Goal: Book appointment/travel/reservation

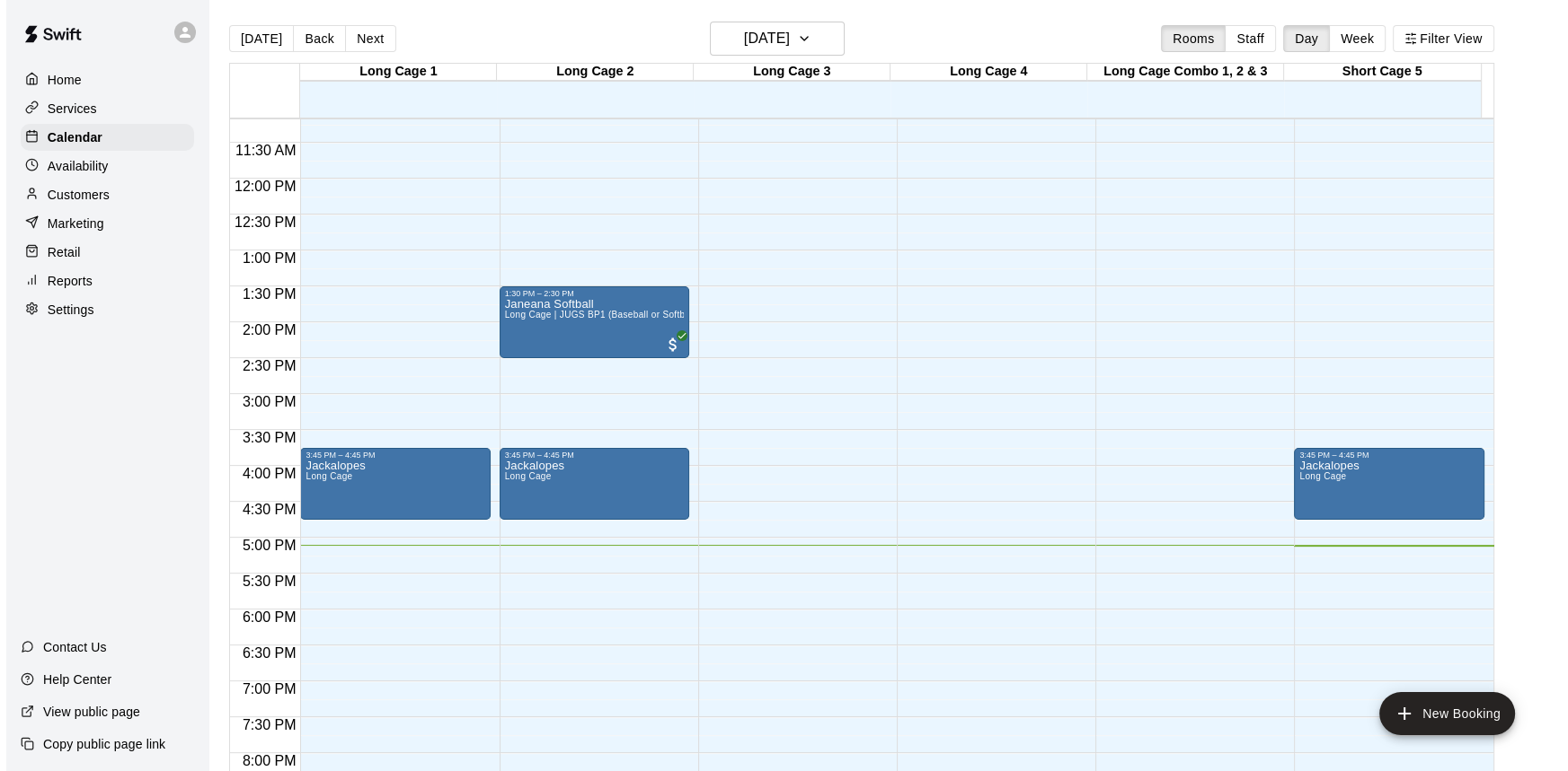
scroll to position [970, 0]
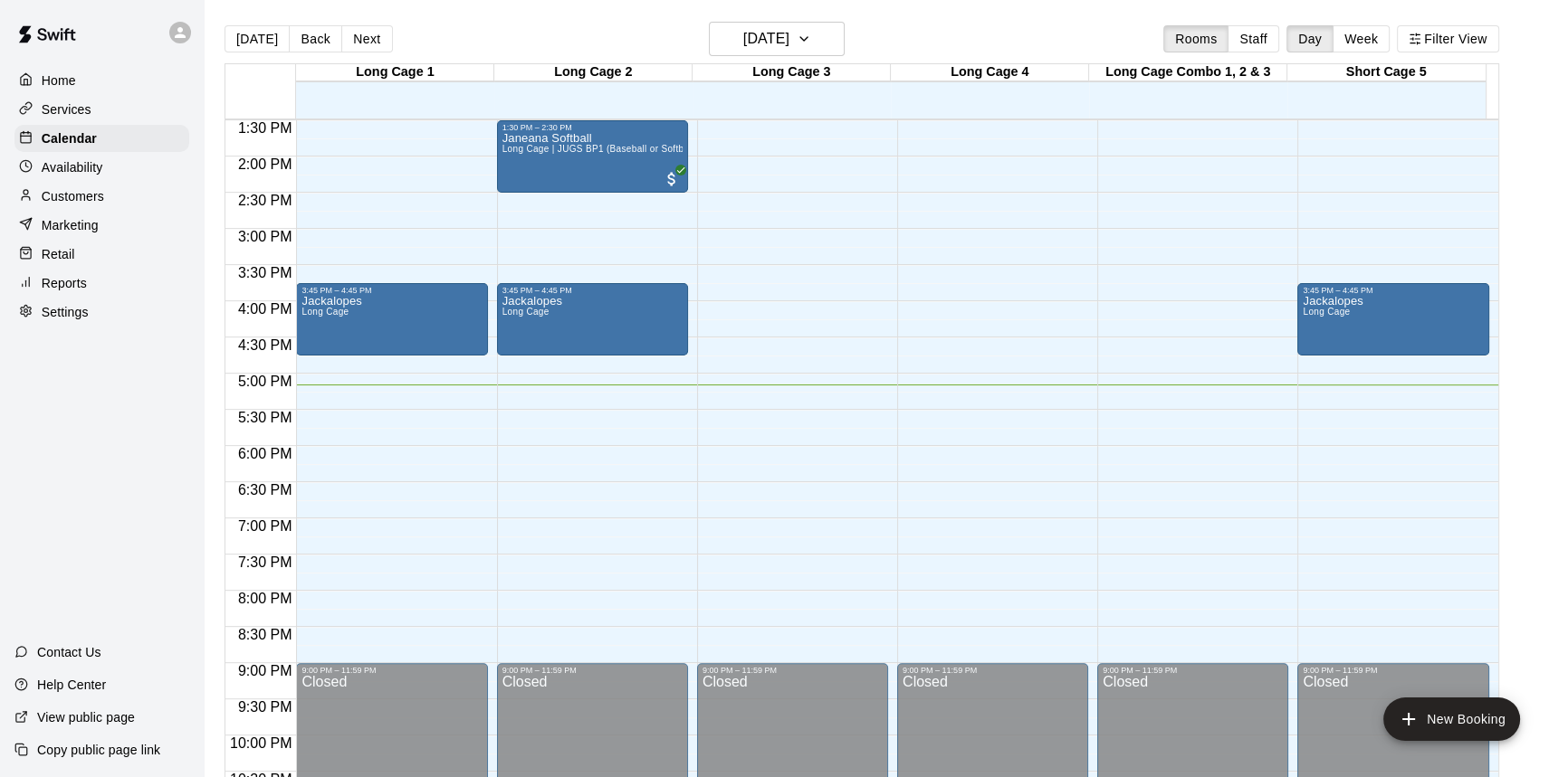
click at [68, 263] on p "Retail" at bounding box center [58, 254] width 34 height 18
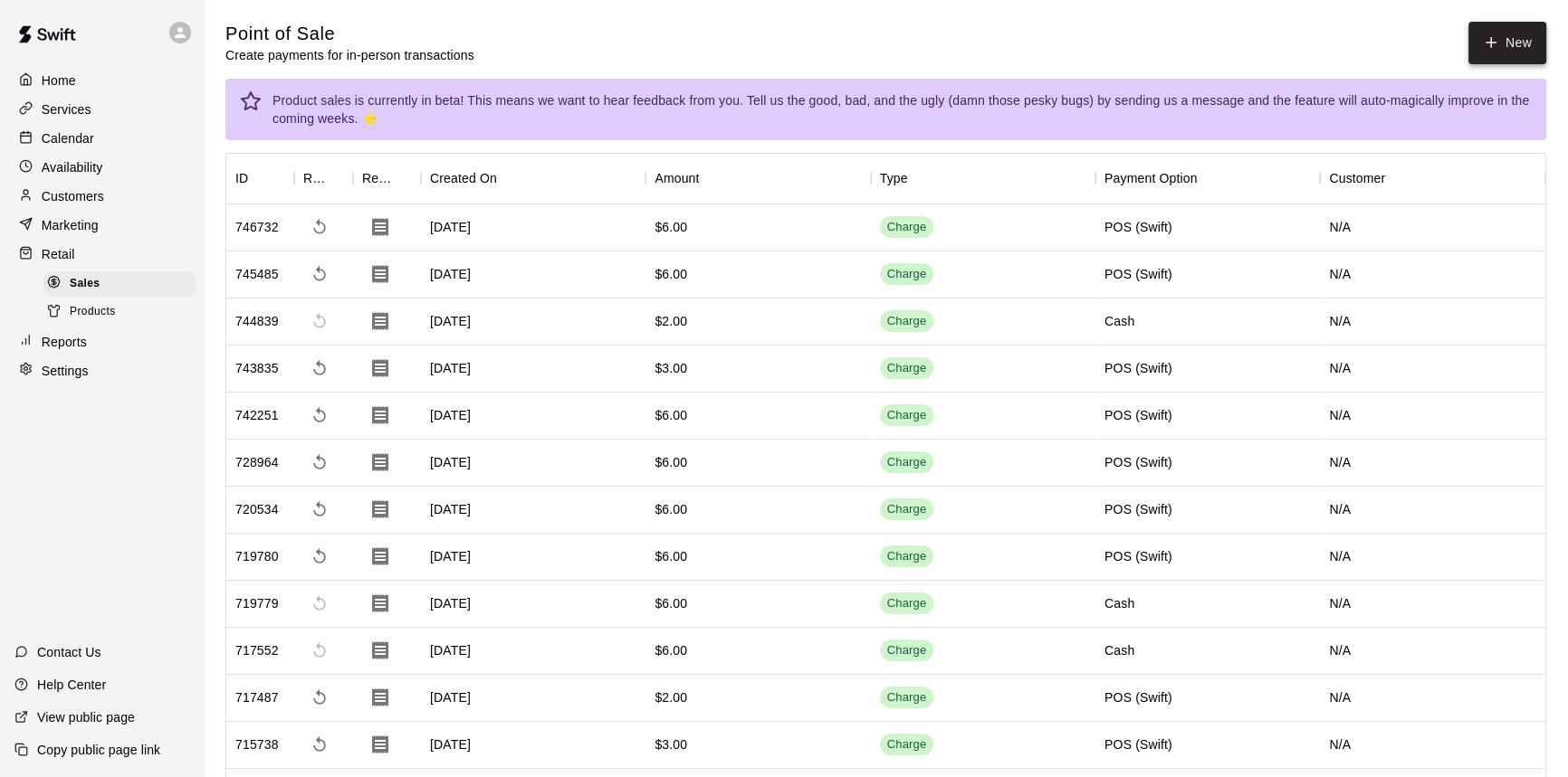
click at [1523, 43] on button "New" at bounding box center [1507, 43] width 78 height 42
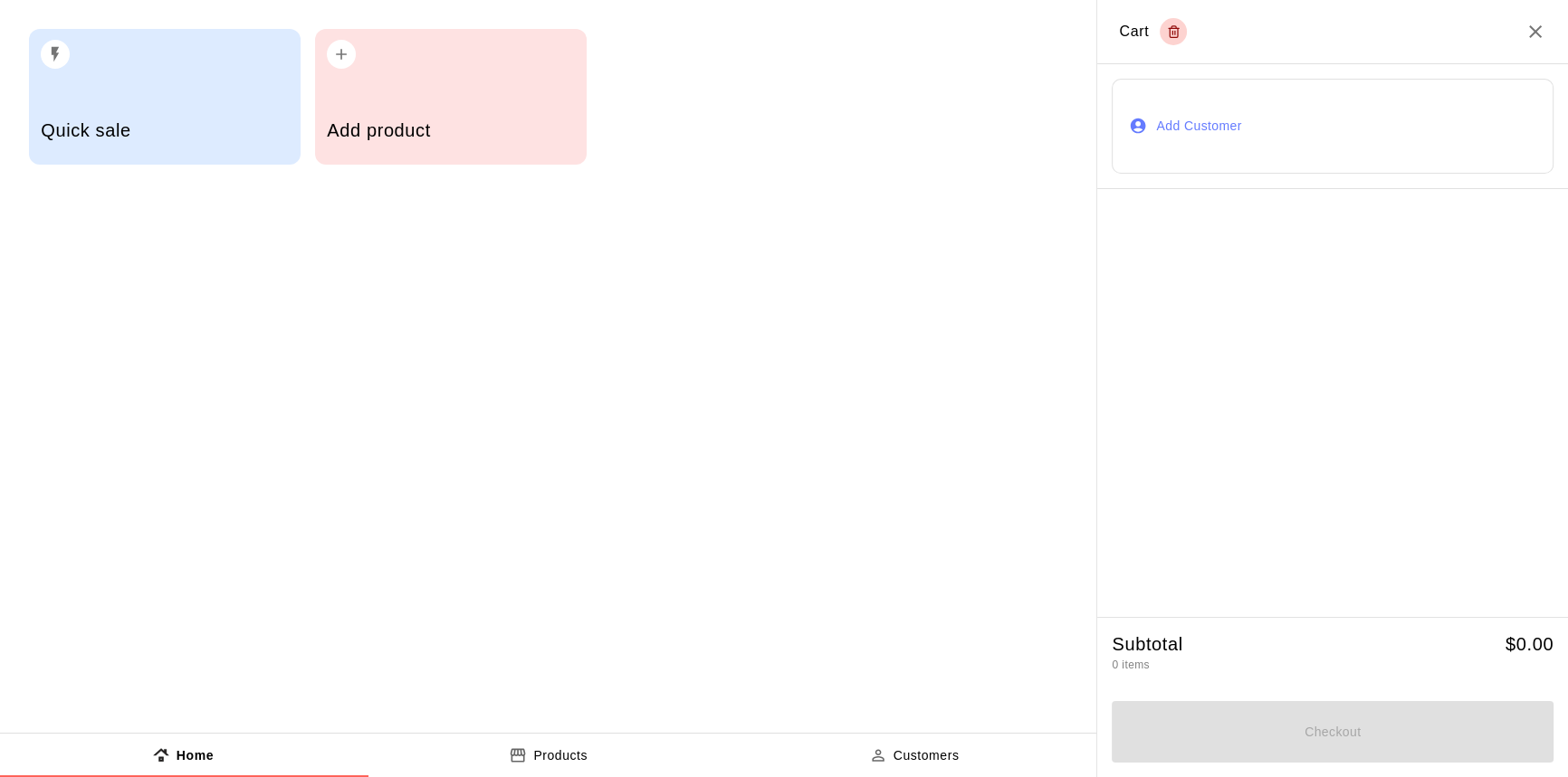
click at [274, 114] on div "Quick sale" at bounding box center [165, 132] width 247 height 64
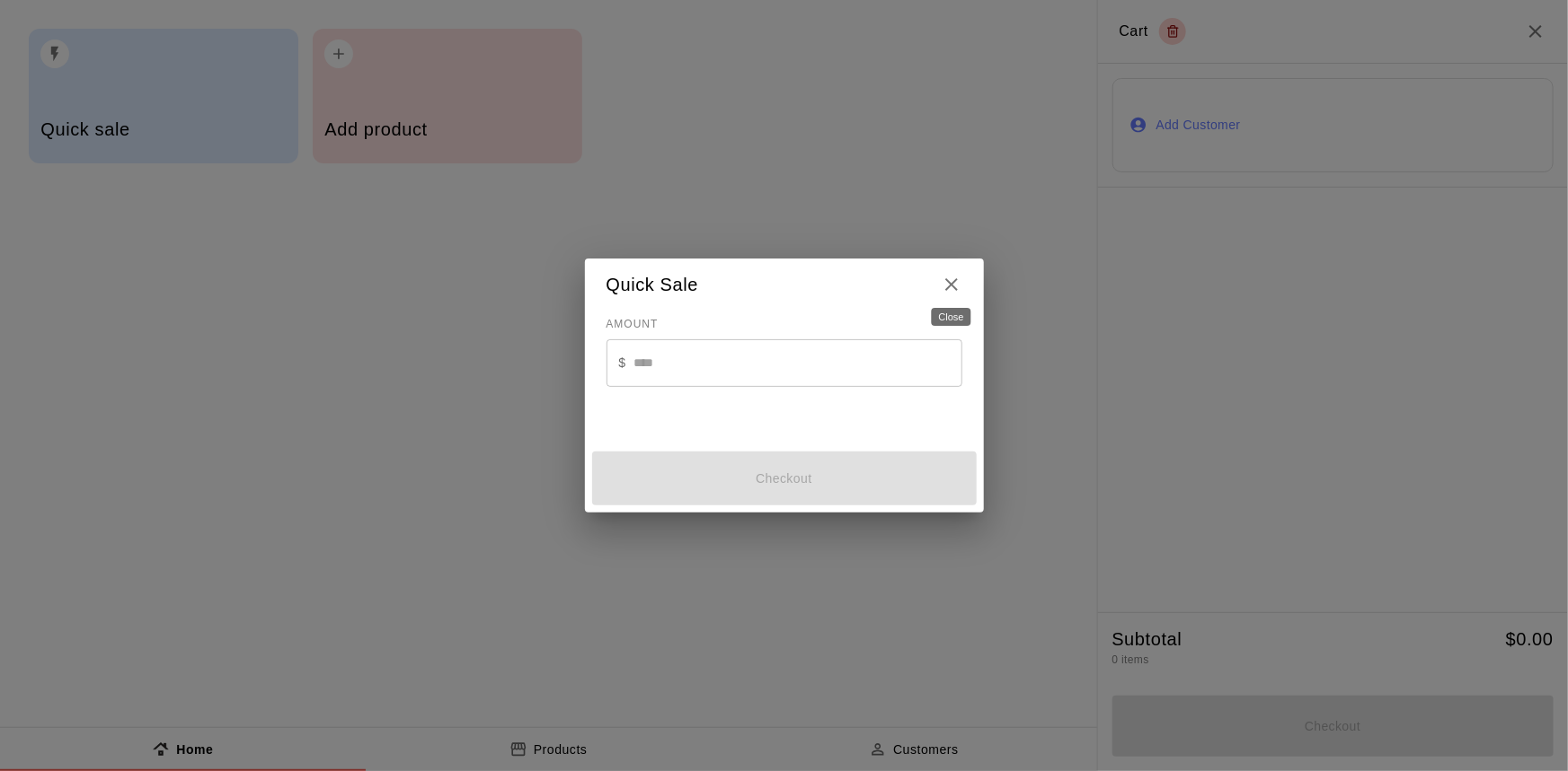
click at [957, 285] on icon "Close" at bounding box center [951, 284] width 22 height 22
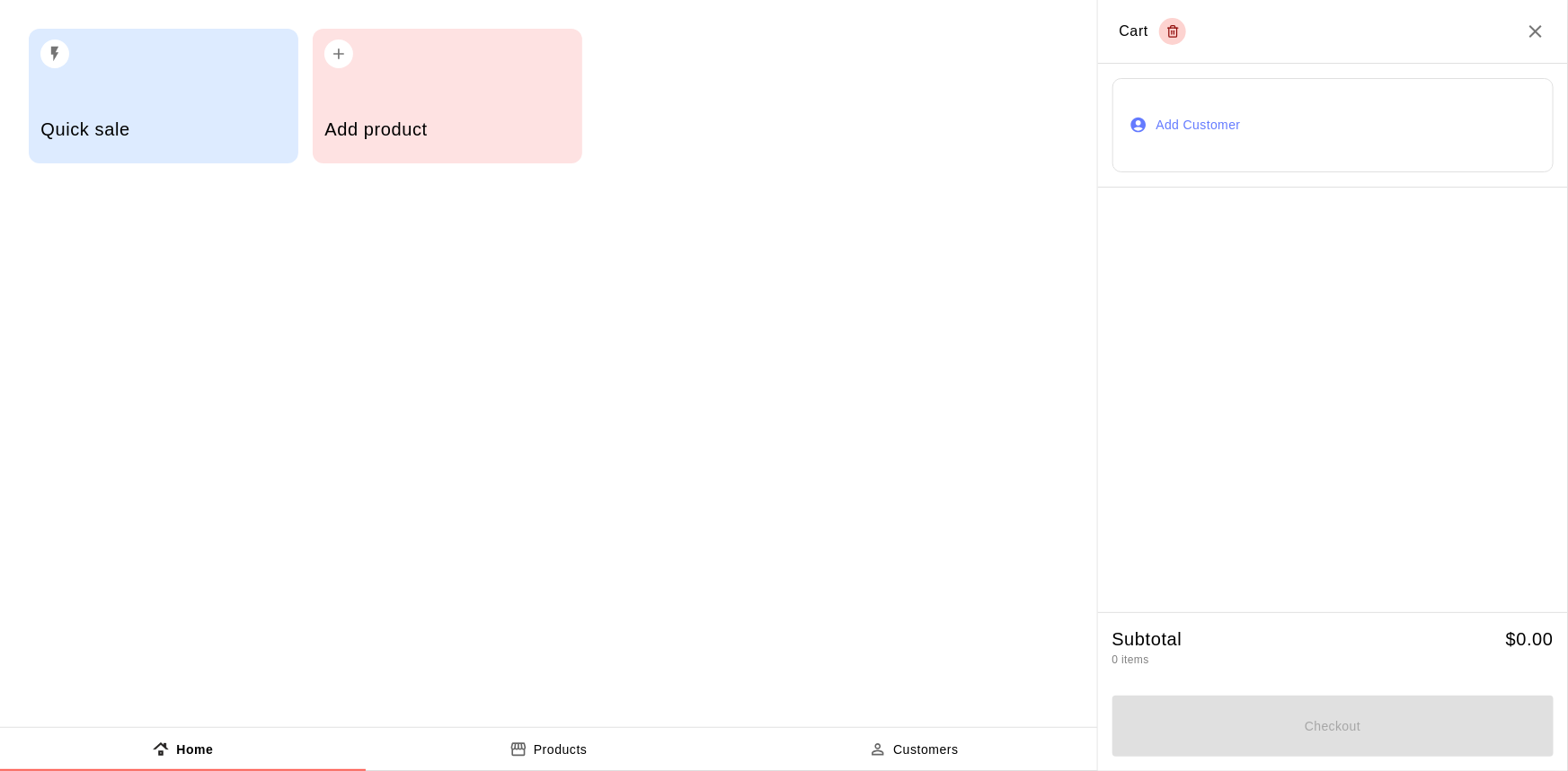
click at [488, 124] on h5 "Add product" at bounding box center [446, 130] width 245 height 25
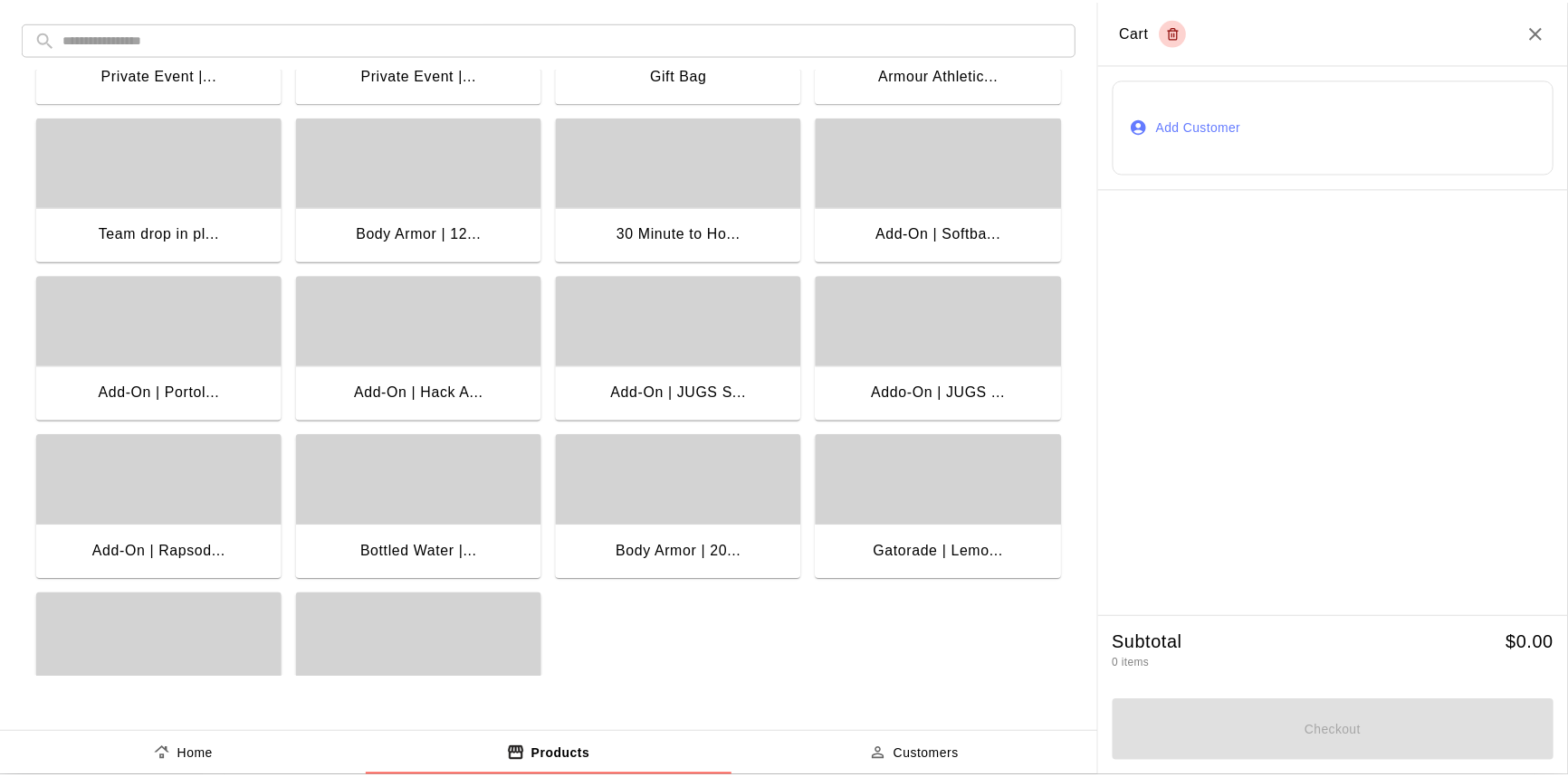
scroll to position [200, 0]
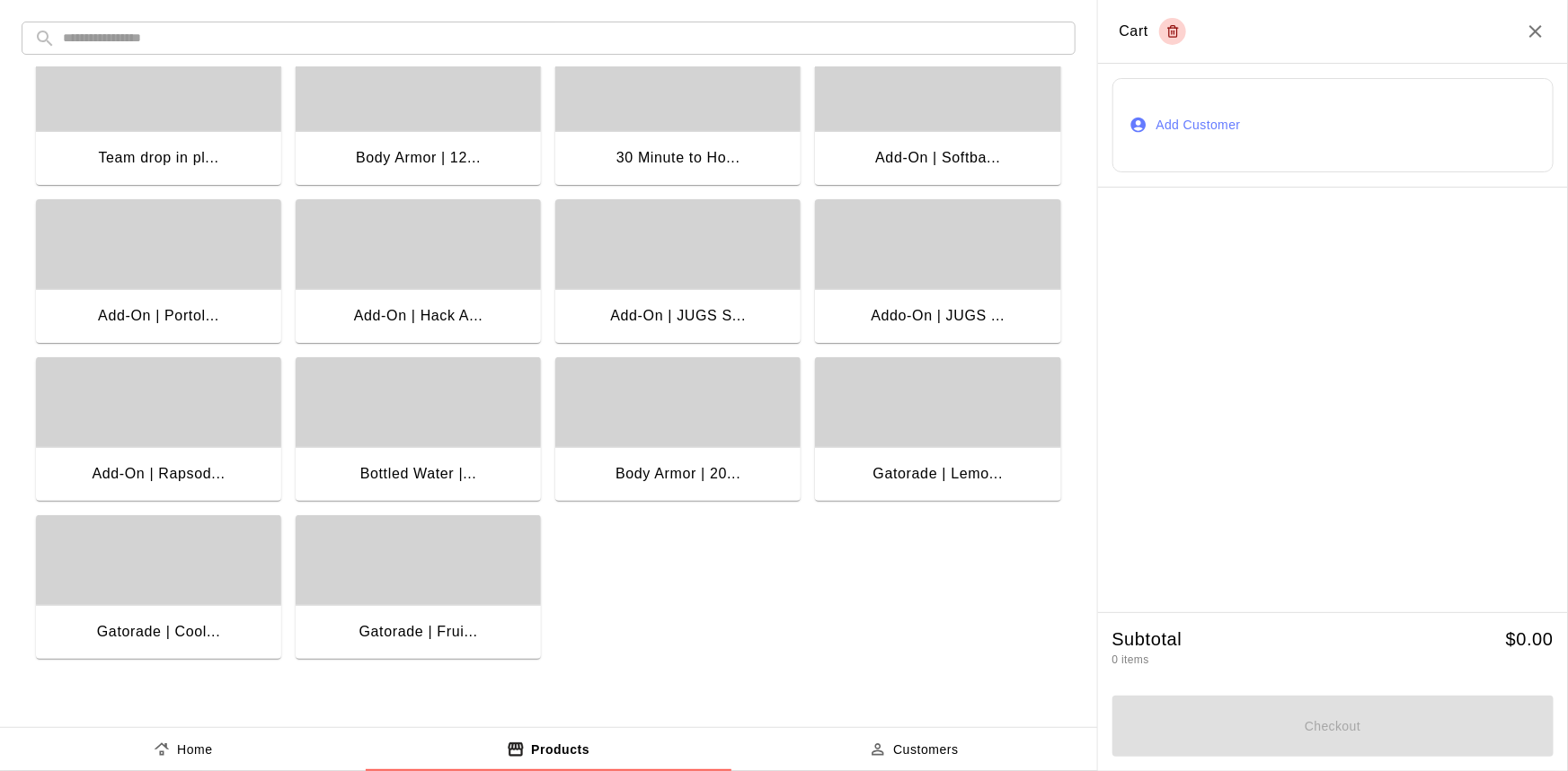
click at [689, 462] on div "Body Armor | 20..." at bounding box center [677, 474] width 124 height 24
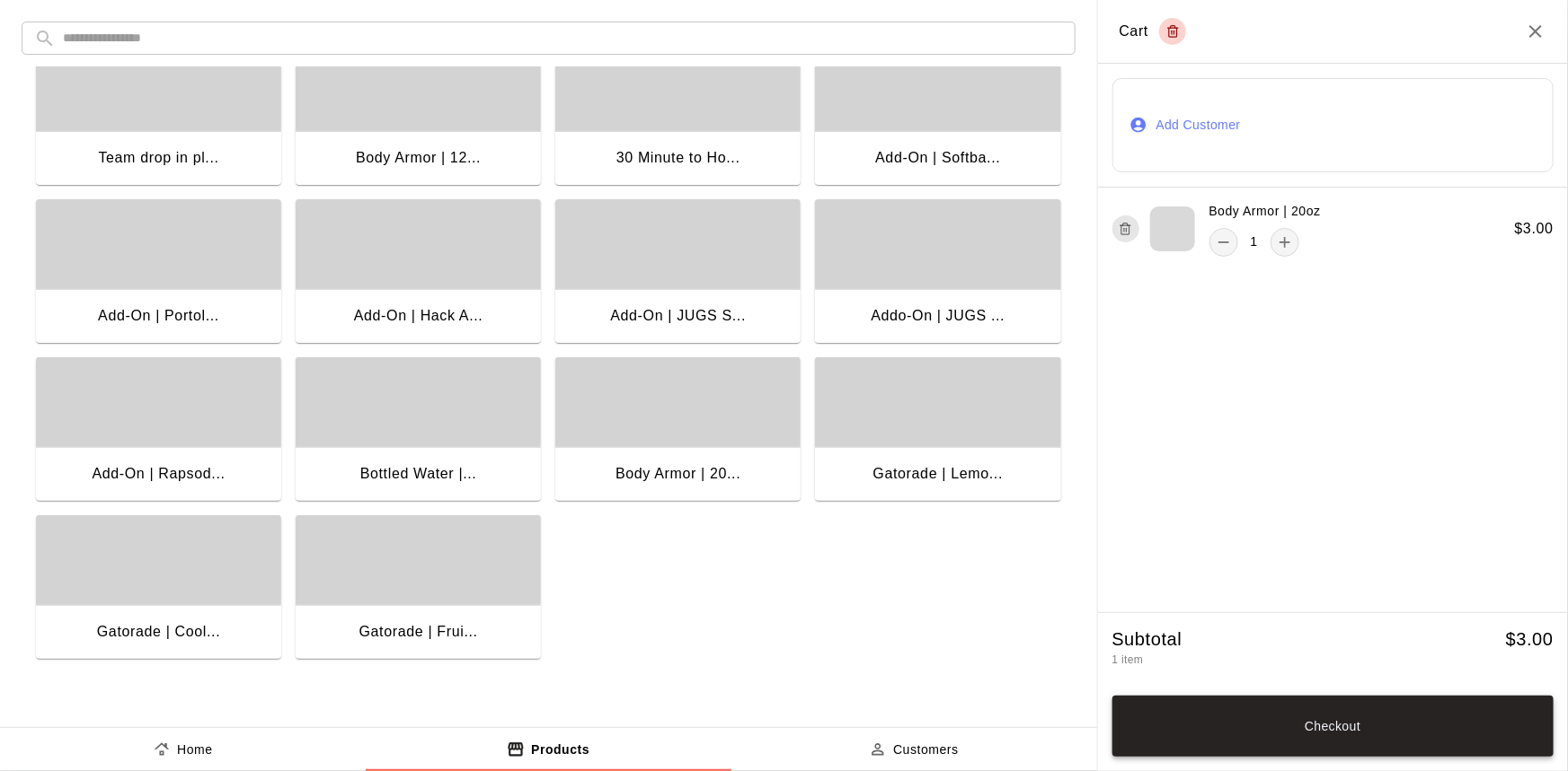
click at [1408, 691] on div "Checkout" at bounding box center [1332, 723] width 442 height 67
click at [1416, 725] on button "Checkout" at bounding box center [1332, 726] width 442 height 61
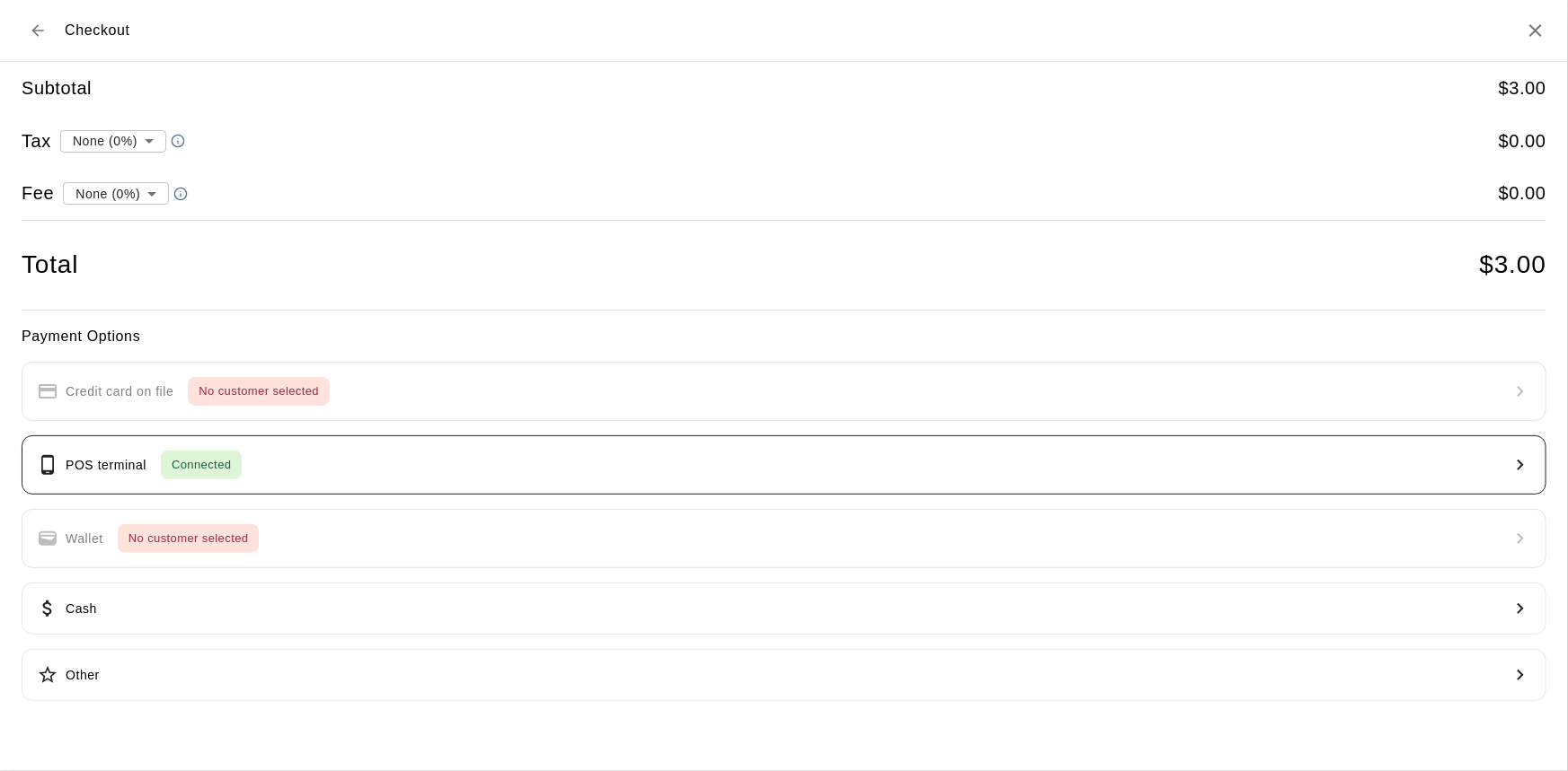
click at [268, 478] on button "POS terminal Connected" at bounding box center [784, 465] width 1524 height 59
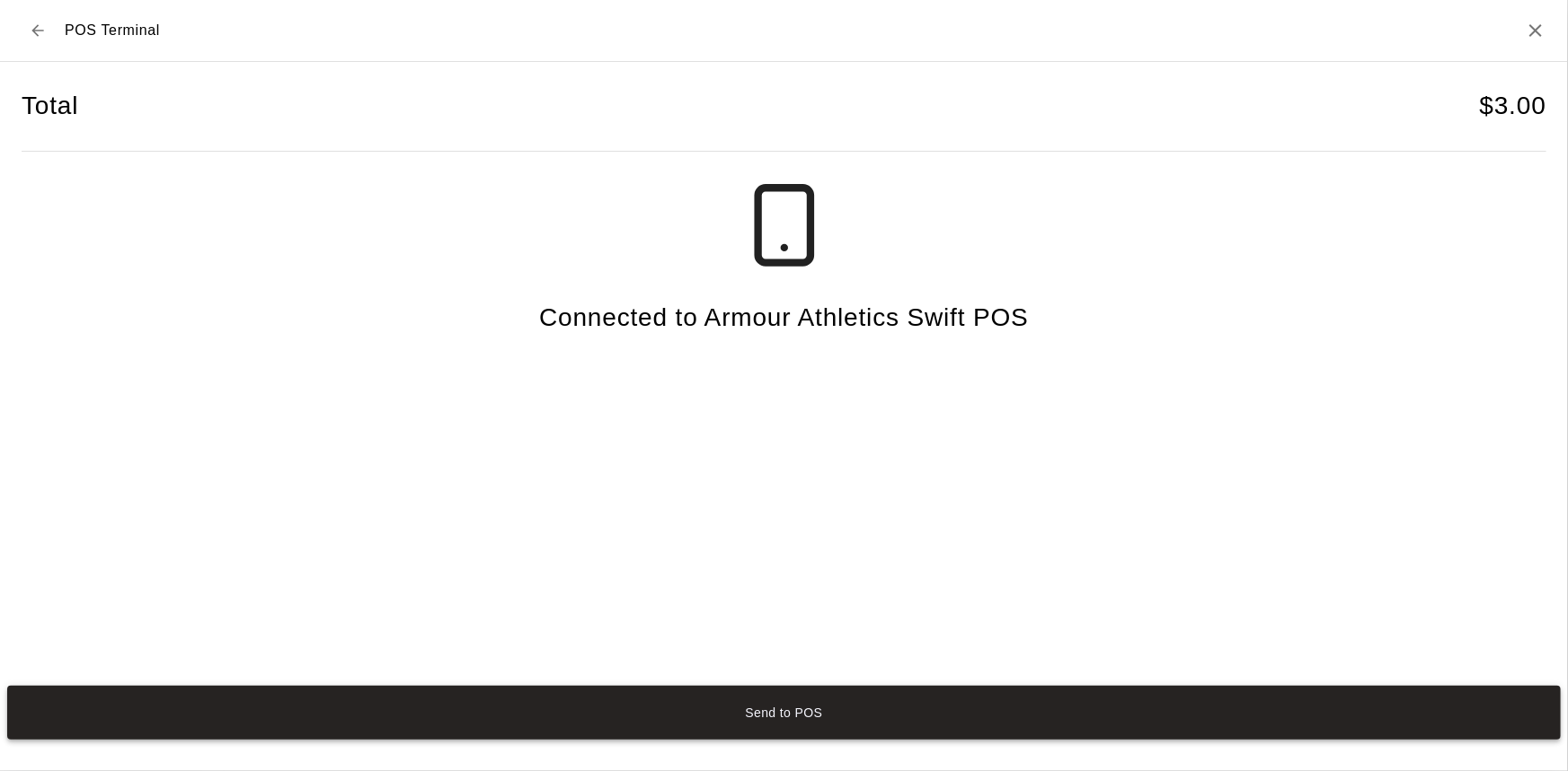
click at [601, 722] on button "Send to POS" at bounding box center [784, 713] width 1553 height 54
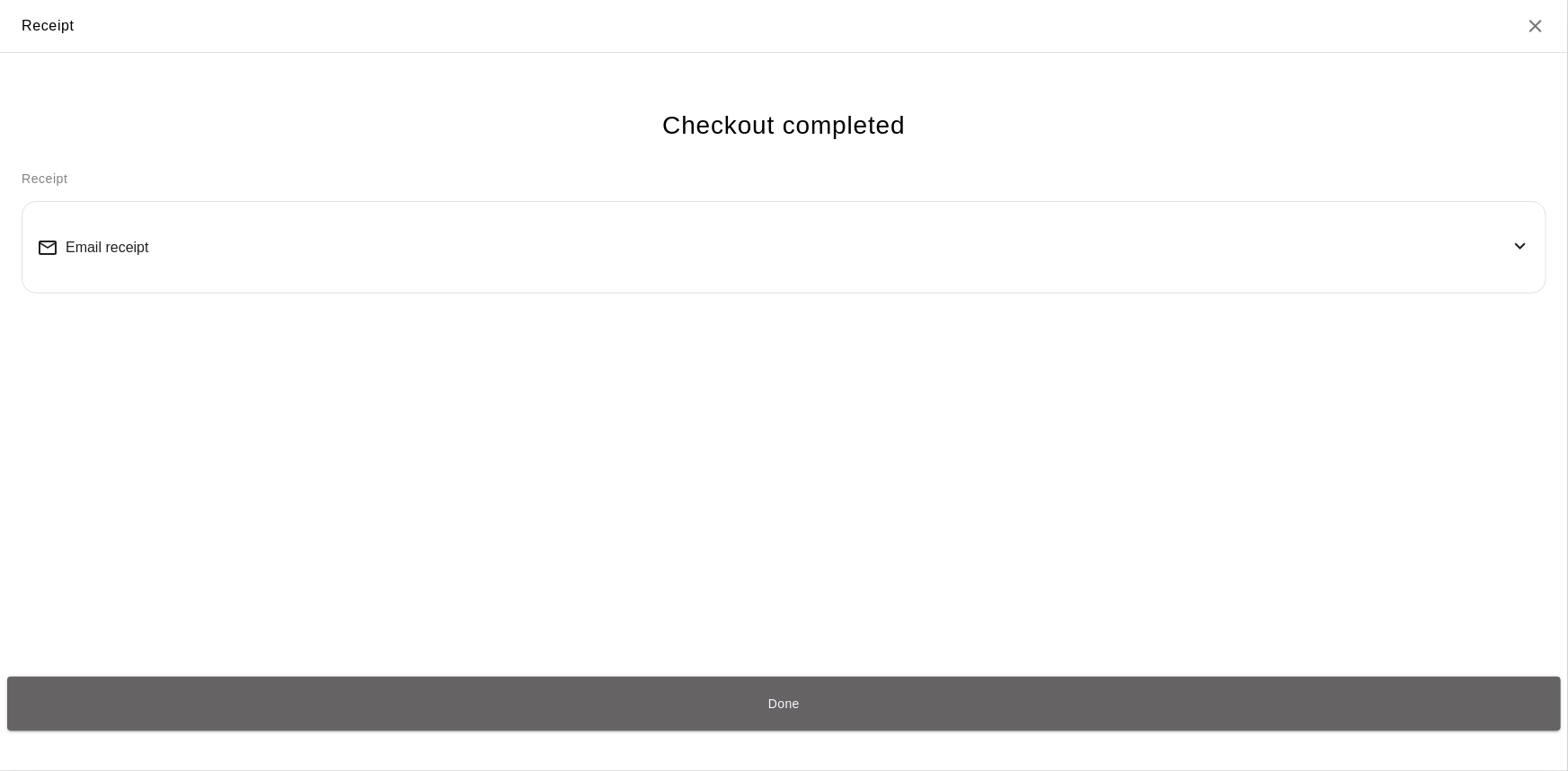
click at [862, 696] on button "Done" at bounding box center [784, 704] width 1553 height 54
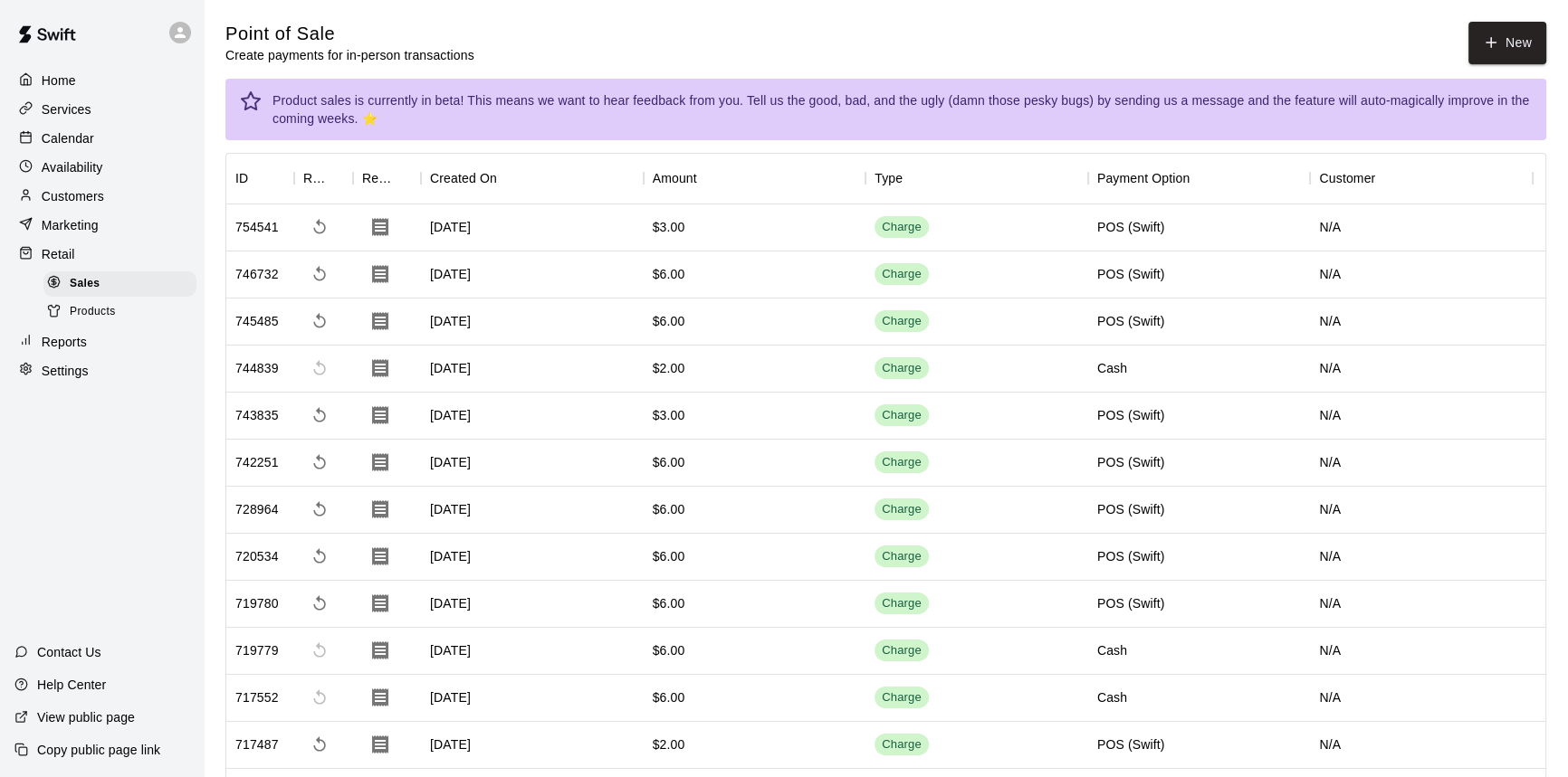
click at [90, 142] on p "Calendar" at bounding box center [68, 138] width 53 height 18
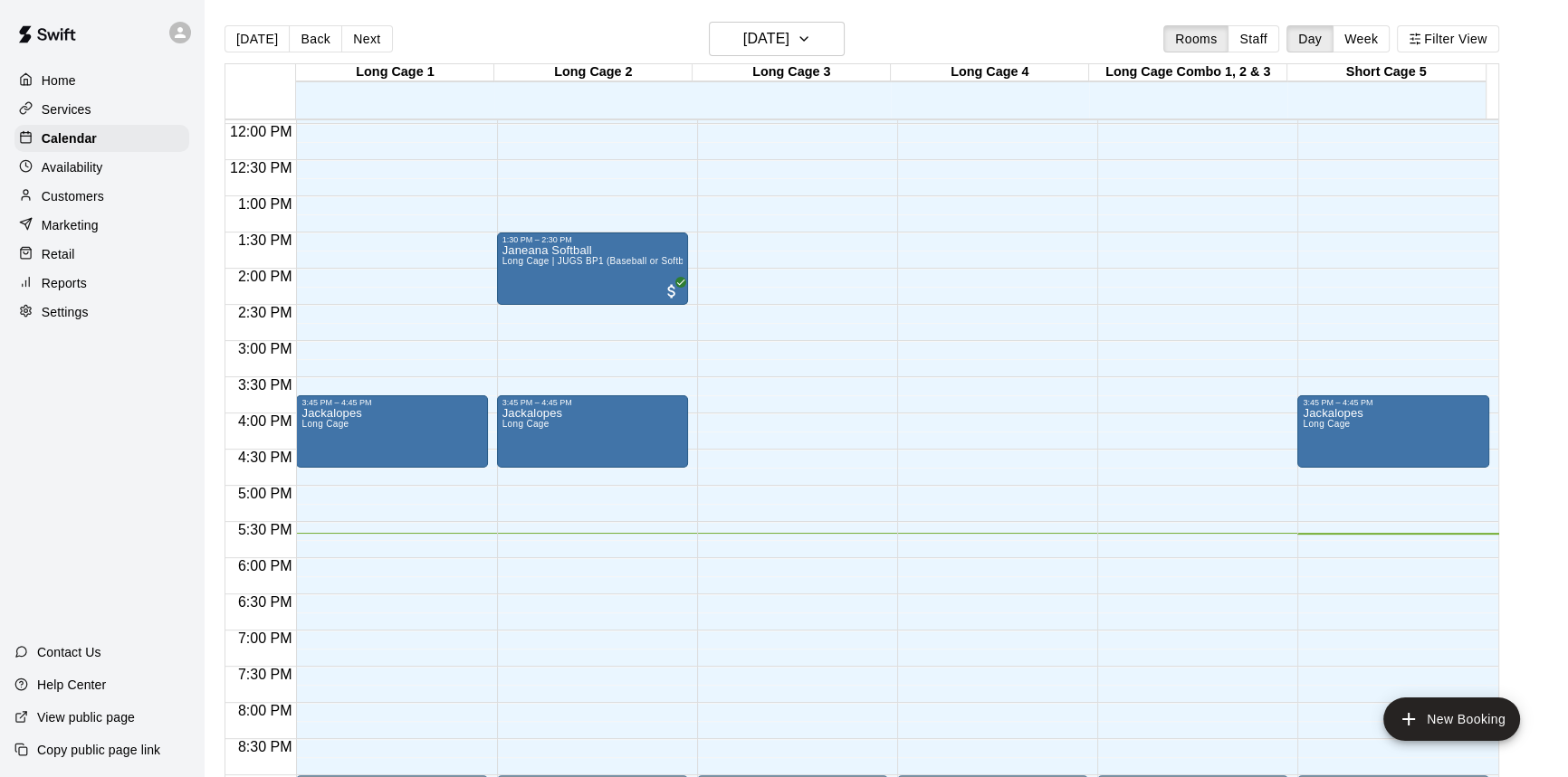
scroll to position [895, 0]
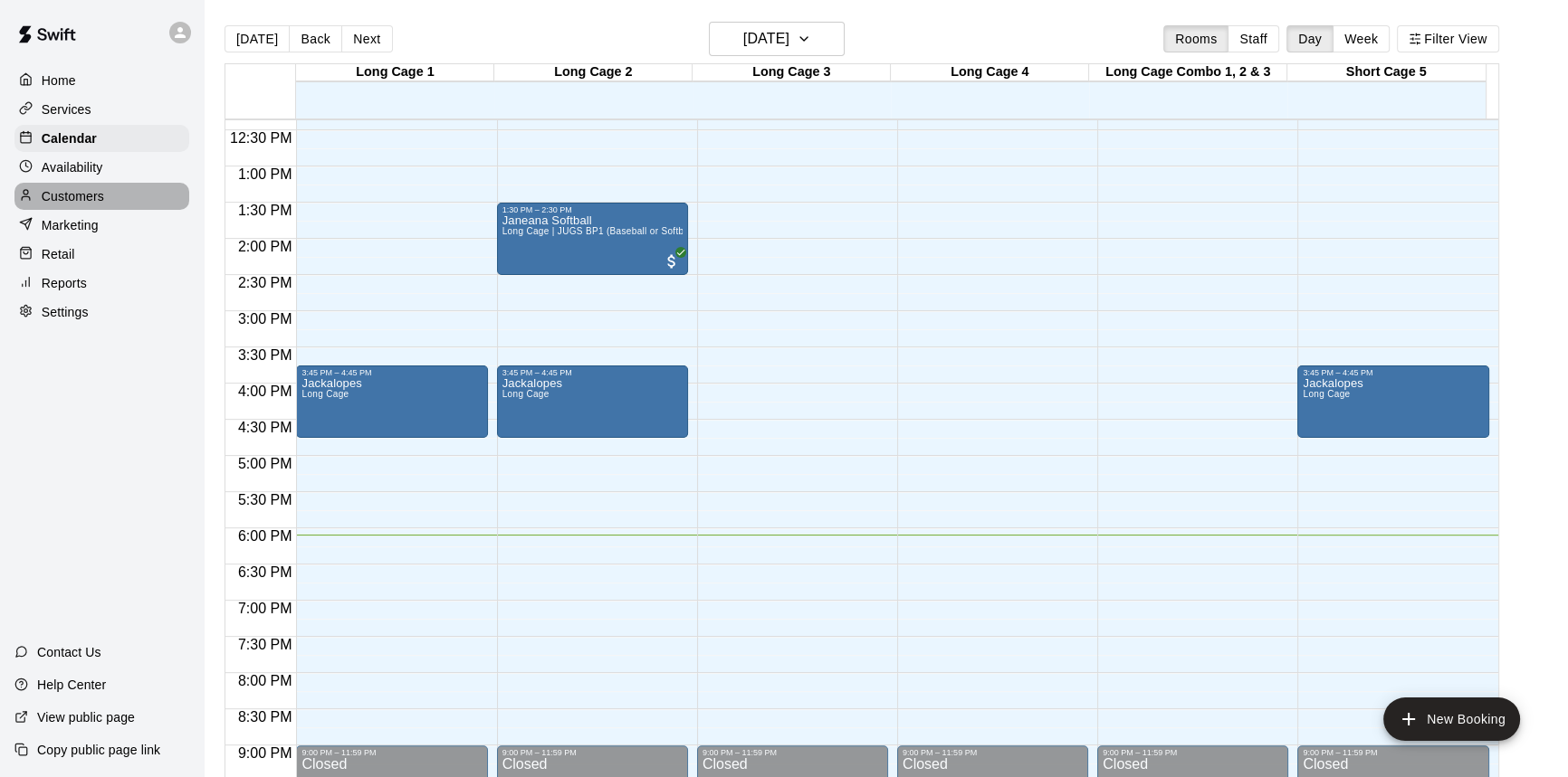
click at [81, 198] on p "Customers" at bounding box center [73, 196] width 62 height 18
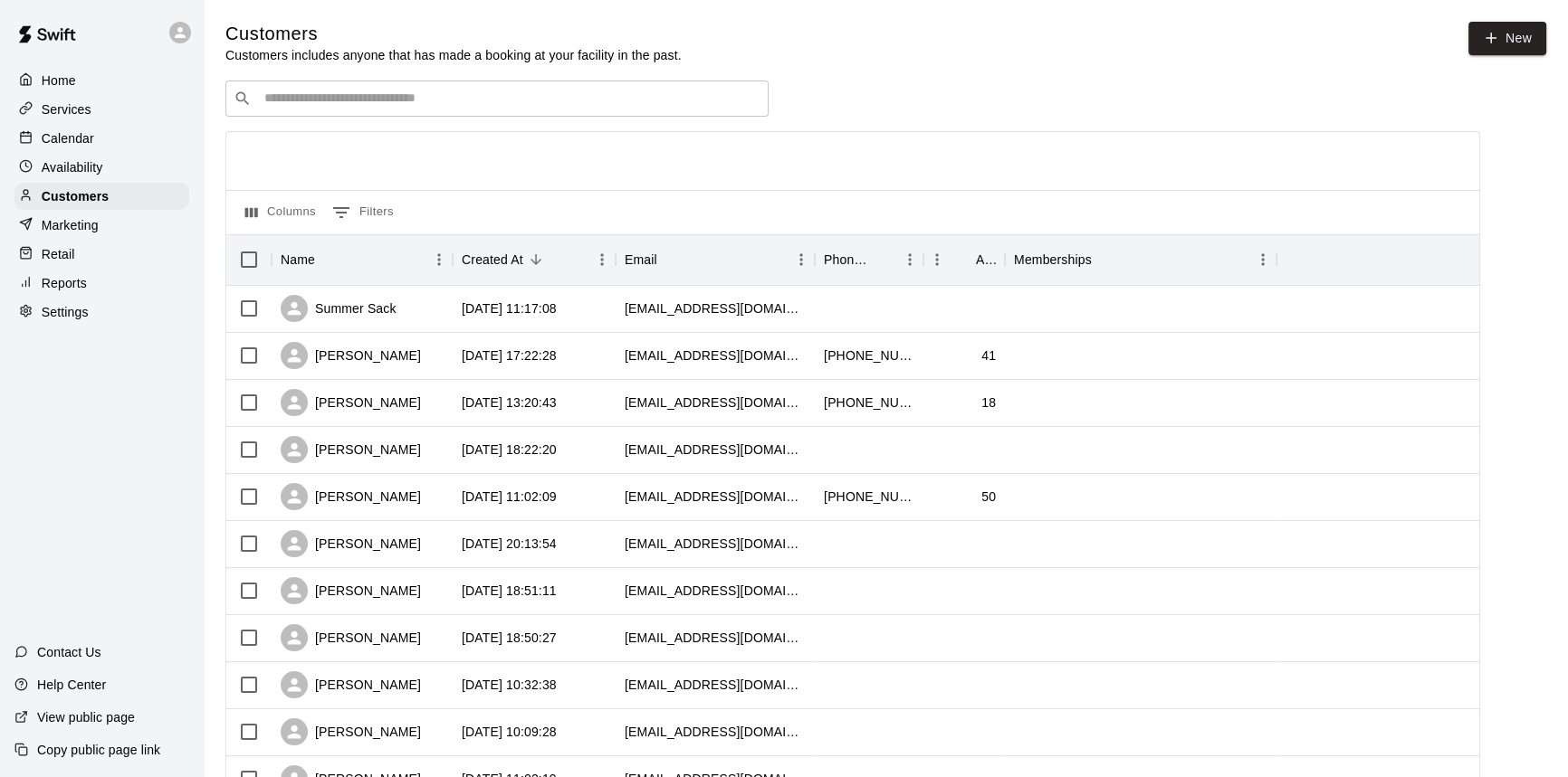
click at [43, 86] on p "Home" at bounding box center [59, 80] width 34 height 18
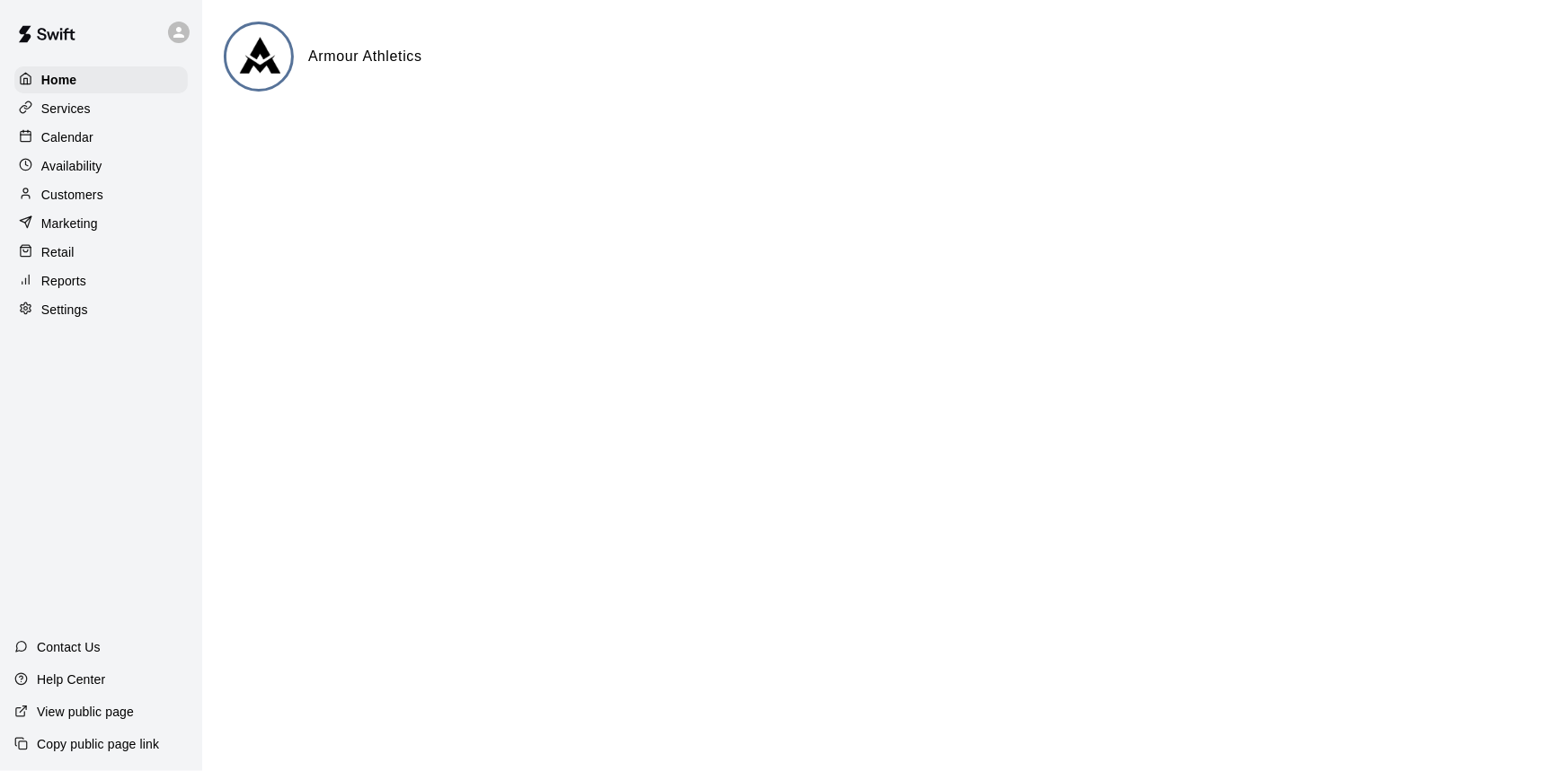
click at [124, 142] on div "Calendar" at bounding box center [101, 138] width 174 height 27
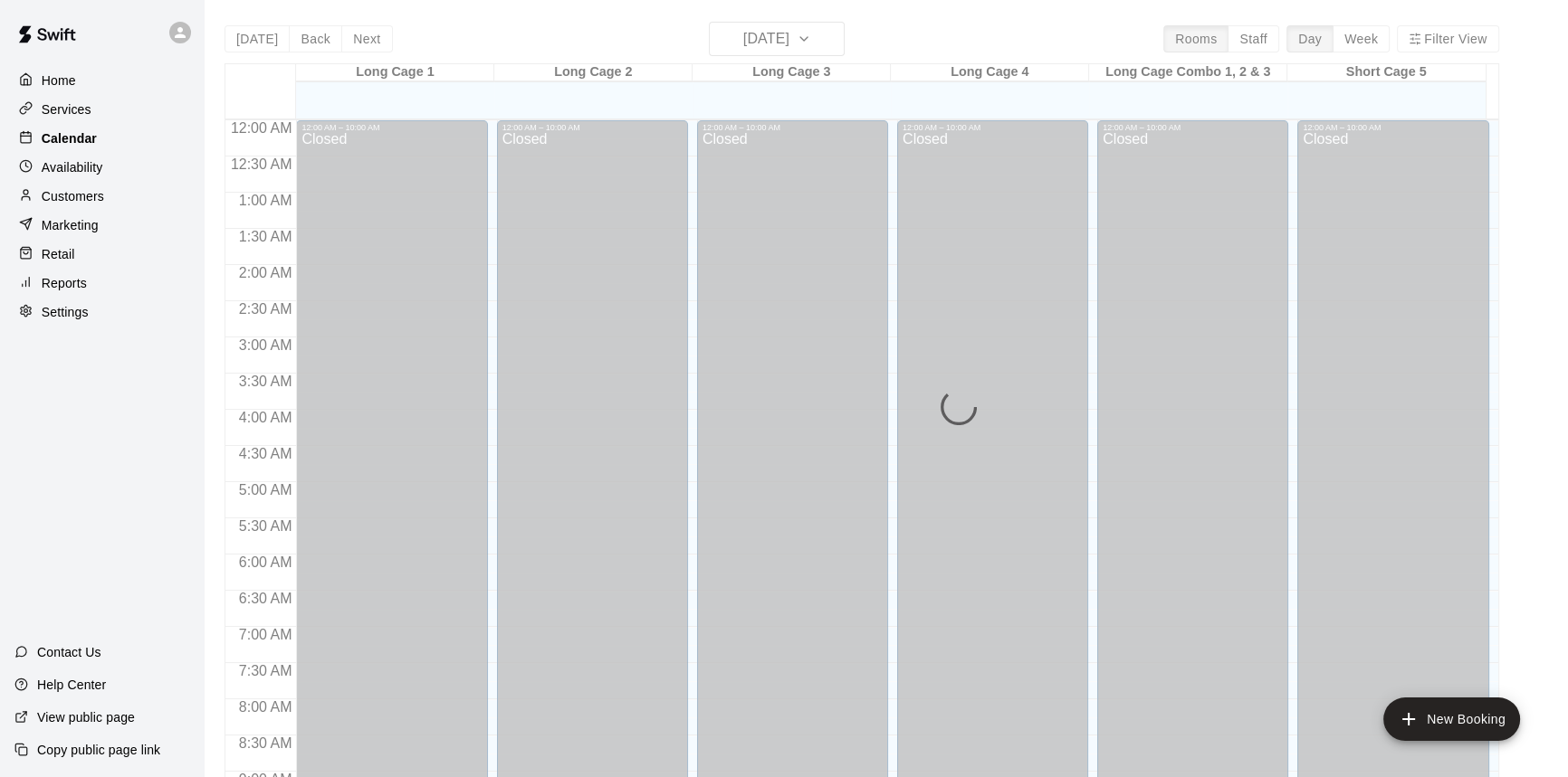
scroll to position [1005, 0]
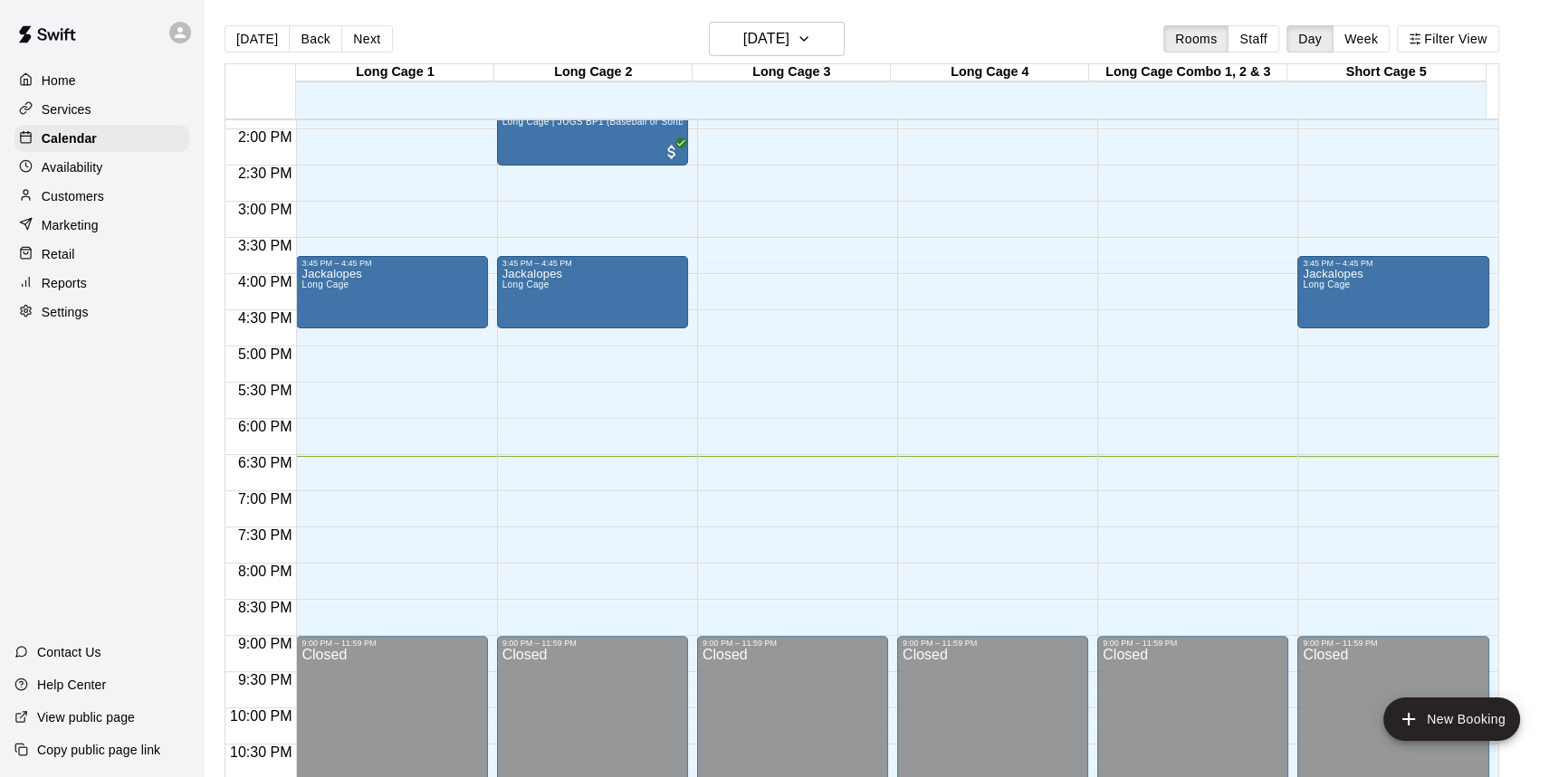
drag, startPoint x: 99, startPoint y: 273, endPoint x: 102, endPoint y: 290, distance: 17.3
click at [101, 283] on div "Home Services Calendar Availability Customers Marketing Retail Reports Settings" at bounding box center [101, 196] width 204 height 262
click at [103, 291] on div "Reports" at bounding box center [101, 283] width 175 height 27
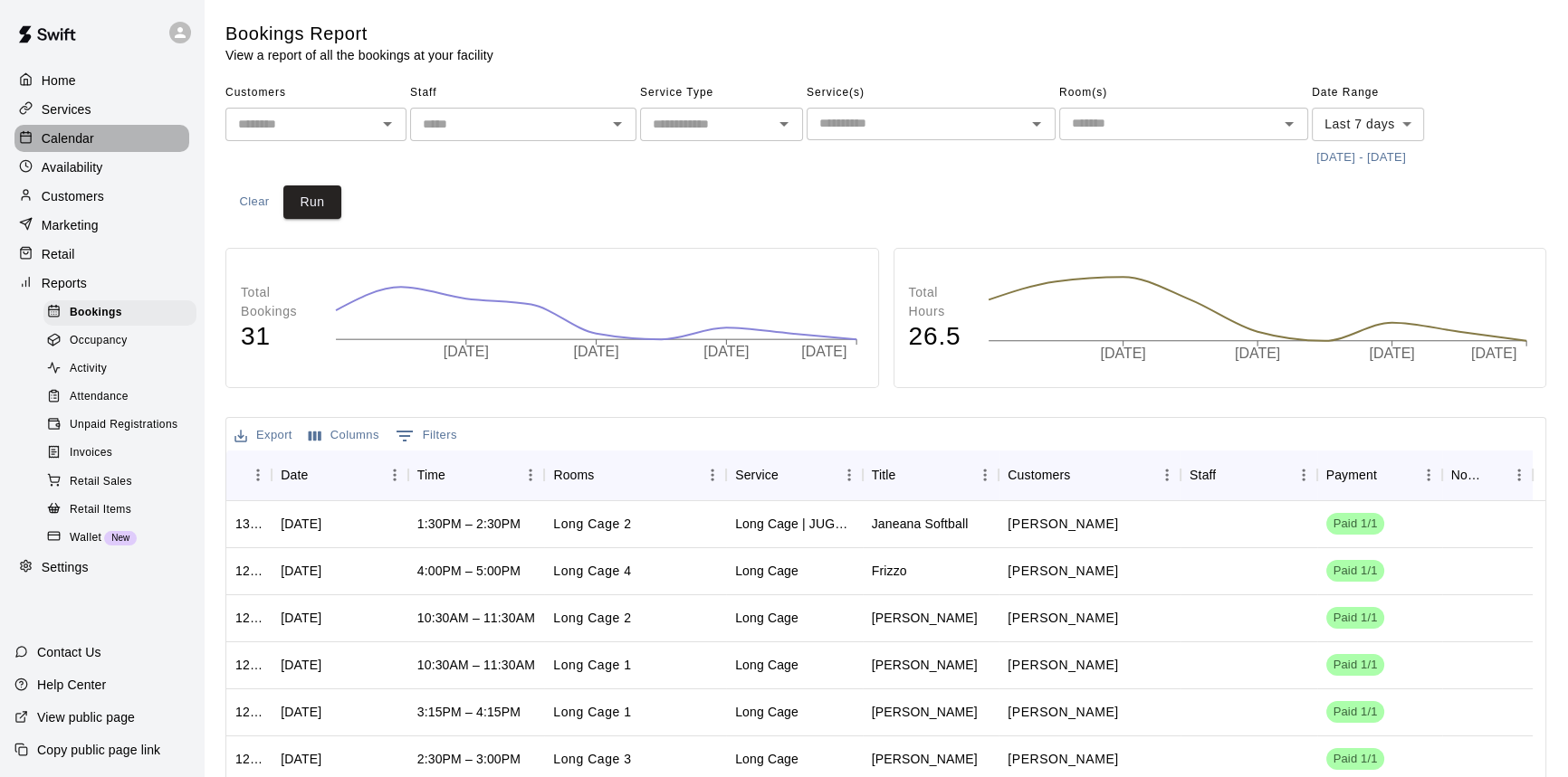
click at [105, 143] on div "Calendar" at bounding box center [101, 139] width 175 height 27
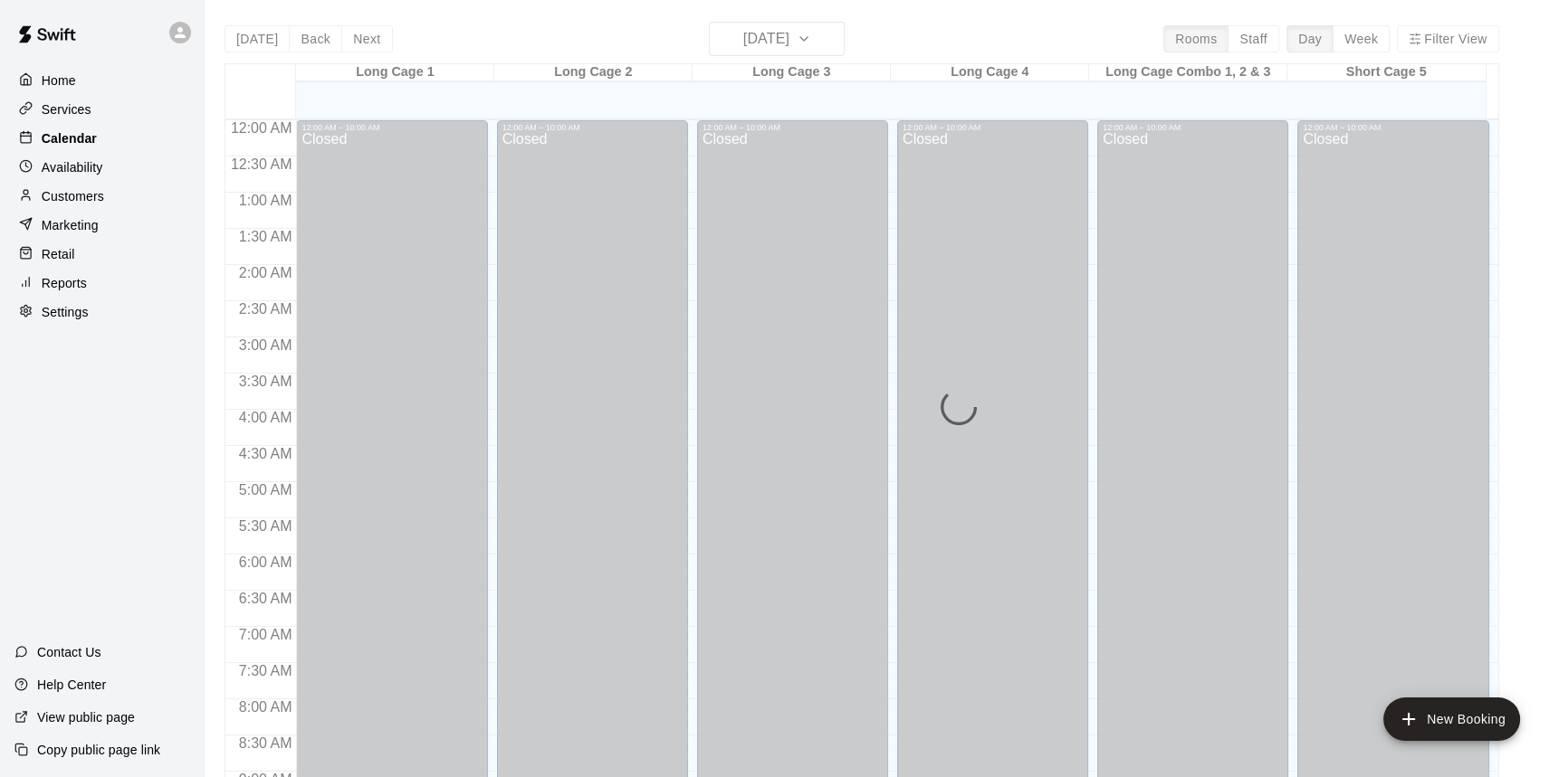
scroll to position [1005, 0]
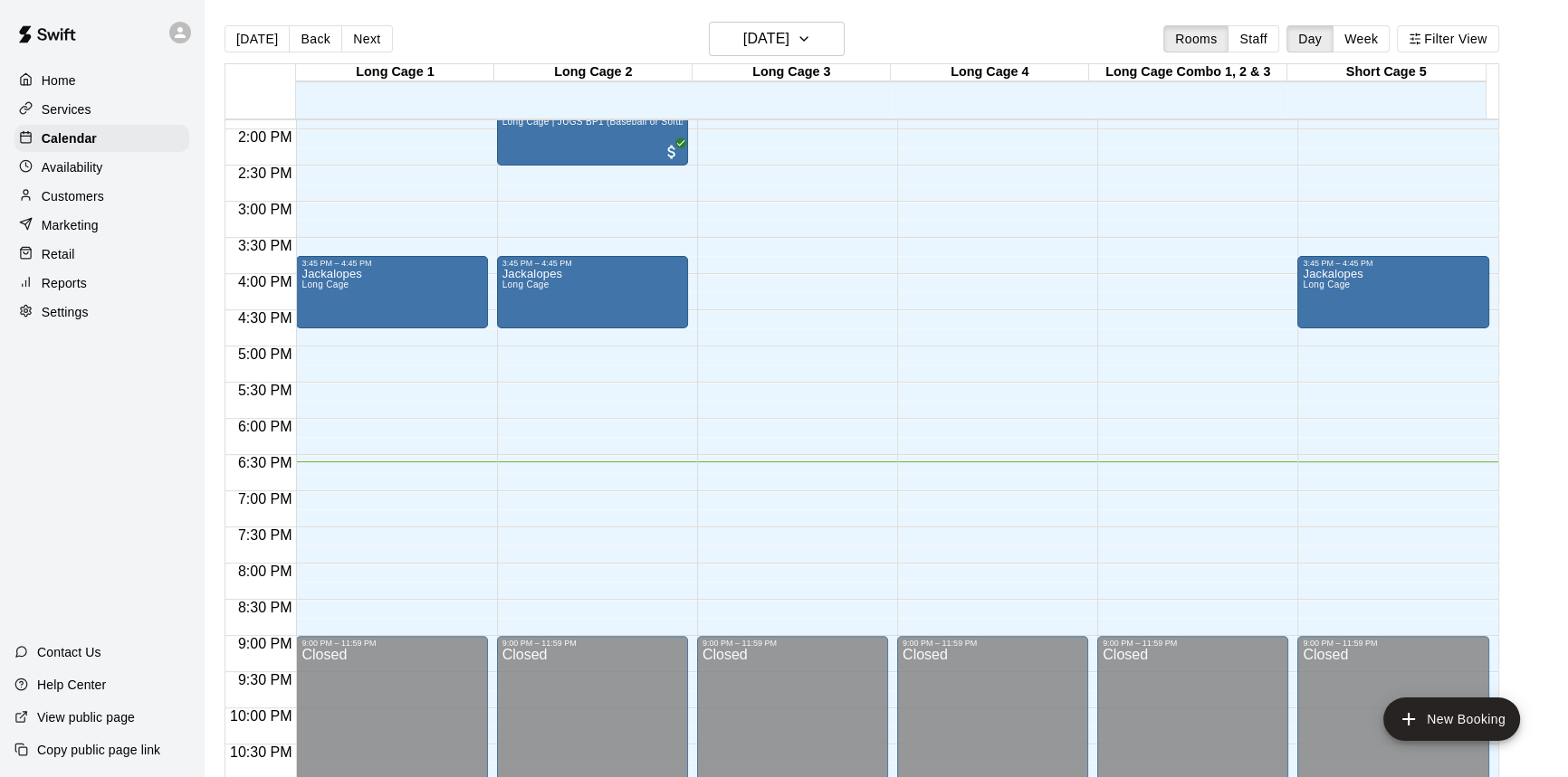
click at [109, 78] on div "Home" at bounding box center [101, 80] width 175 height 27
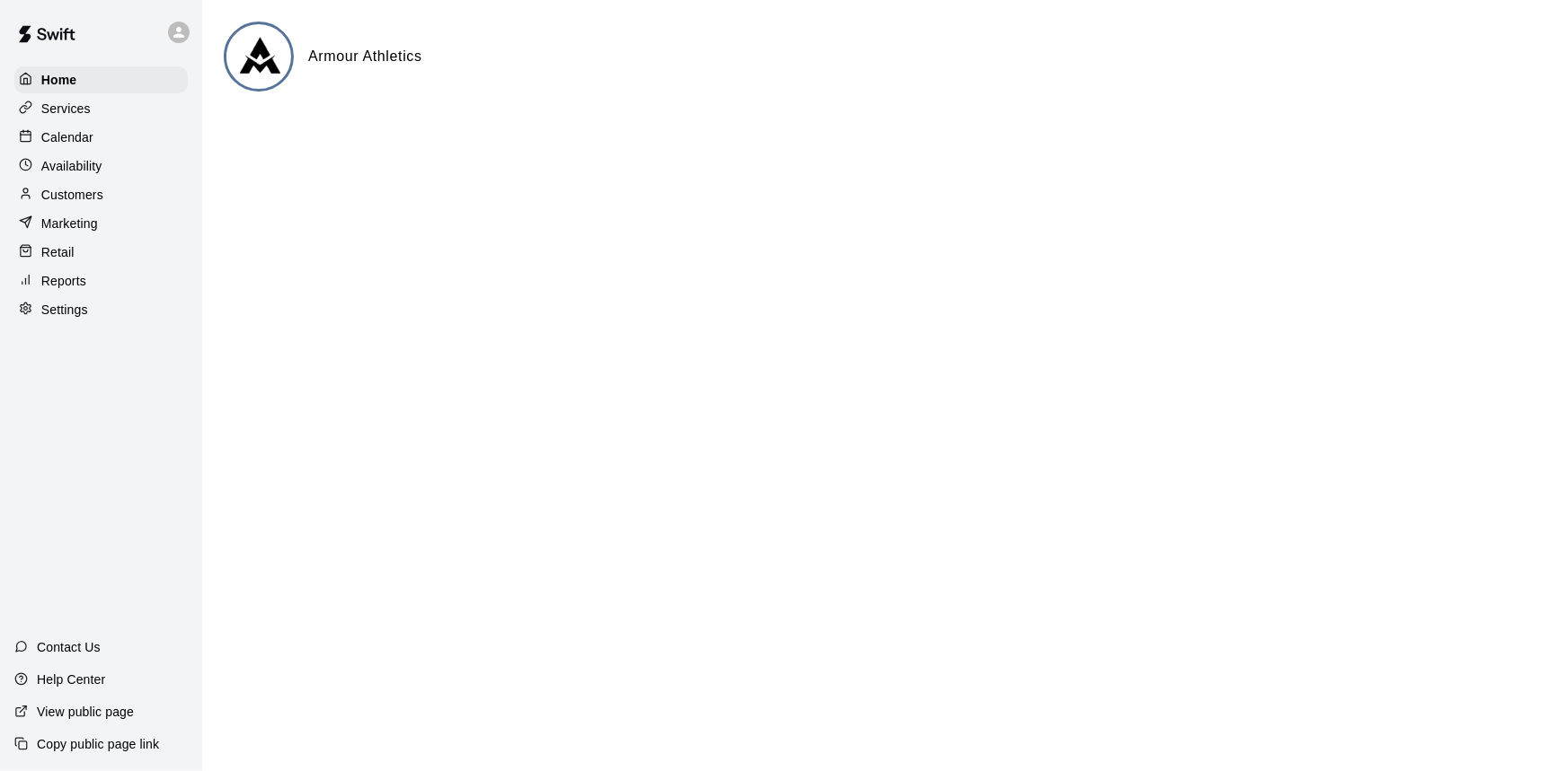
click at [84, 124] on div "Calendar" at bounding box center [101, 138] width 174 height 27
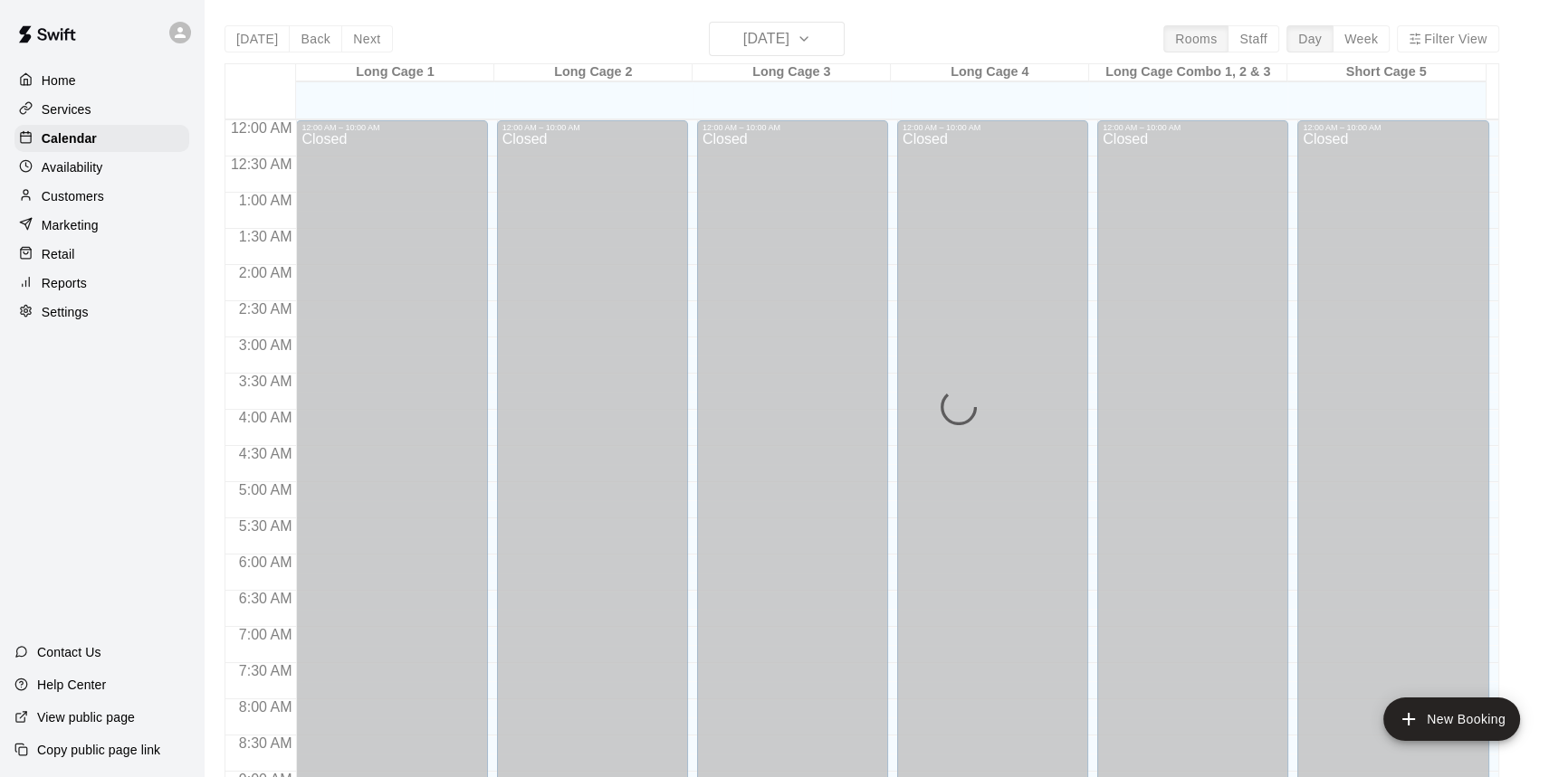
scroll to position [1005, 0]
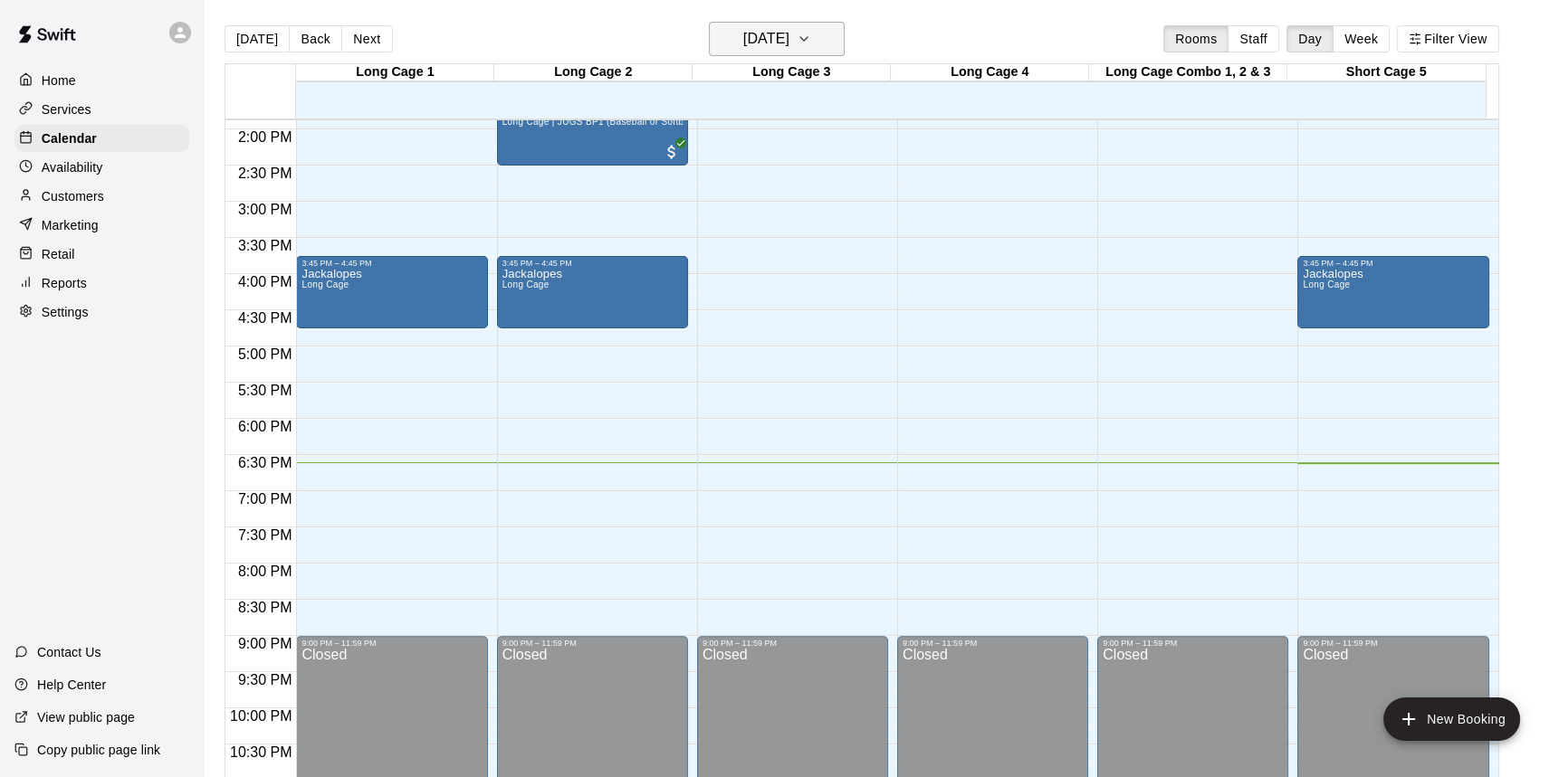
click at [790, 31] on h6 "[DATE]" at bounding box center [767, 38] width 46 height 25
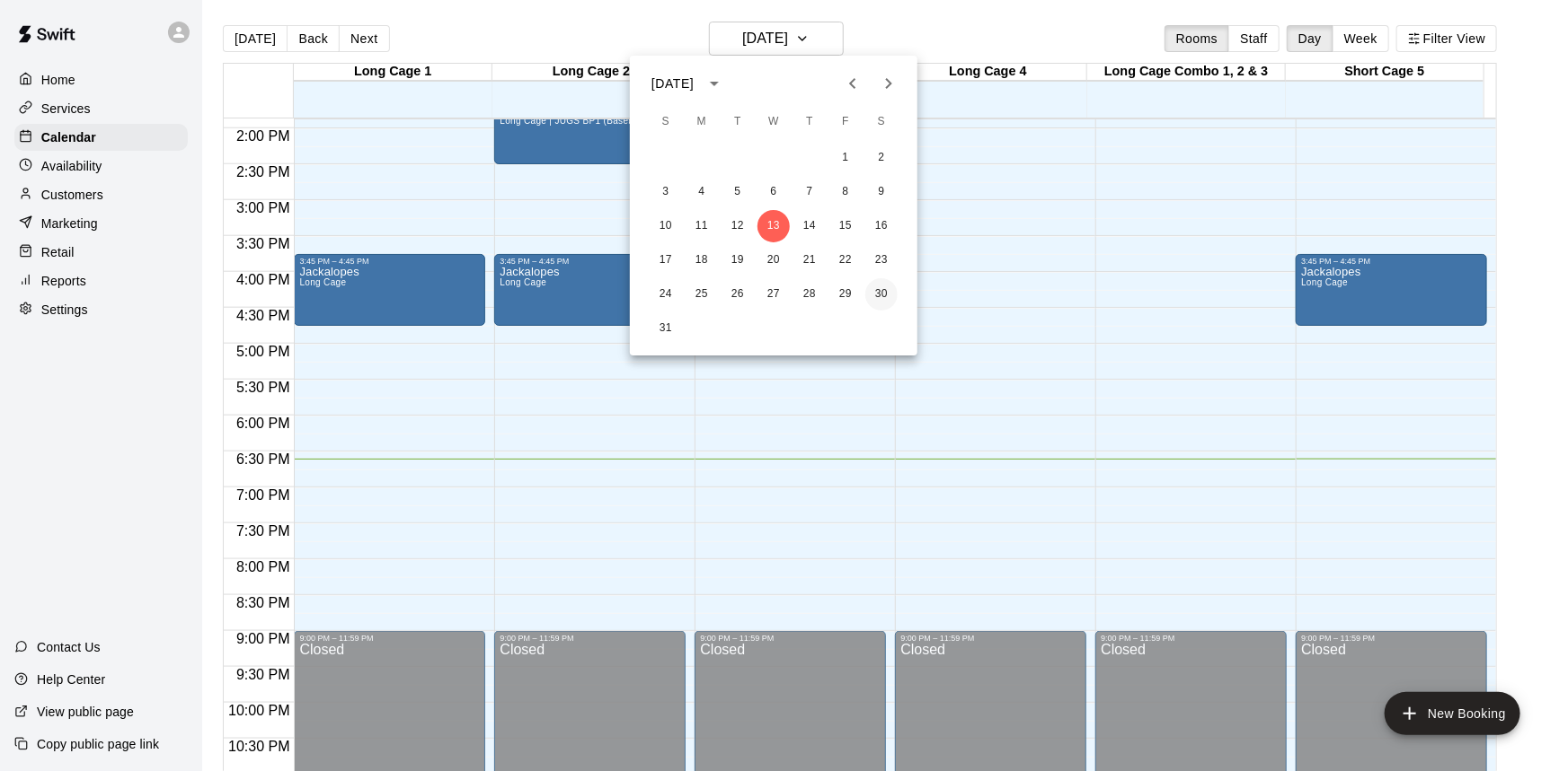
click at [873, 295] on button "30" at bounding box center [881, 294] width 32 height 32
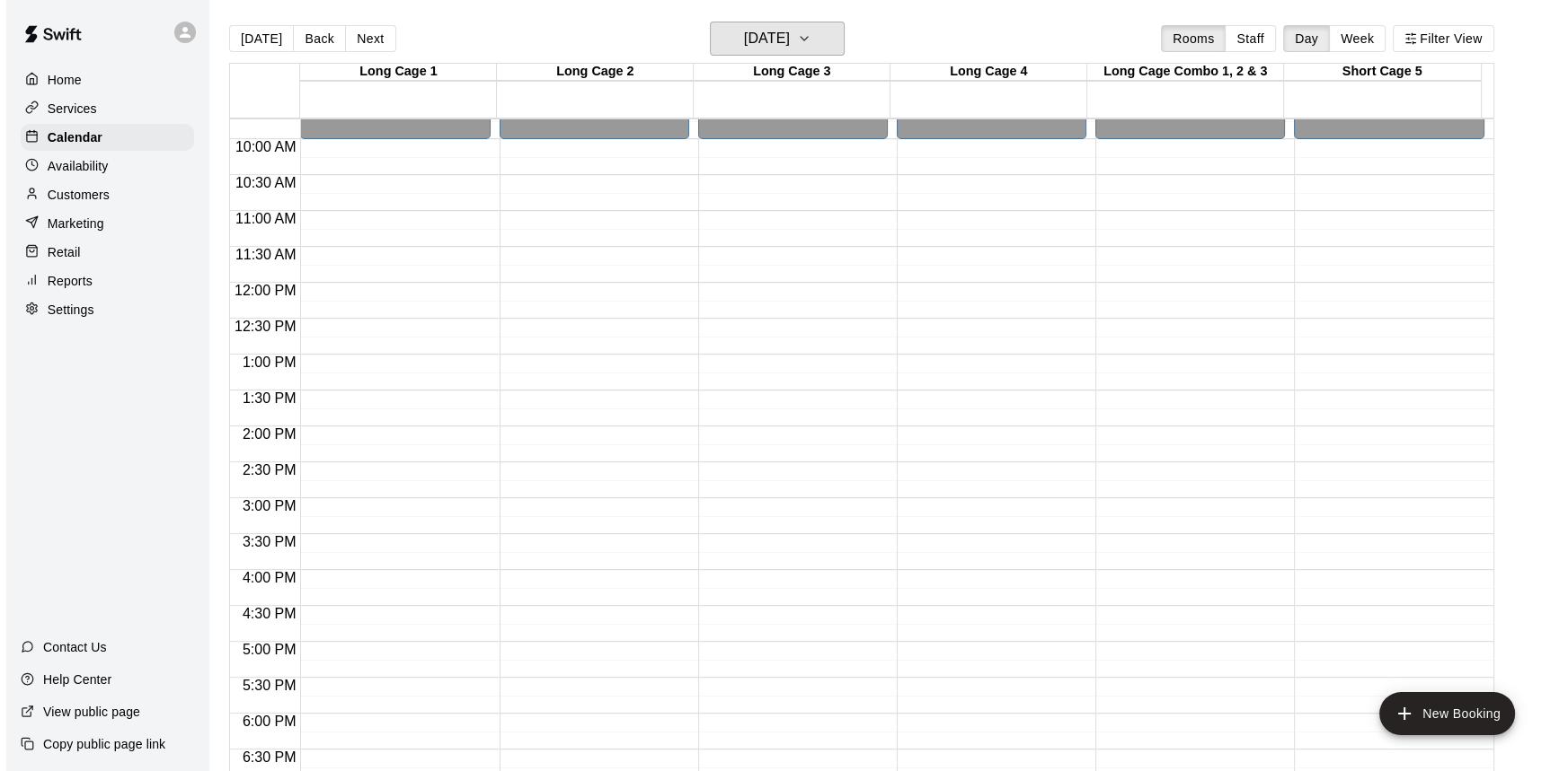
scroll to position [670, 0]
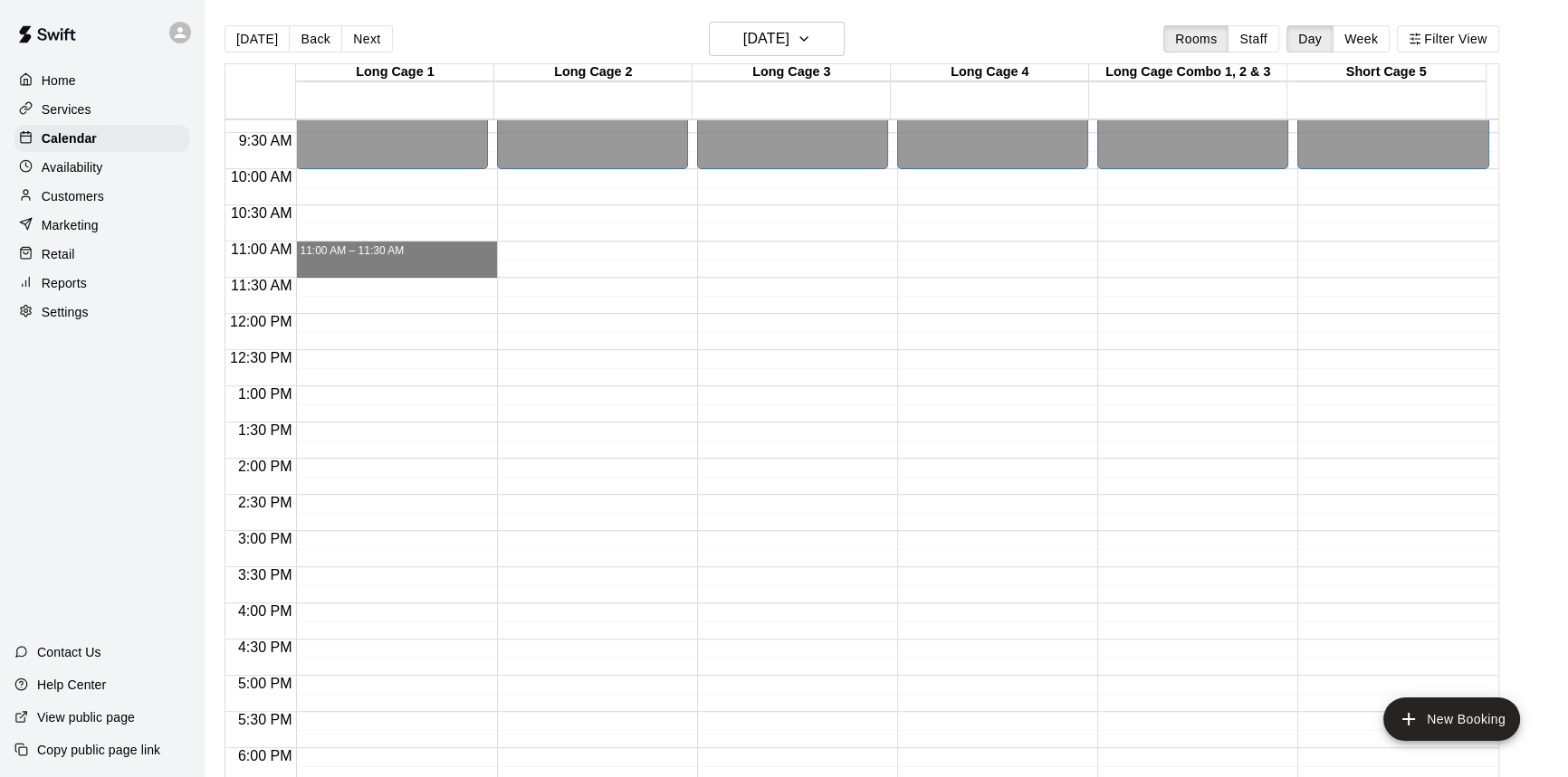
drag, startPoint x: 320, startPoint y: 243, endPoint x: 319, endPoint y: 273, distance: 30.0
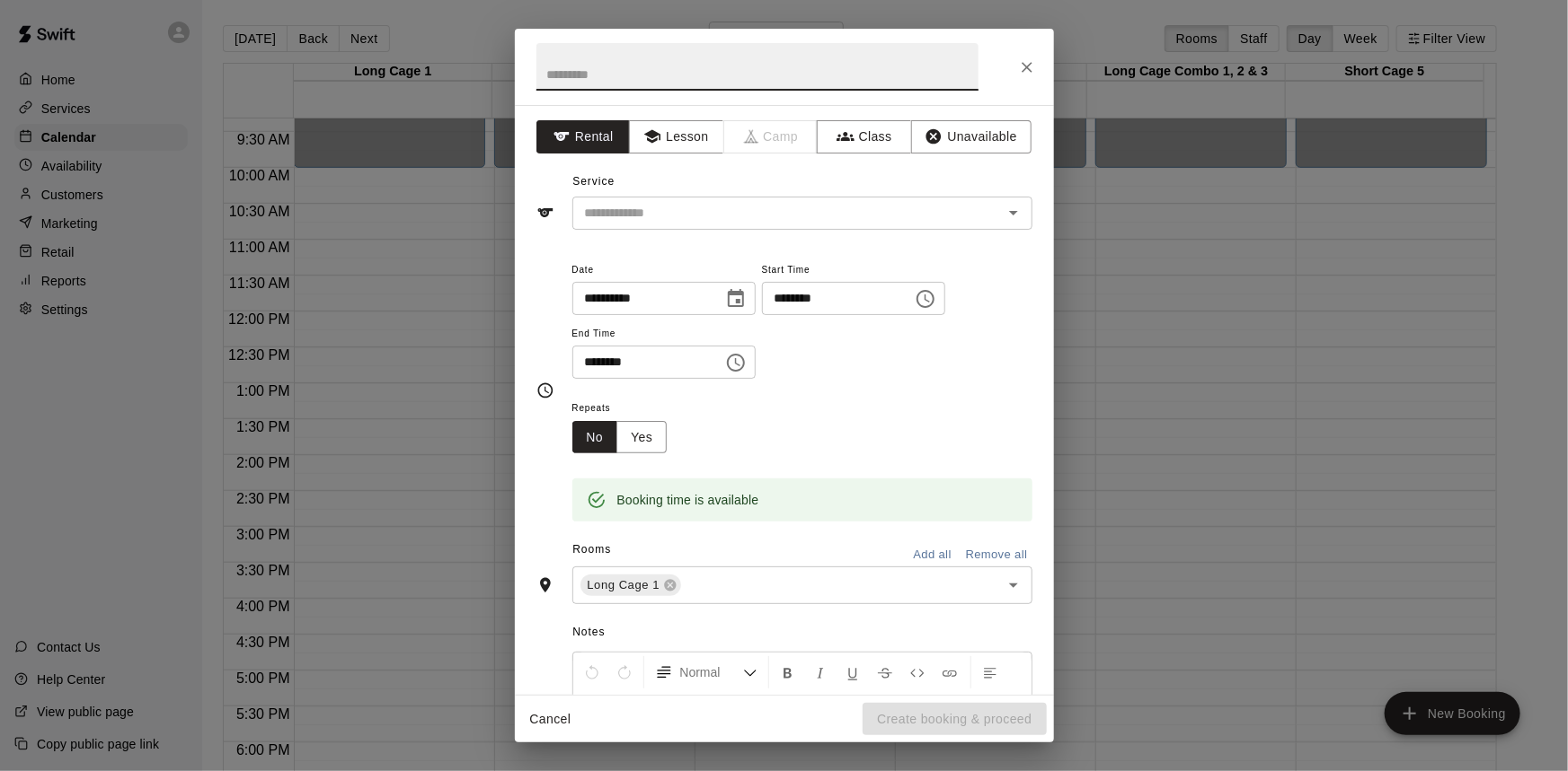
click at [776, 237] on div "**********" at bounding box center [784, 400] width 539 height 590
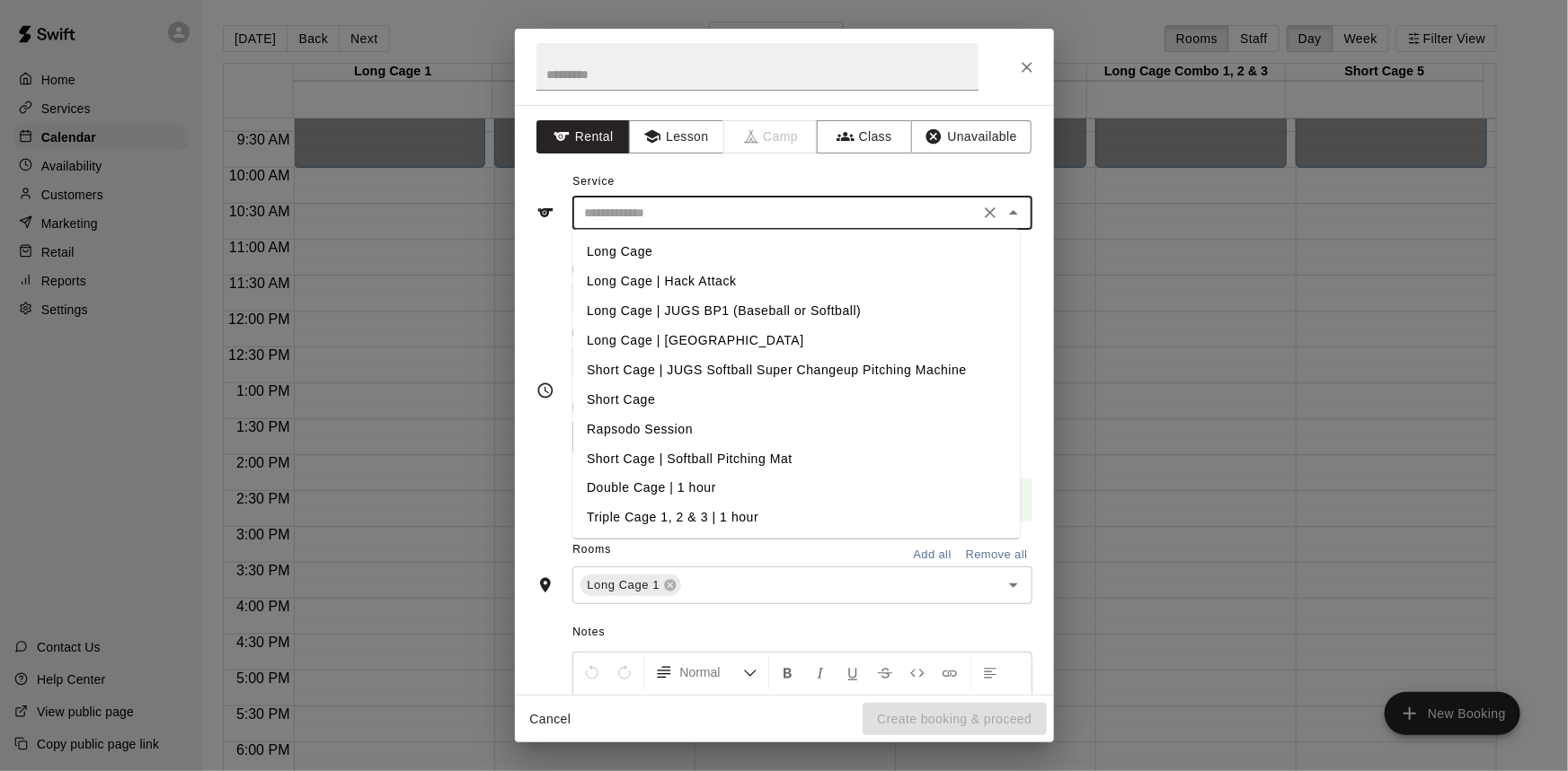
click at [782, 220] on input "text" at bounding box center [775, 214] width 396 height 23
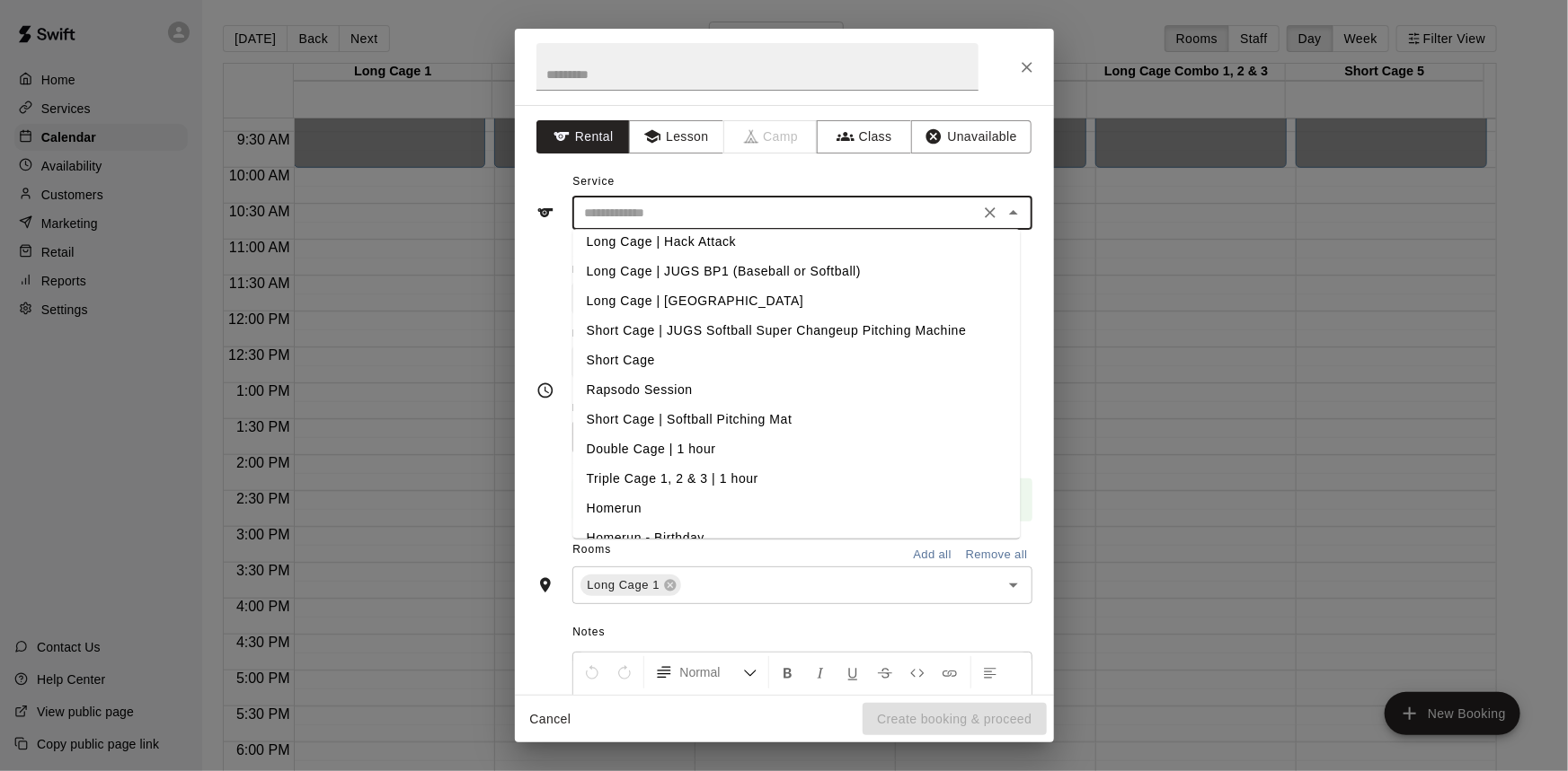
scroll to position [61, 0]
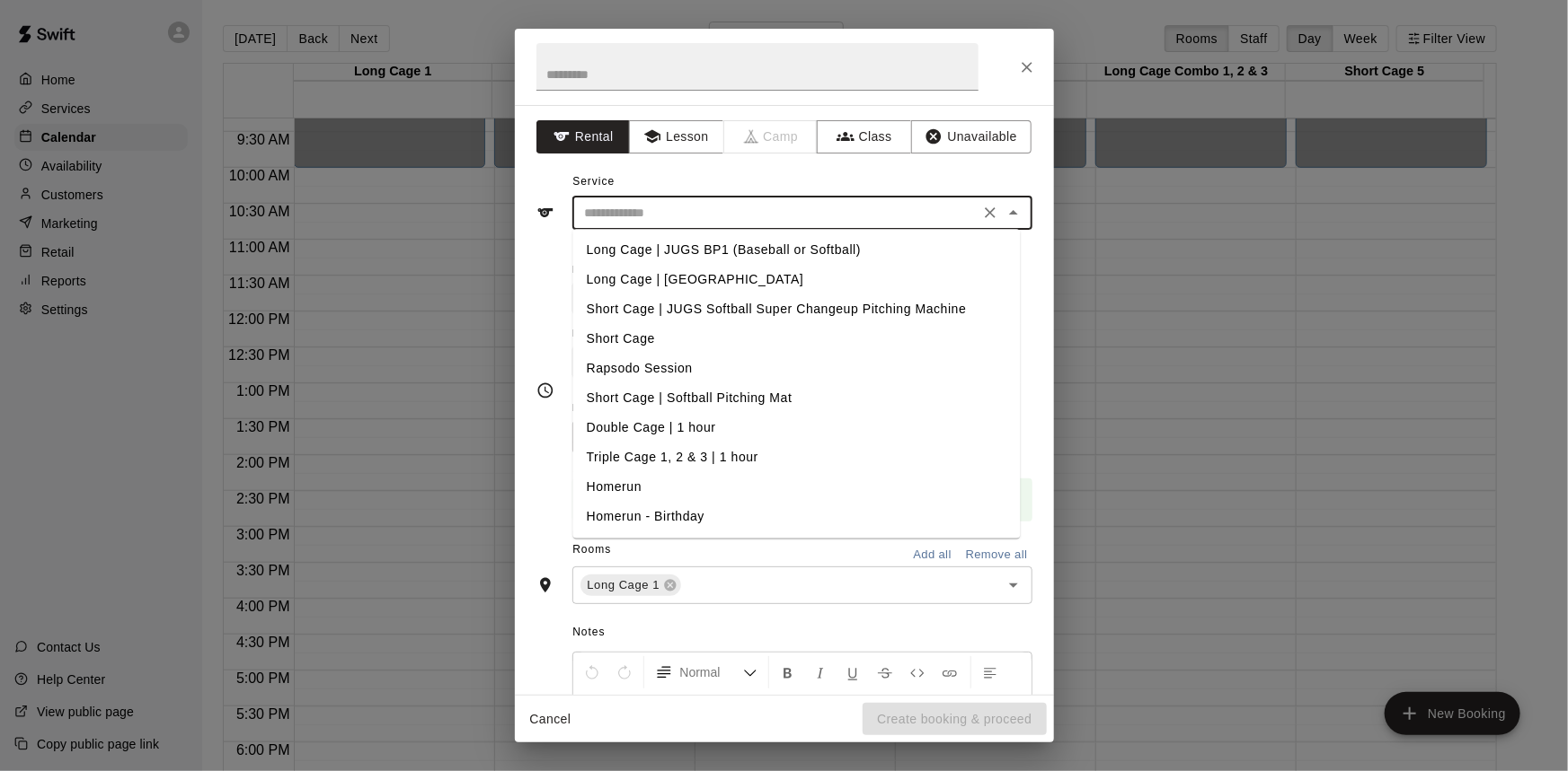
click at [523, 257] on div "**********" at bounding box center [784, 400] width 539 height 590
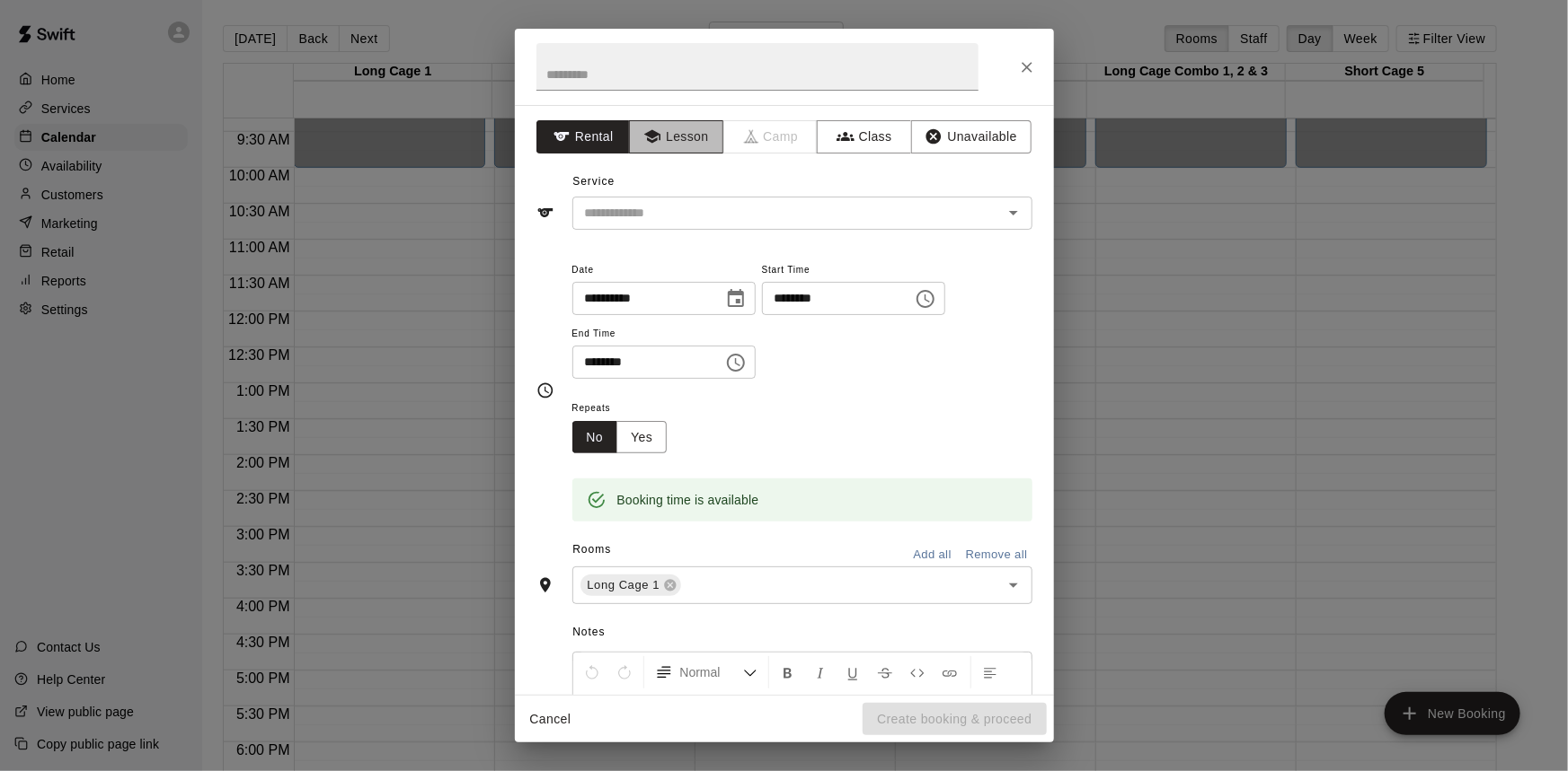
click at [649, 136] on icon "button" at bounding box center [652, 137] width 16 height 13
click at [663, 197] on div "​" at bounding box center [803, 213] width 460 height 33
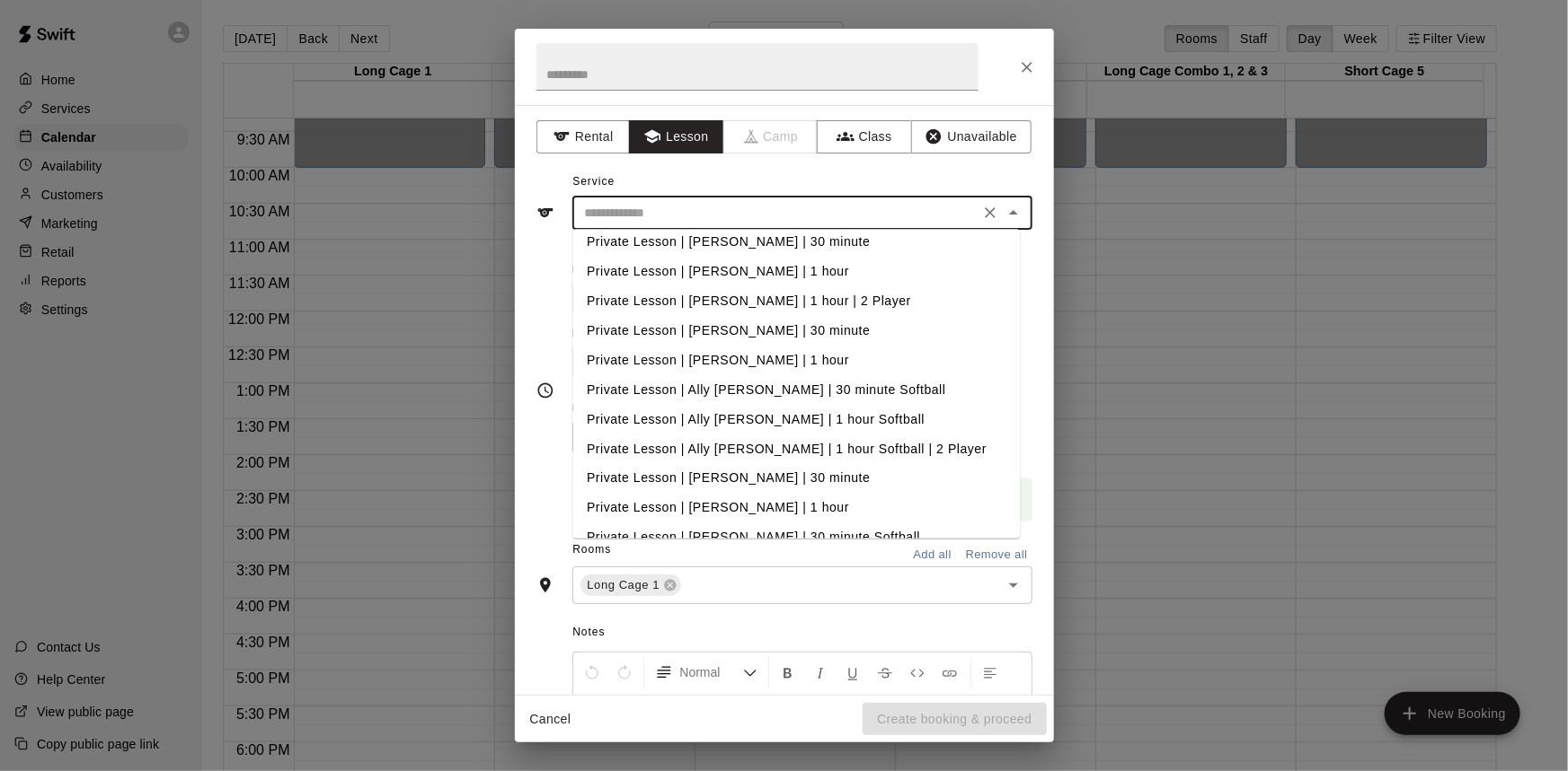
scroll to position [0, 0]
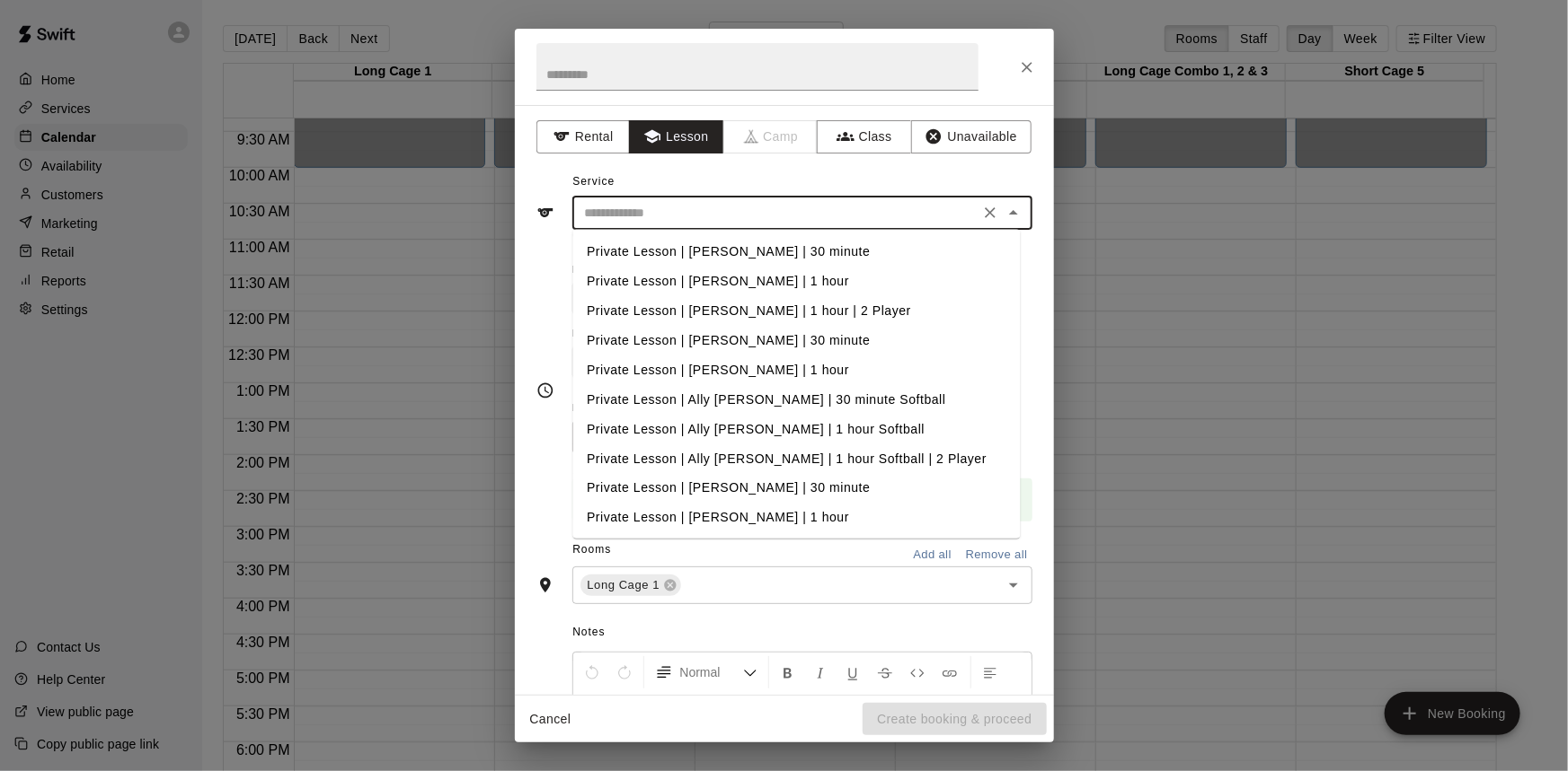
click at [710, 249] on li "Private Lesson | [PERSON_NAME] | 30 minute" at bounding box center [796, 252] width 447 height 29
type input "**********"
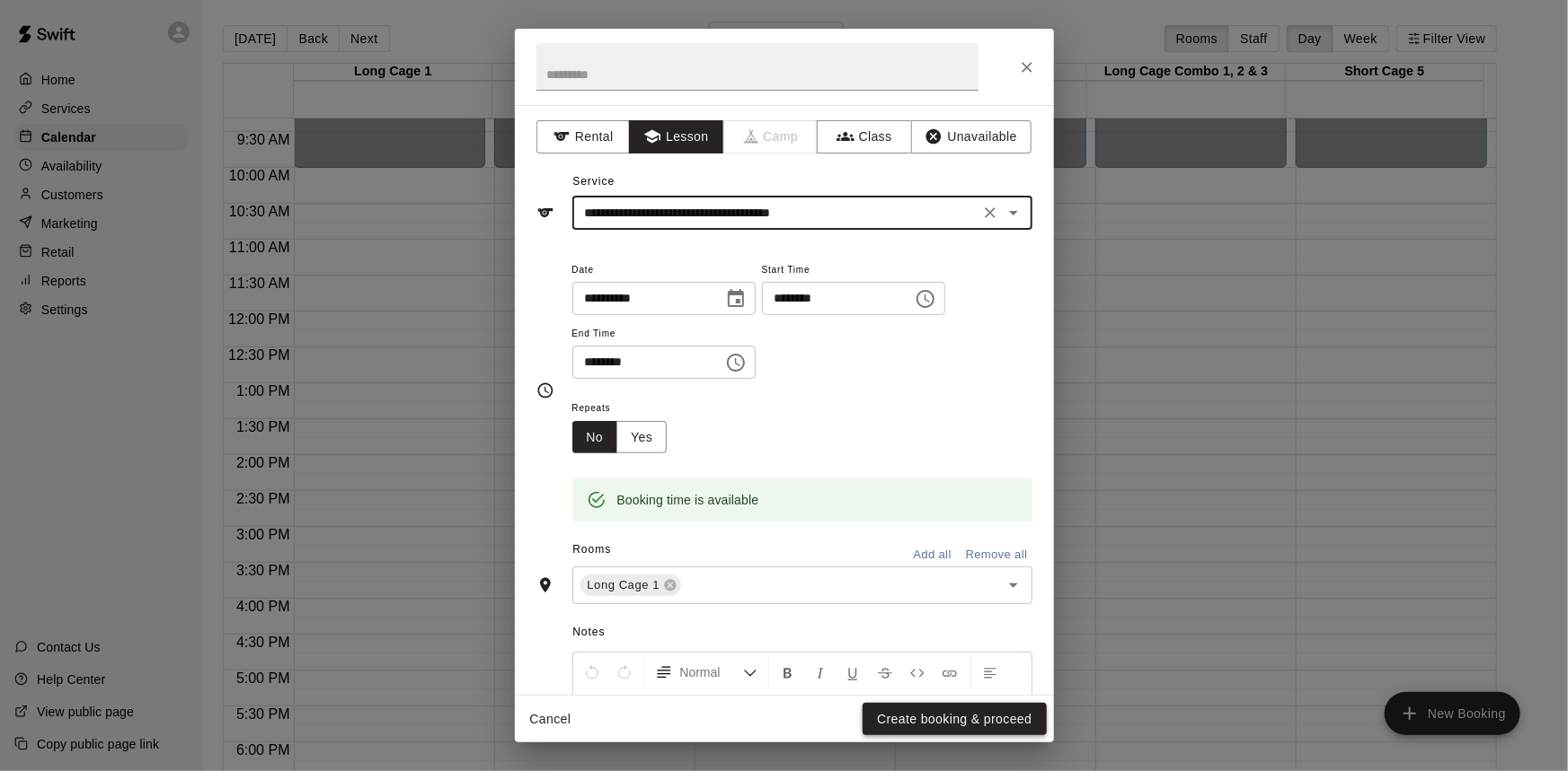
click at [932, 717] on button "Create booking & proceed" at bounding box center [954, 720] width 183 height 33
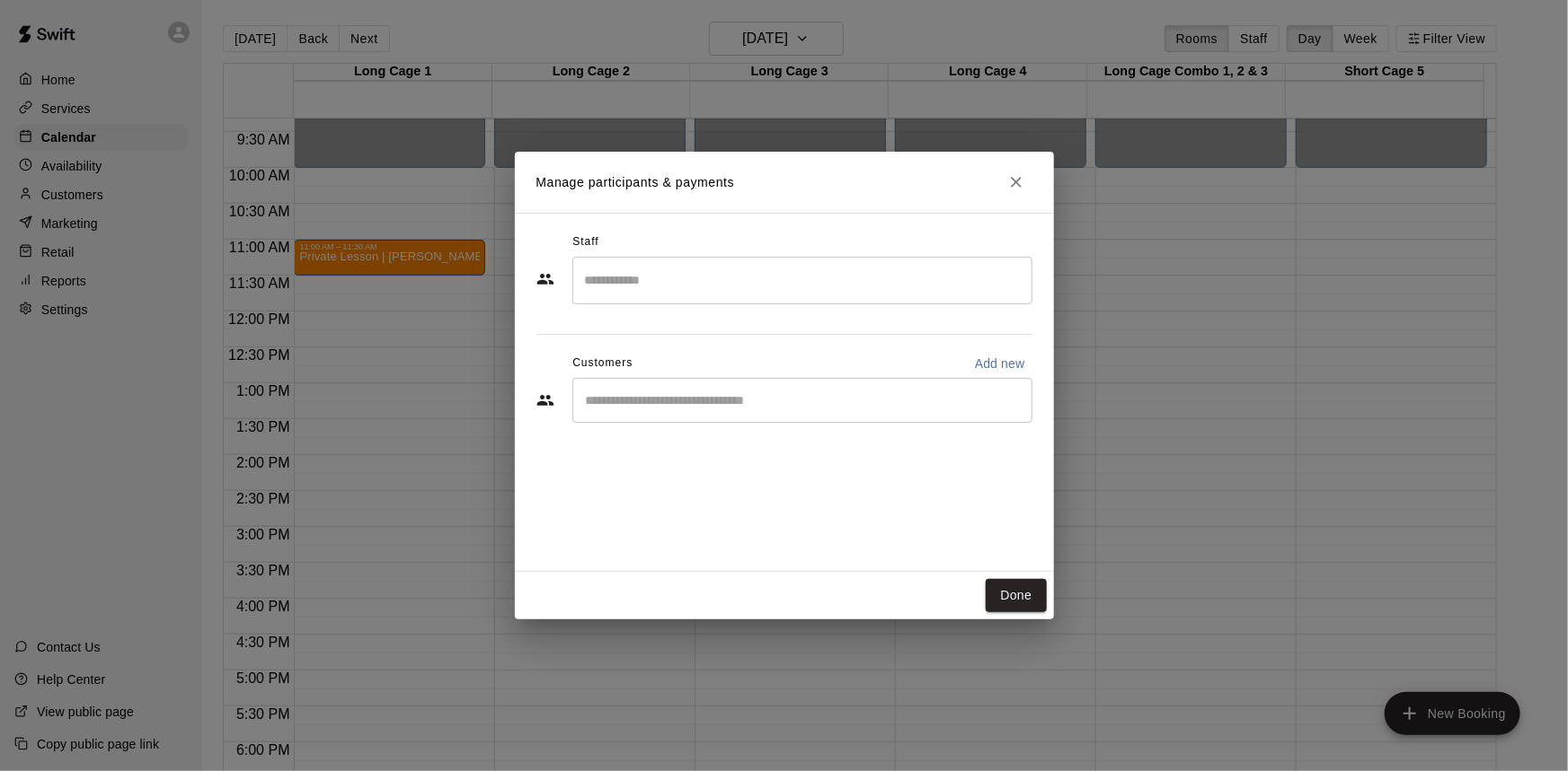
click at [770, 401] on input "Start typing to search customers..." at bounding box center [802, 400] width 444 height 18
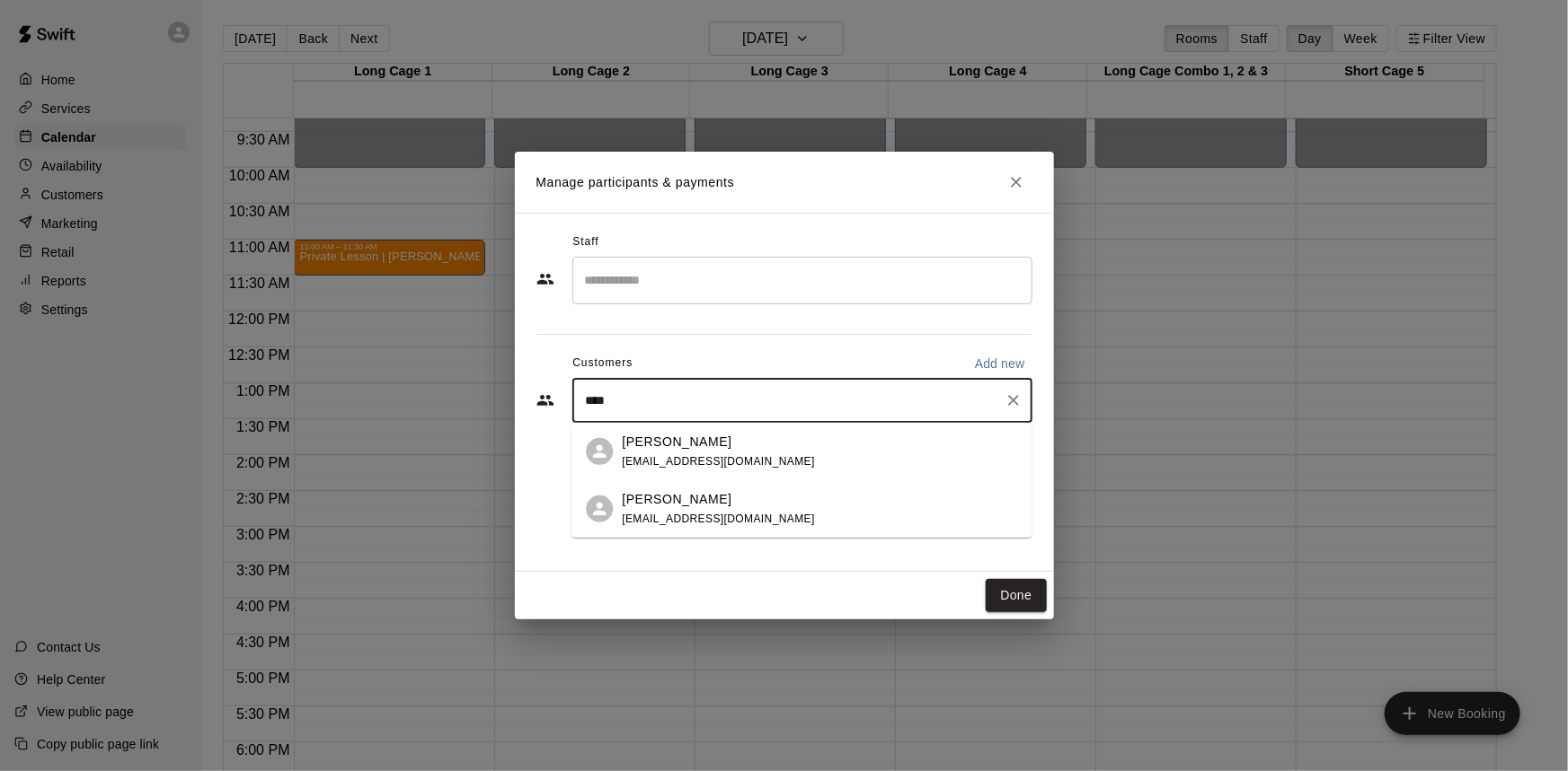
type input "****"
click at [744, 495] on div "[PERSON_NAME]" at bounding box center [718, 498] width 193 height 19
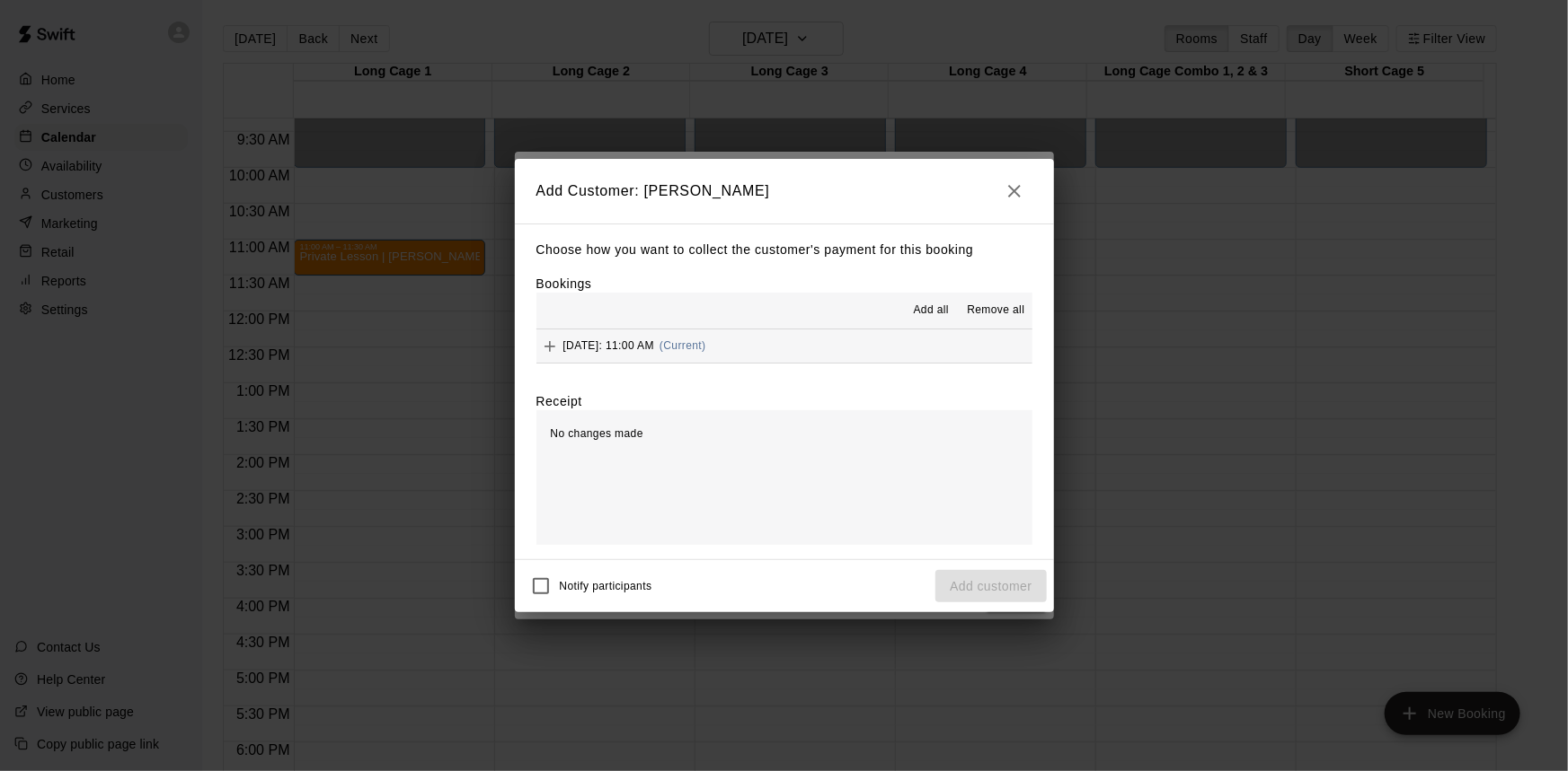
click at [554, 345] on icon "Add" at bounding box center [549, 347] width 18 height 18
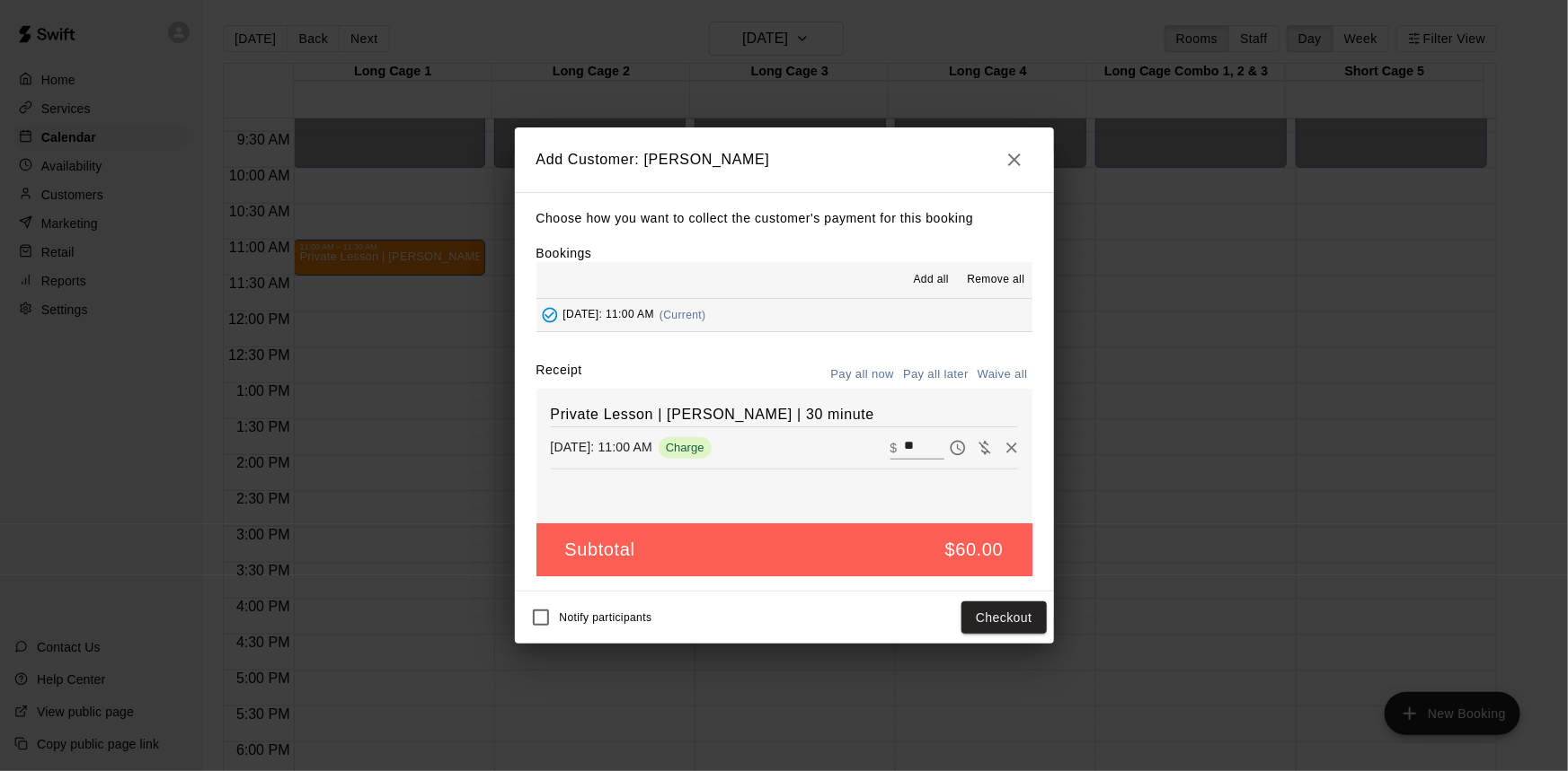
click at [937, 377] on button "Pay all later" at bounding box center [935, 374] width 75 height 28
click at [1014, 628] on button "Add customer" at bounding box center [991, 618] width 110 height 33
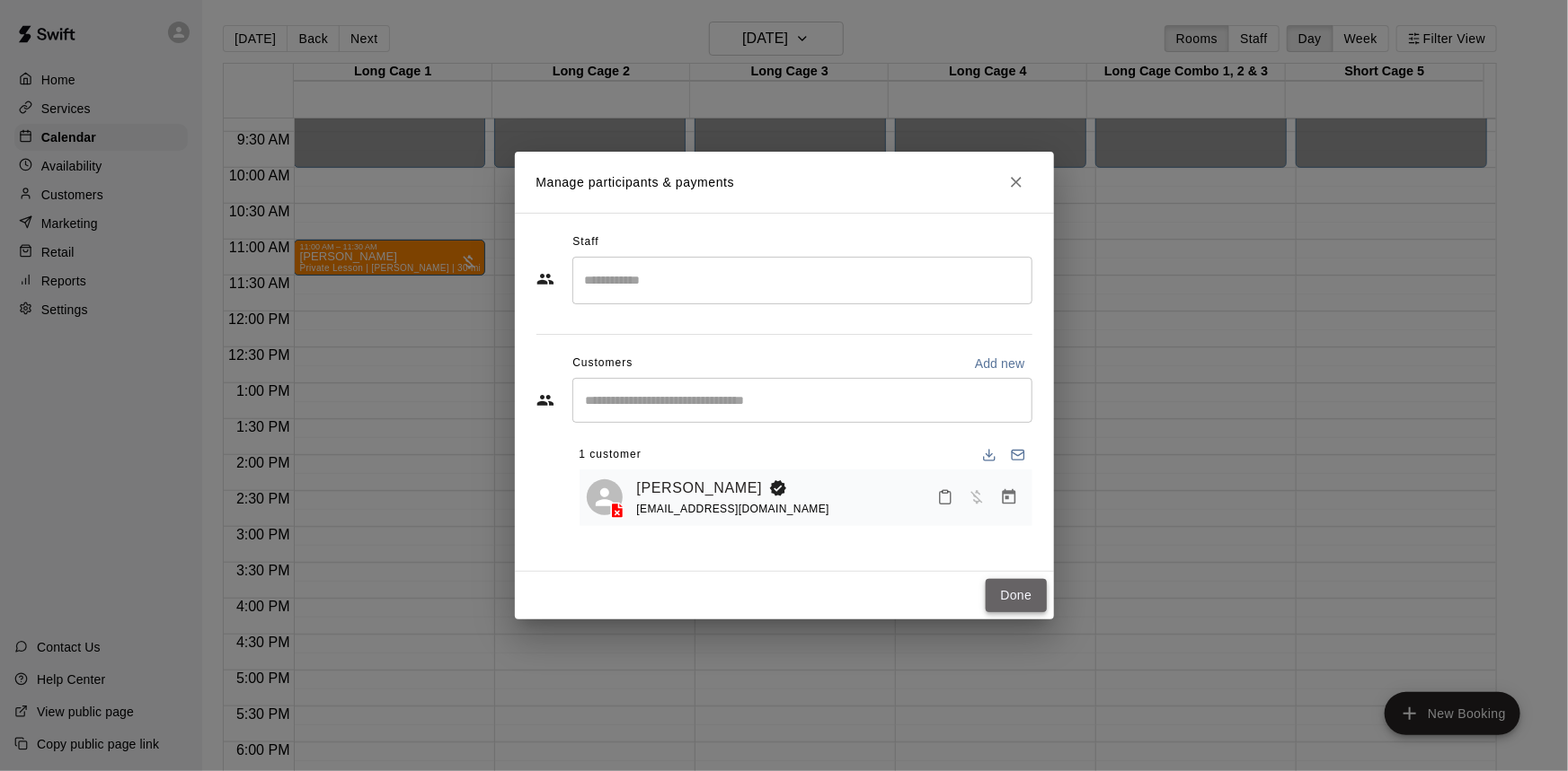
click at [1017, 600] on button "Done" at bounding box center [1015, 595] width 60 height 33
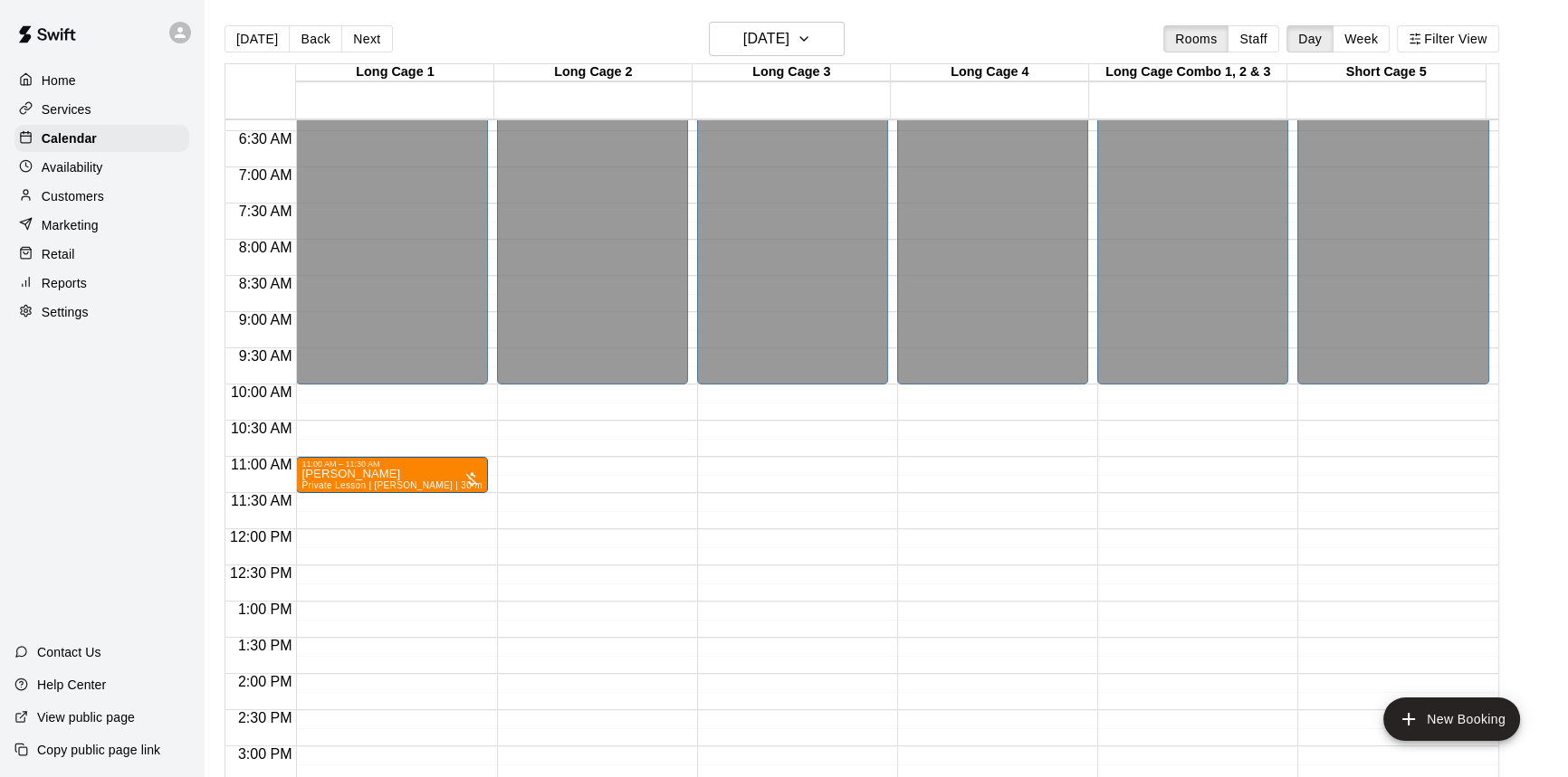
scroll to position [428, 0]
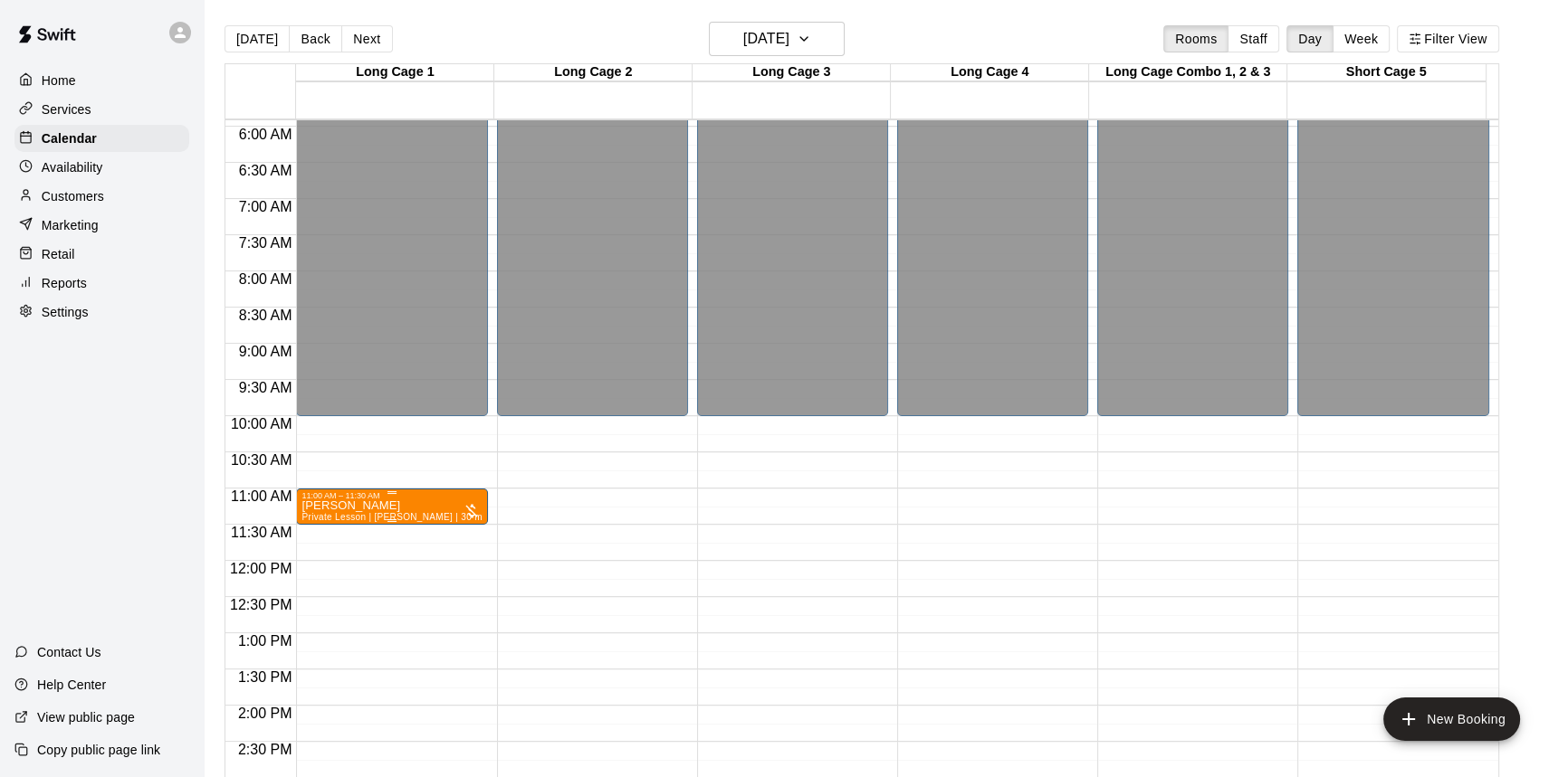
click at [410, 518] on span "Private Lesson | [PERSON_NAME] | 30 minute" at bounding box center [402, 517] width 202 height 10
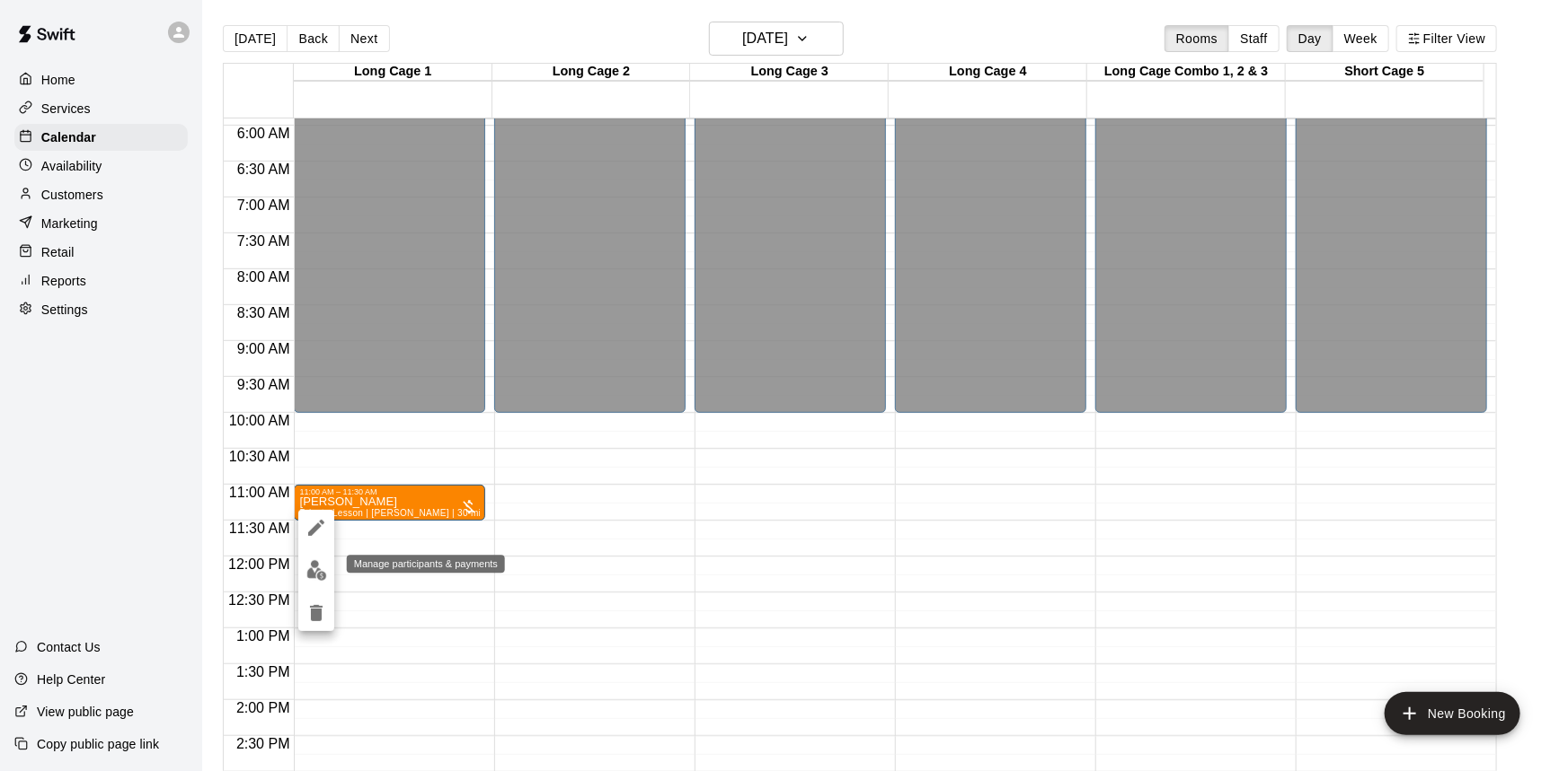
click at [302, 571] on button "edit" at bounding box center [316, 571] width 36 height 35
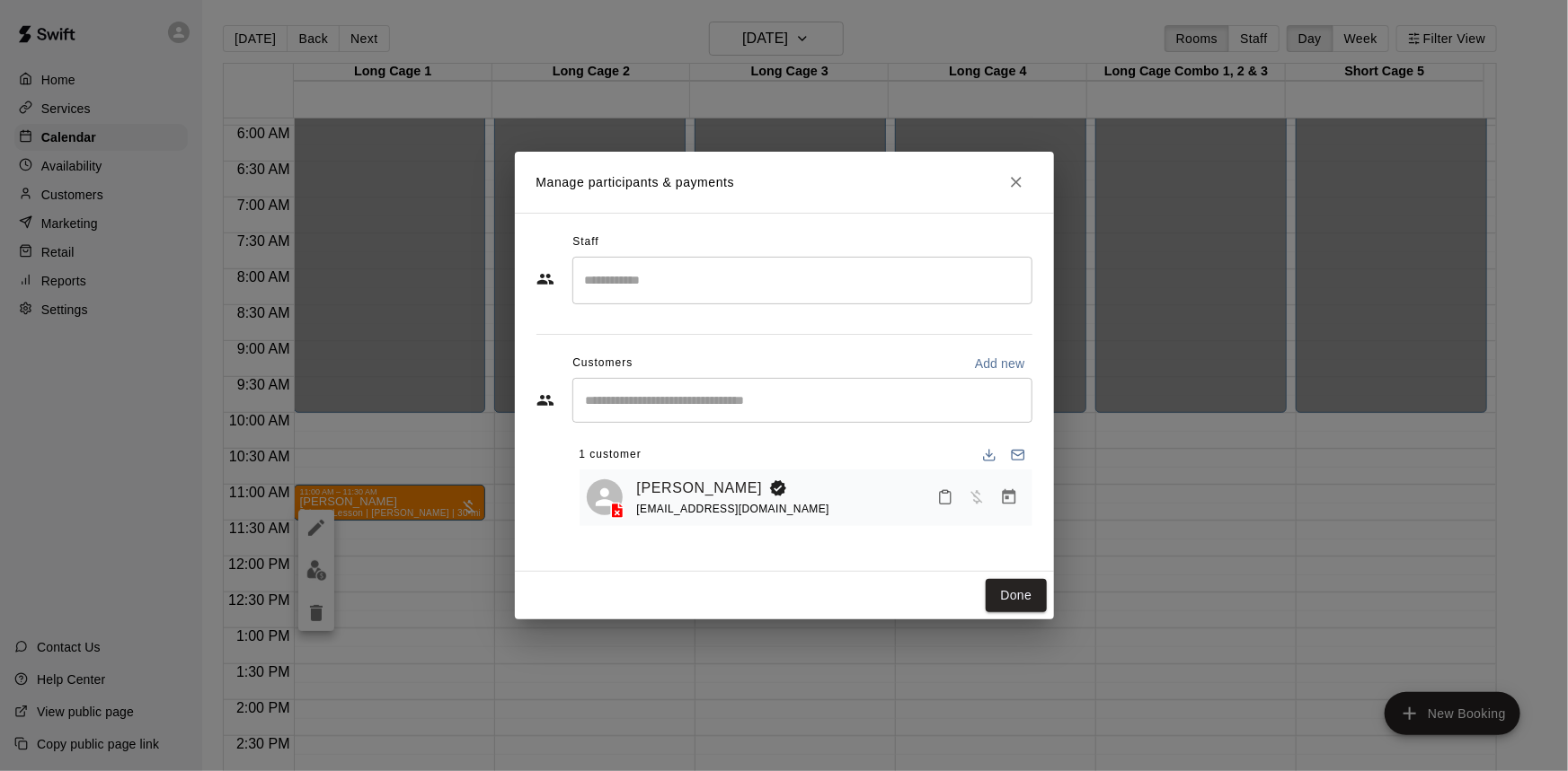
click at [634, 268] on input "Search staff" at bounding box center [802, 280] width 444 height 31
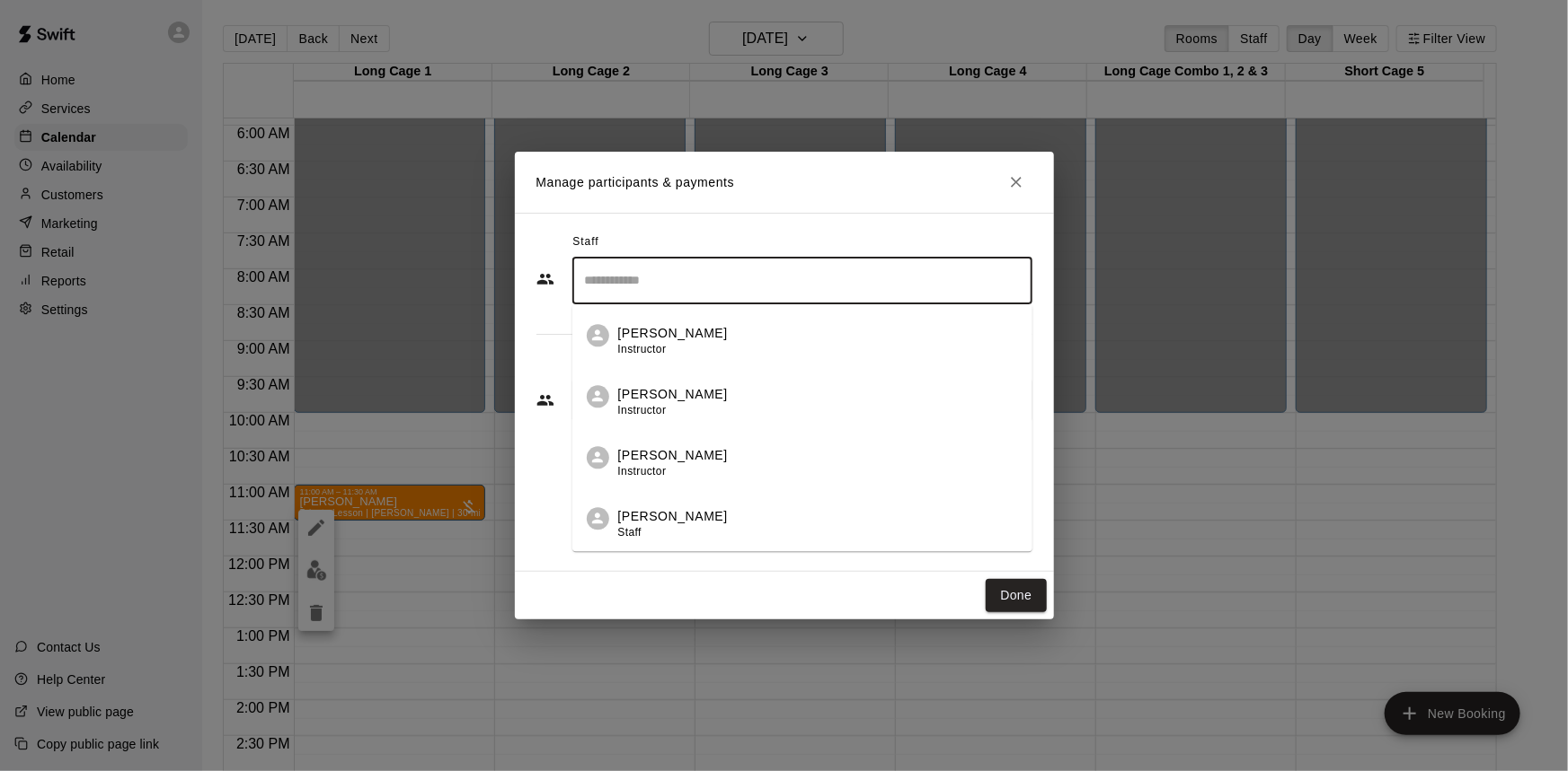
type input "*"
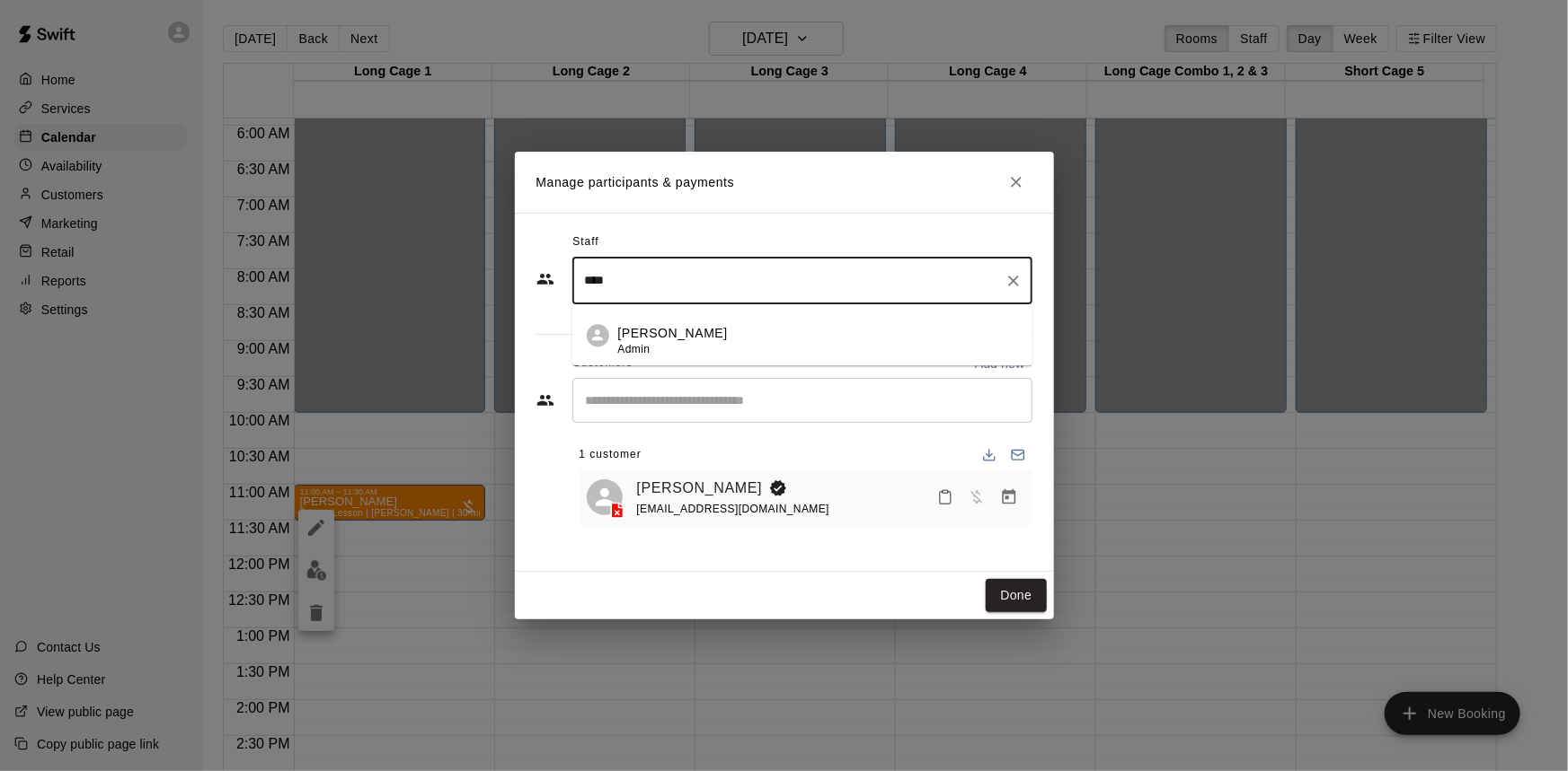
click at [683, 352] on div "[PERSON_NAME] Admin" at bounding box center [672, 341] width 109 height 35
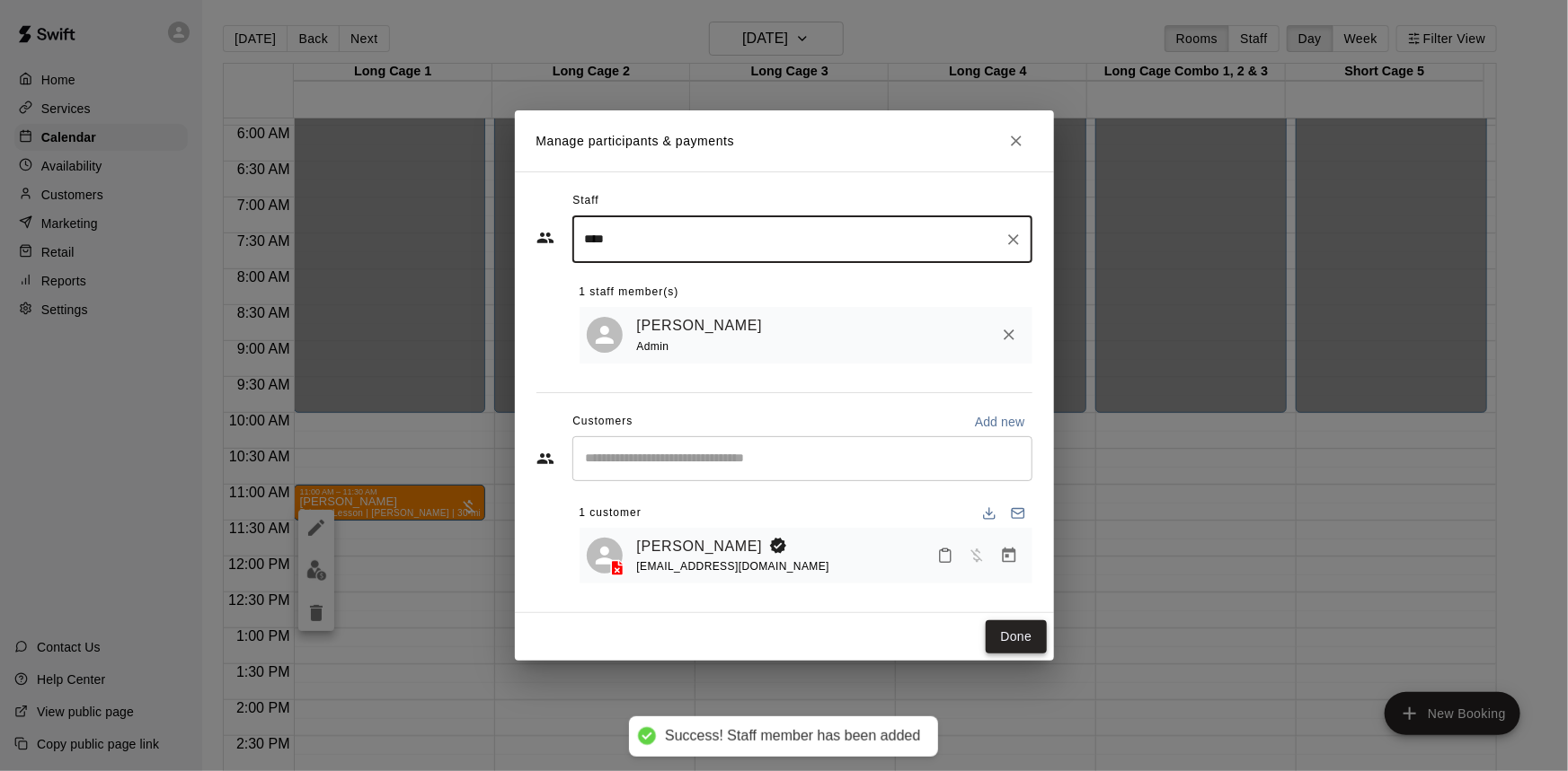
type input "****"
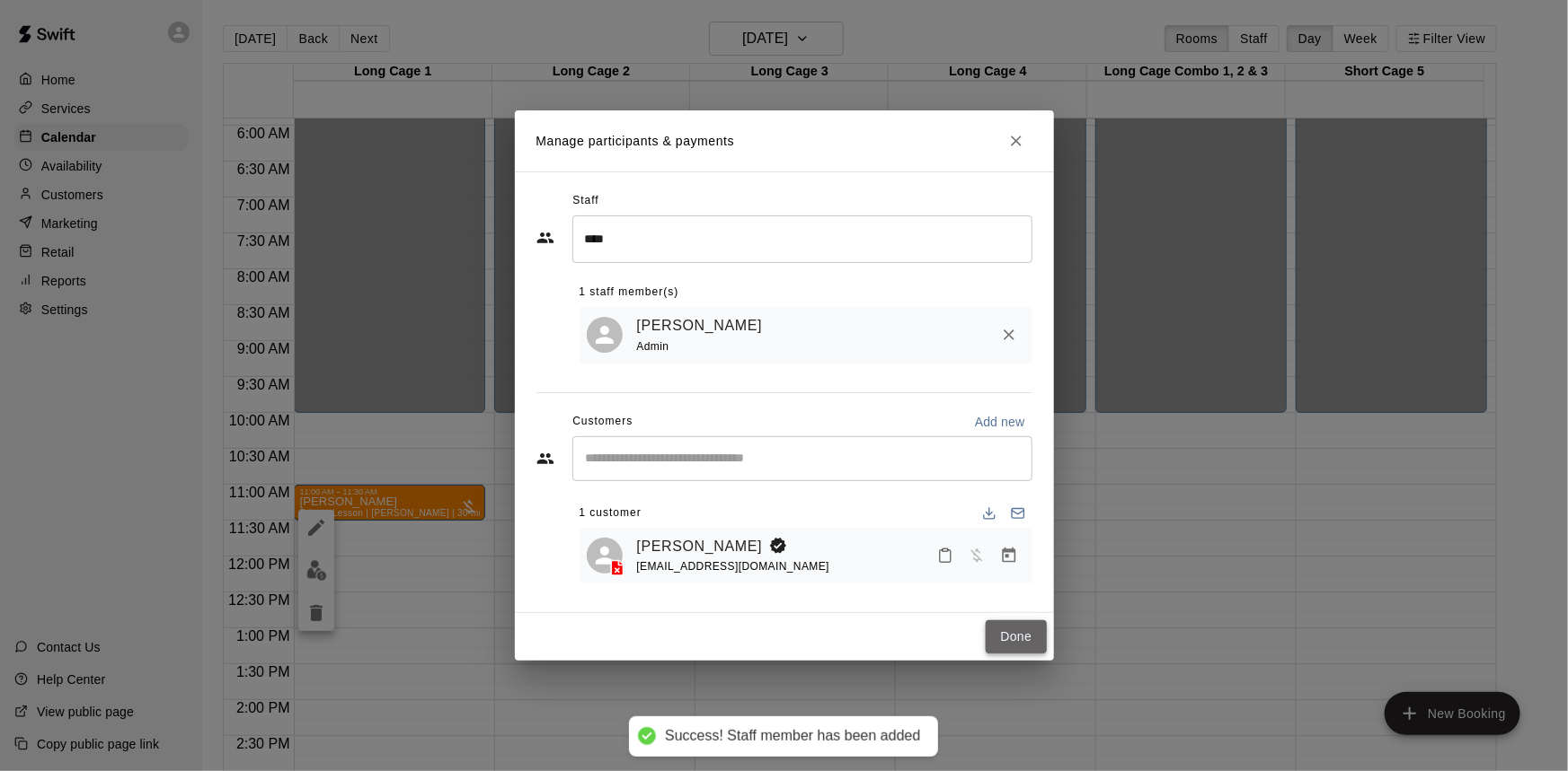
click at [1021, 633] on button "Done" at bounding box center [1015, 637] width 60 height 33
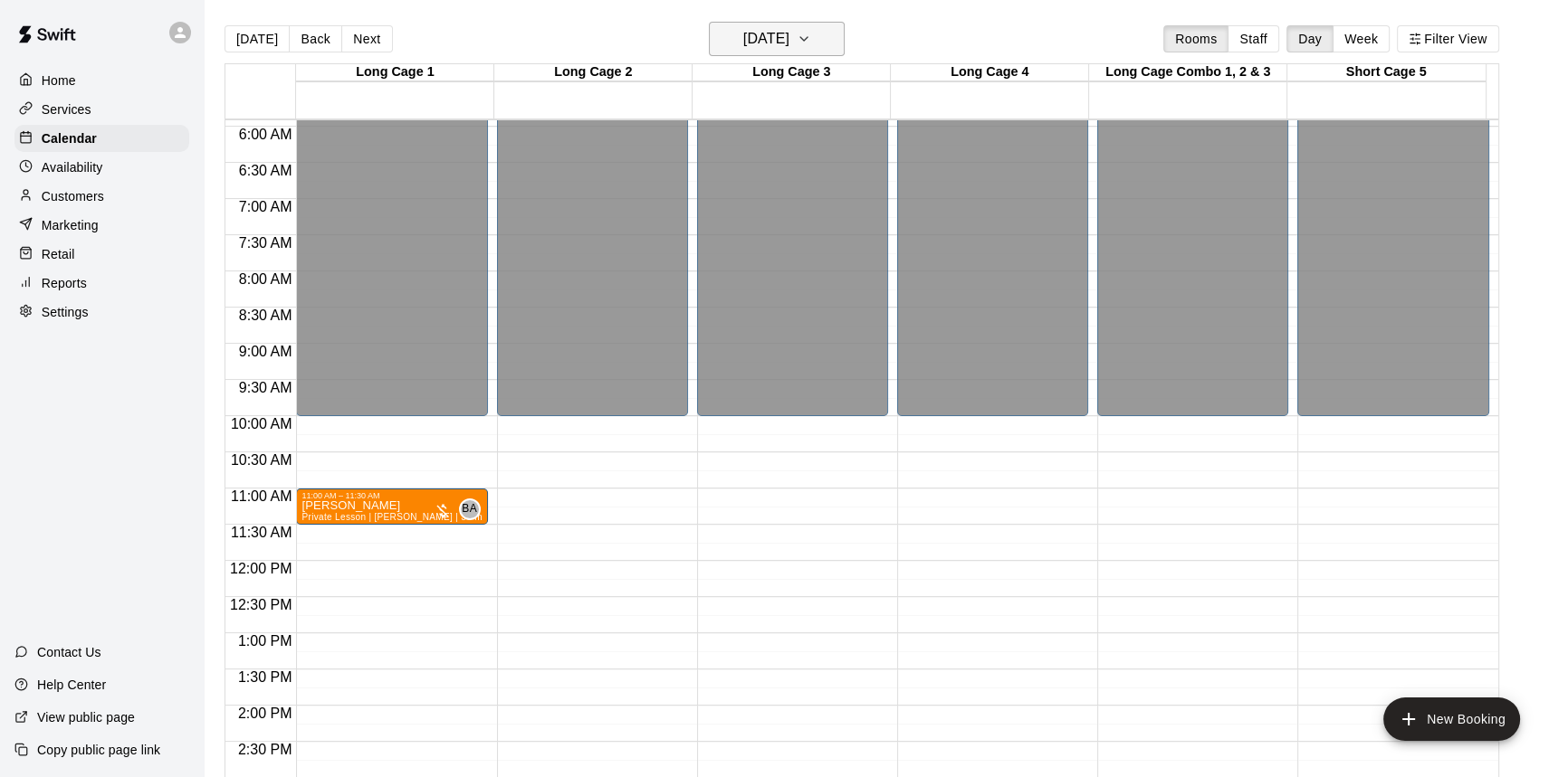
click at [773, 22] on button "[DATE]" at bounding box center [777, 39] width 136 height 34
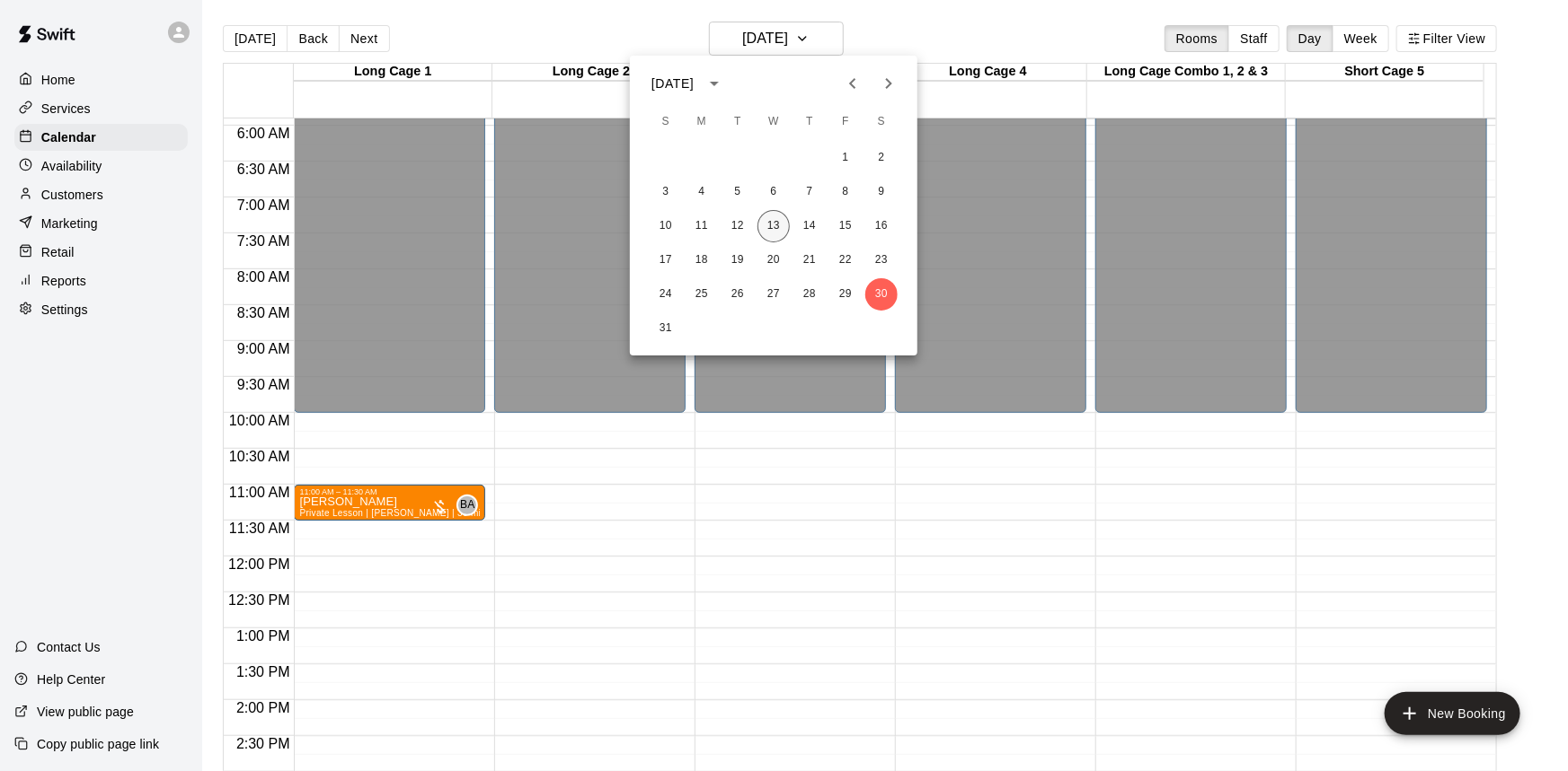
click at [768, 224] on button "13" at bounding box center [773, 226] width 32 height 32
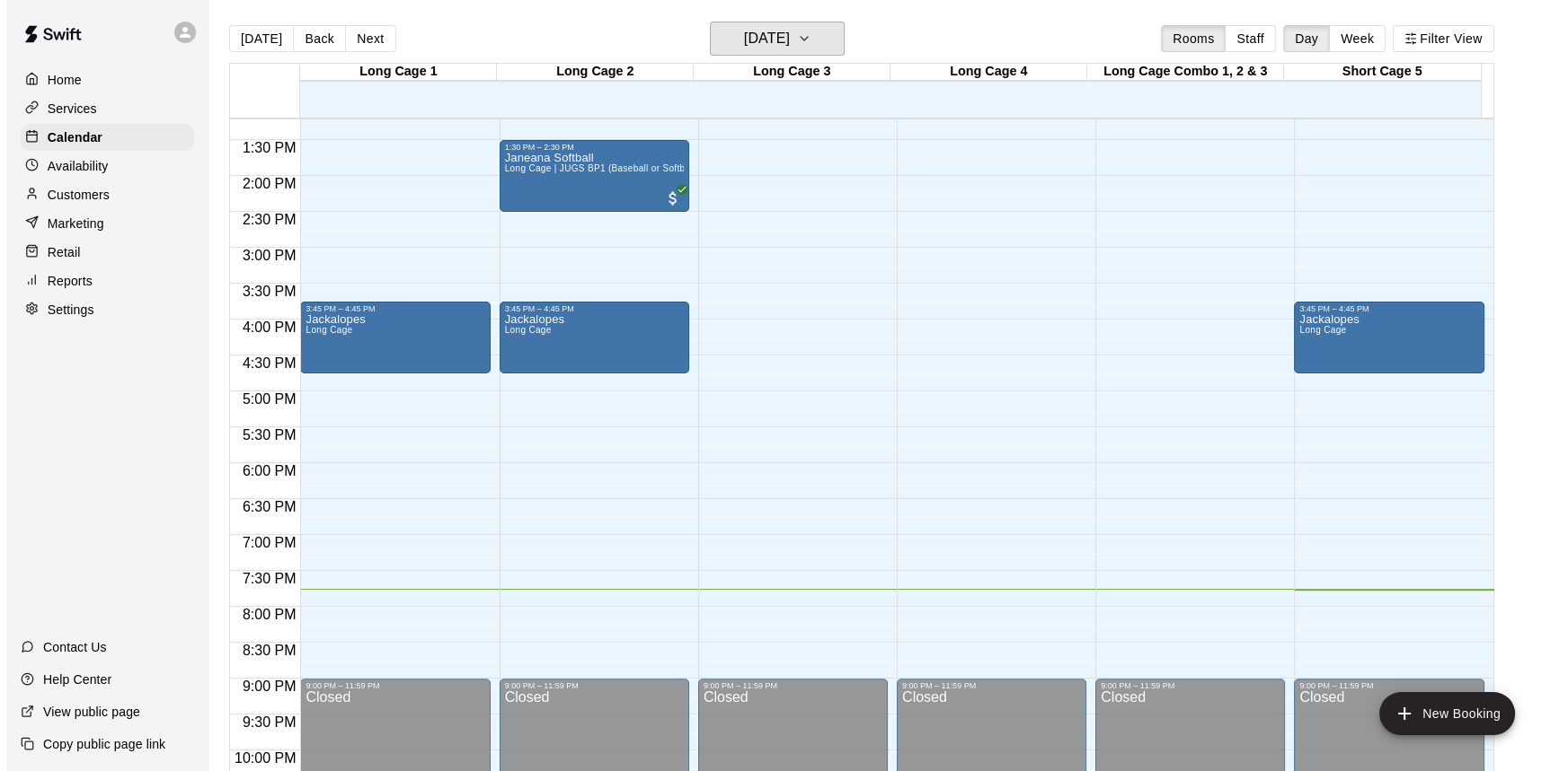
scroll to position [1051, 0]
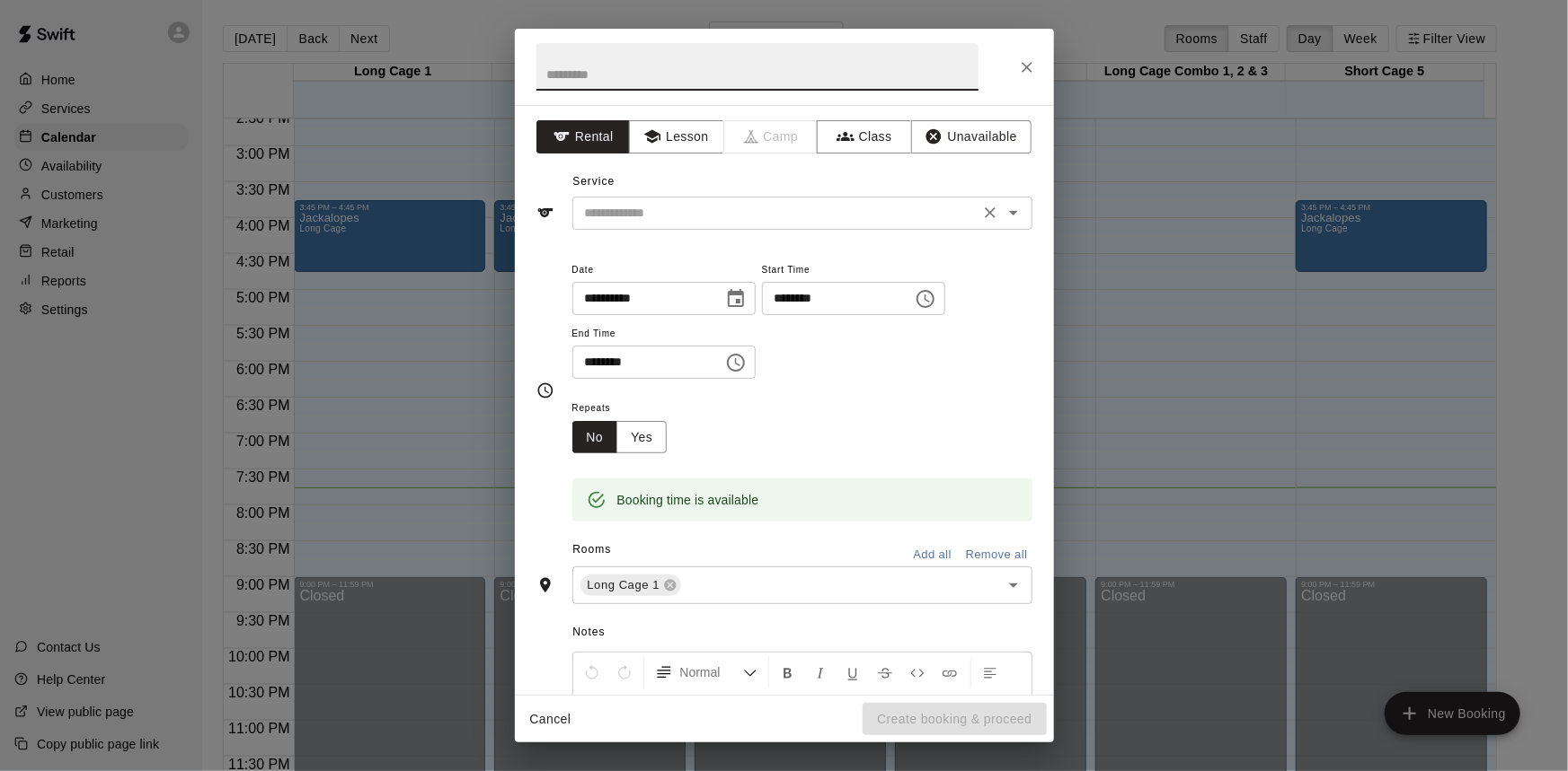
click at [705, 224] on div "​" at bounding box center [803, 213] width 460 height 33
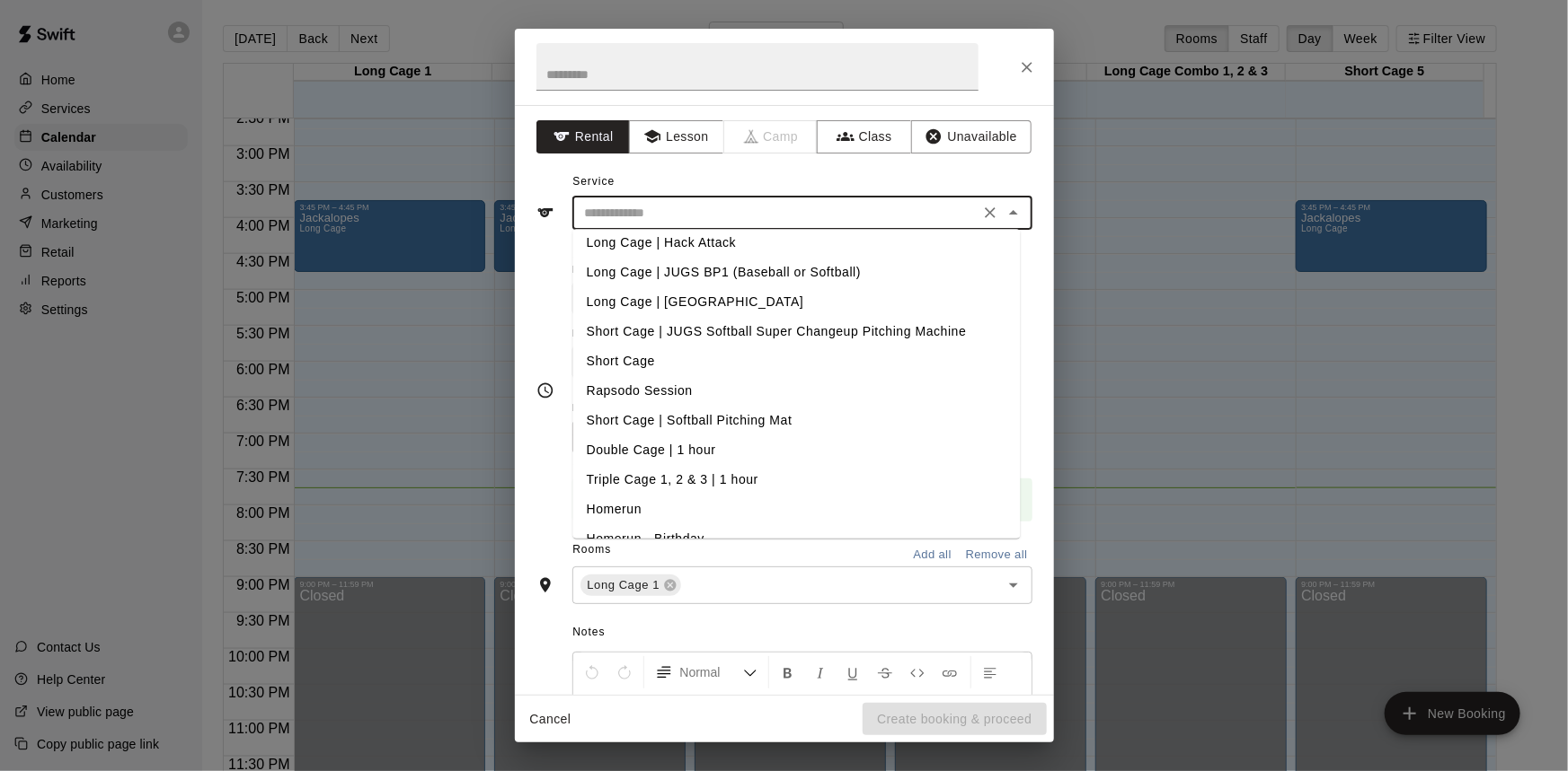
scroll to position [61, 0]
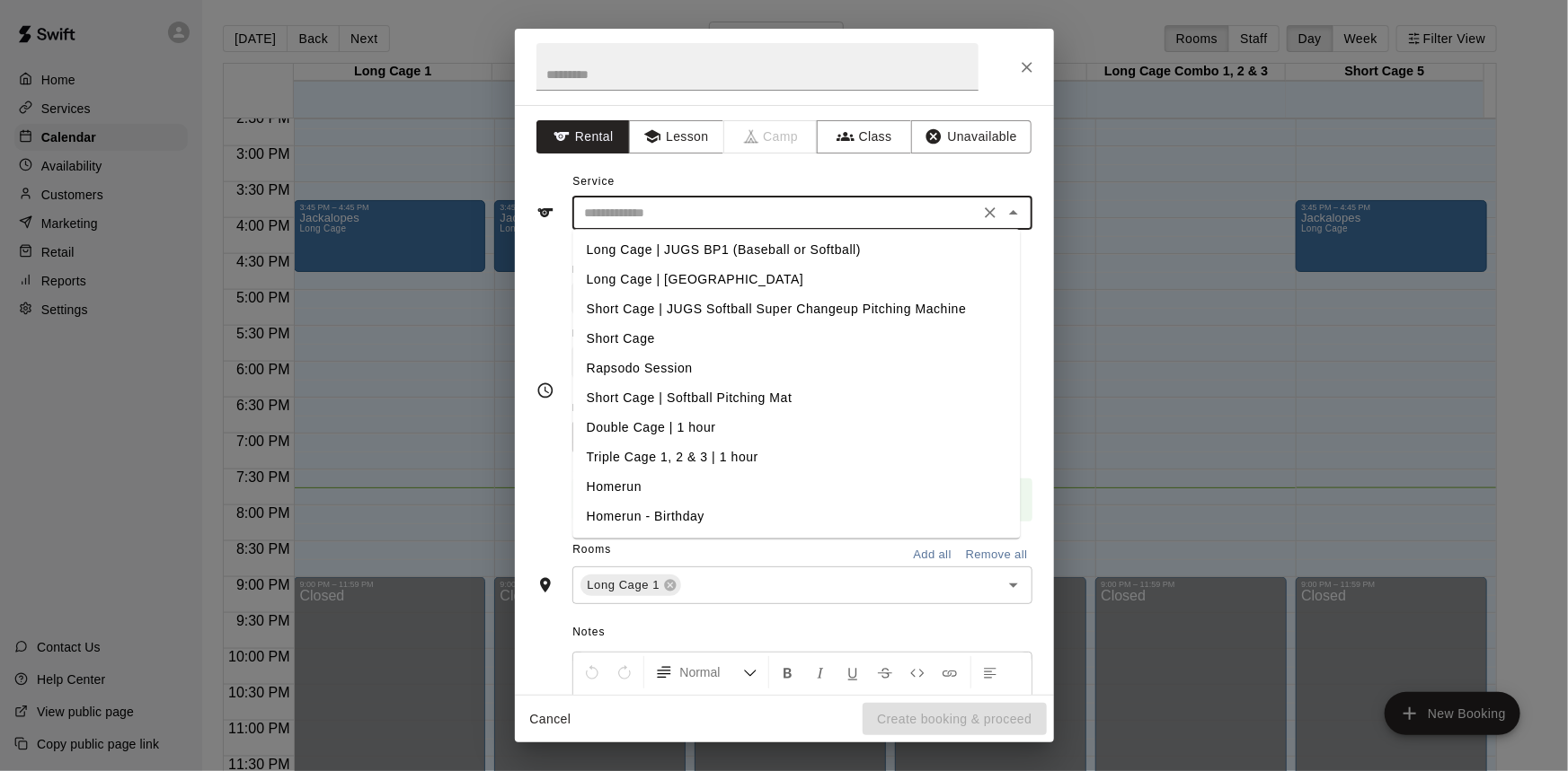
click at [690, 372] on li "Rapsodo Session" at bounding box center [796, 368] width 447 height 29
type input "**********"
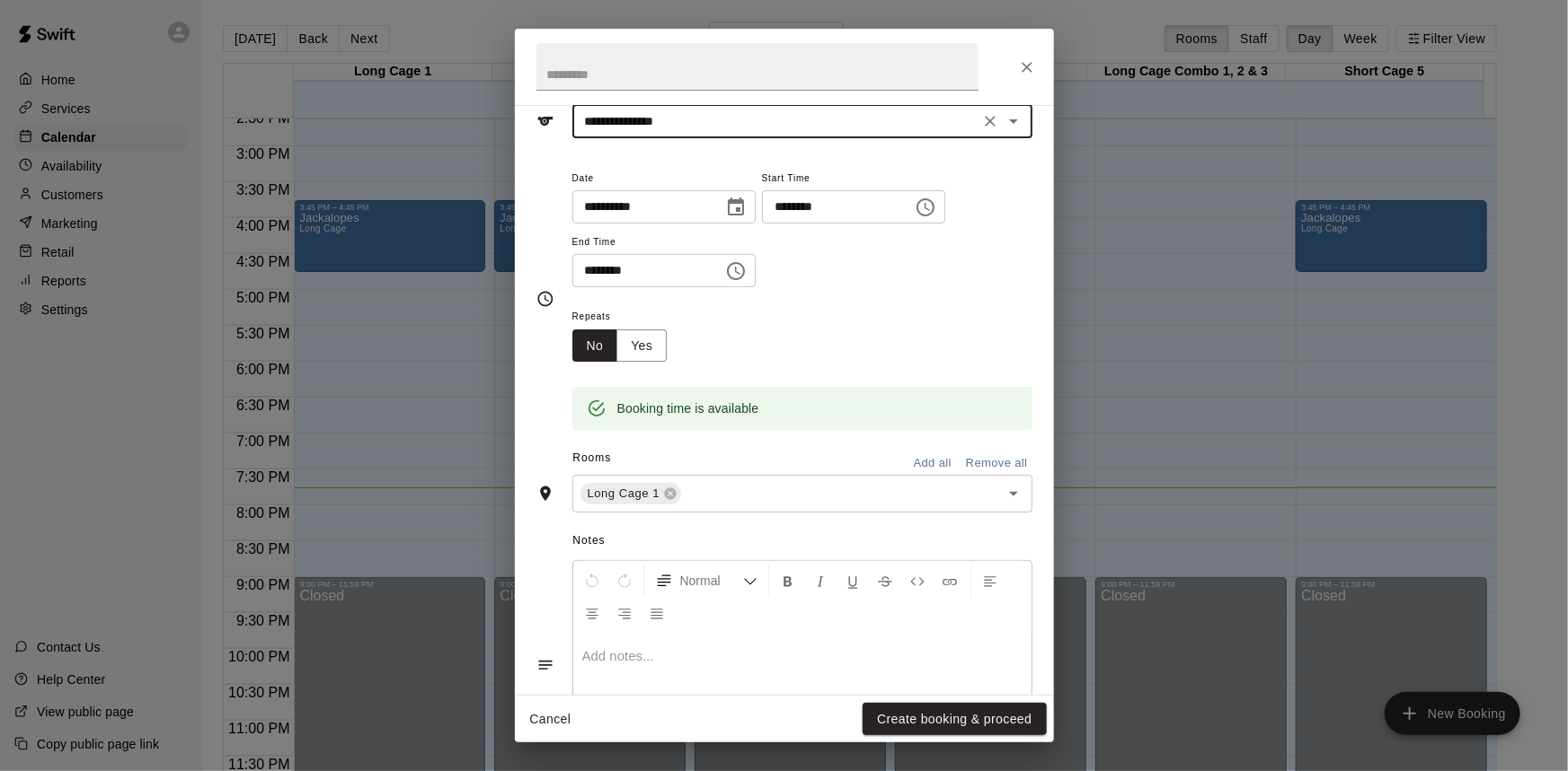
scroll to position [198, 0]
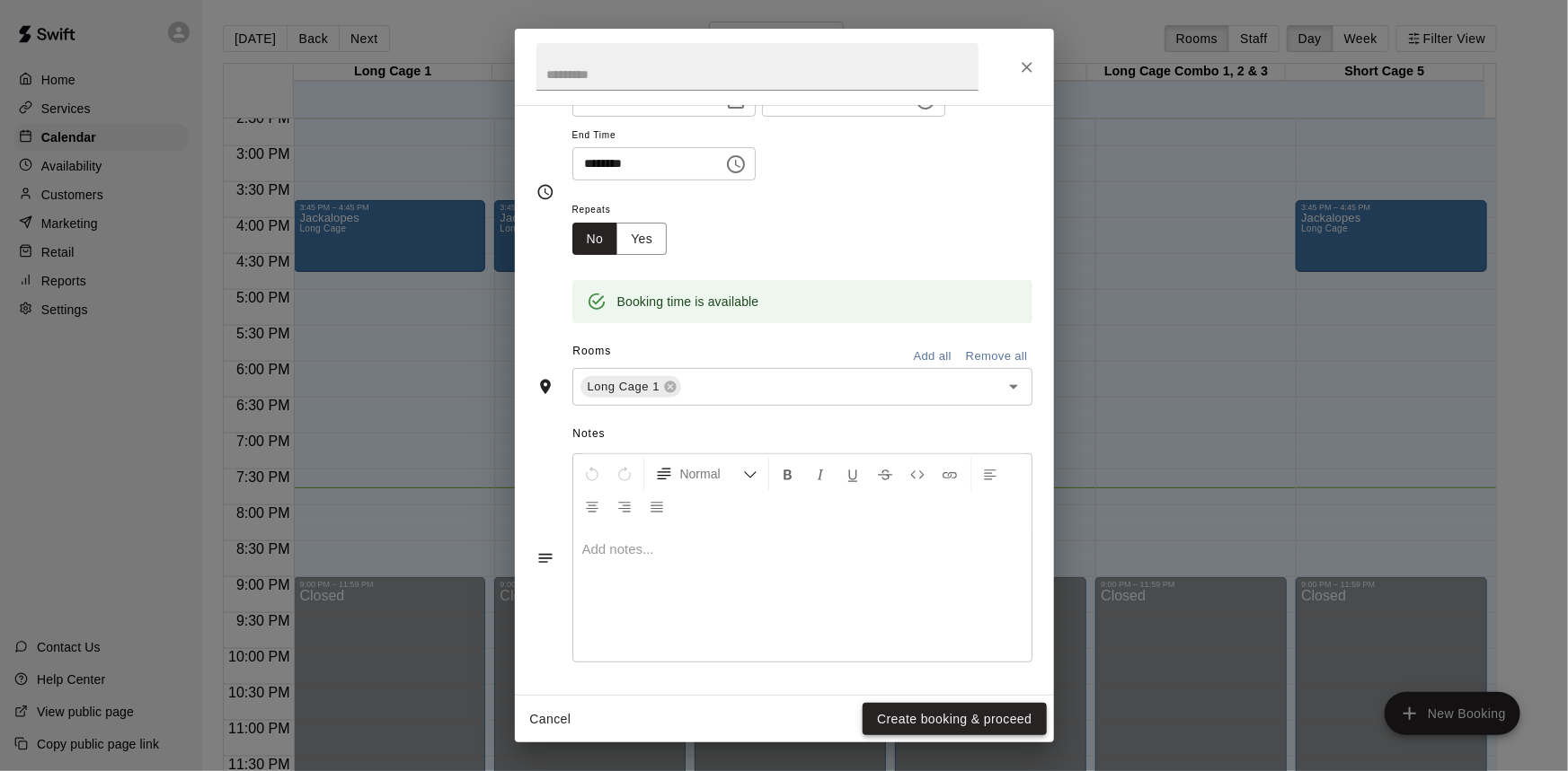
click at [956, 722] on button "Create booking & proceed" at bounding box center [954, 720] width 183 height 33
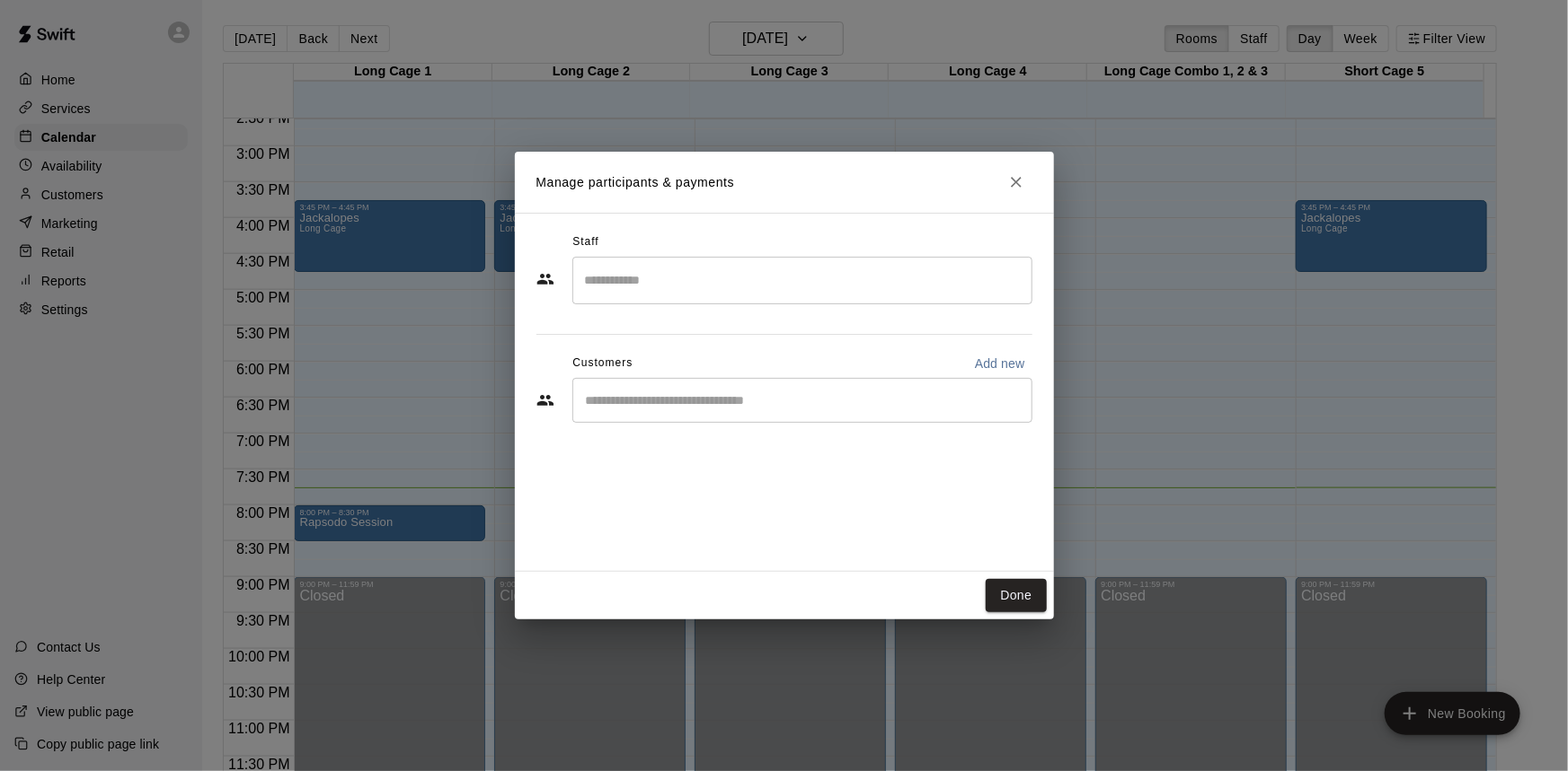
click at [979, 391] on input "Start typing to search customers..." at bounding box center [802, 400] width 444 height 18
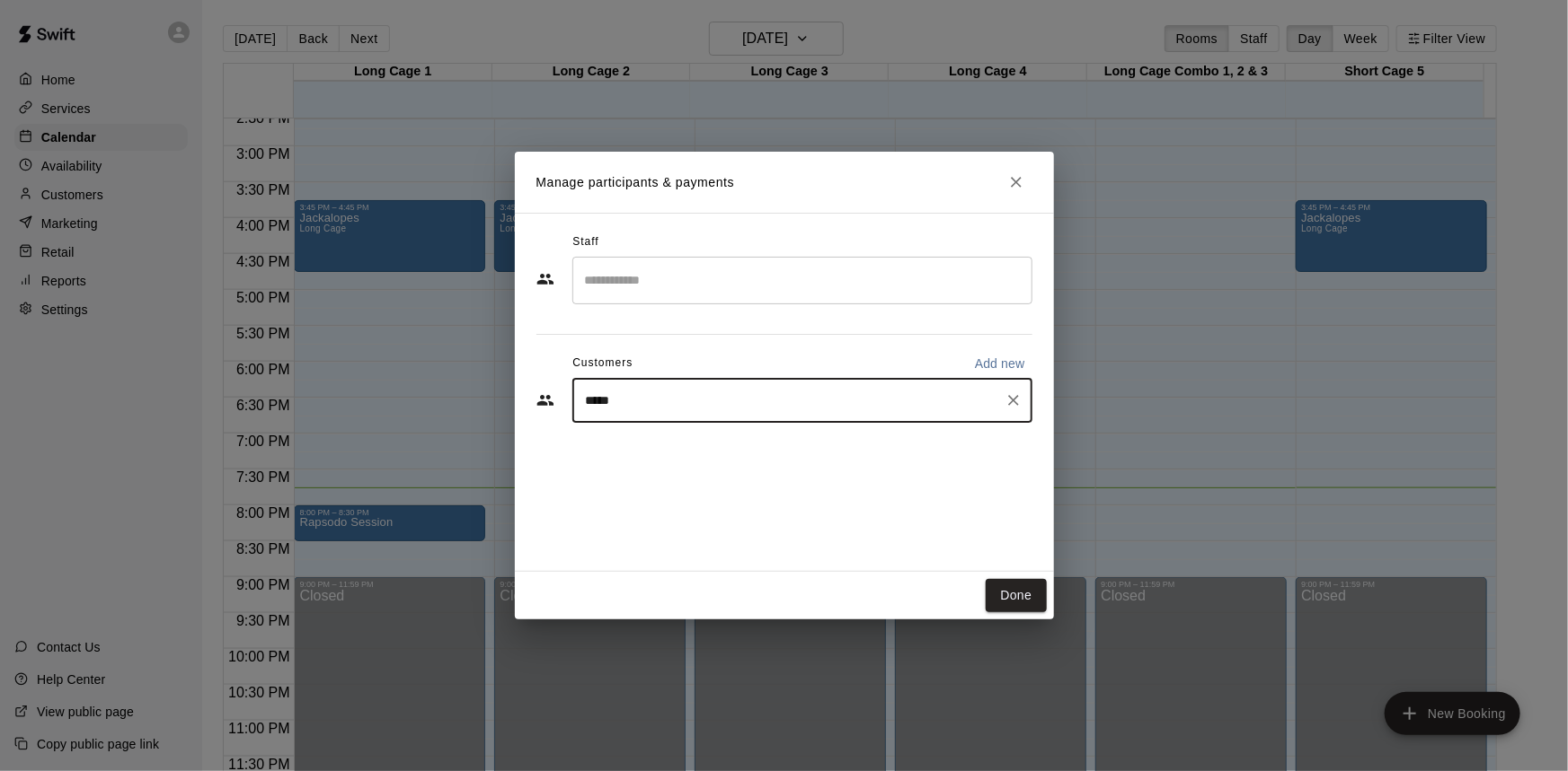
type input "*****"
click at [1004, 365] on p "Add new" at bounding box center [999, 364] width 50 height 18
select select "**"
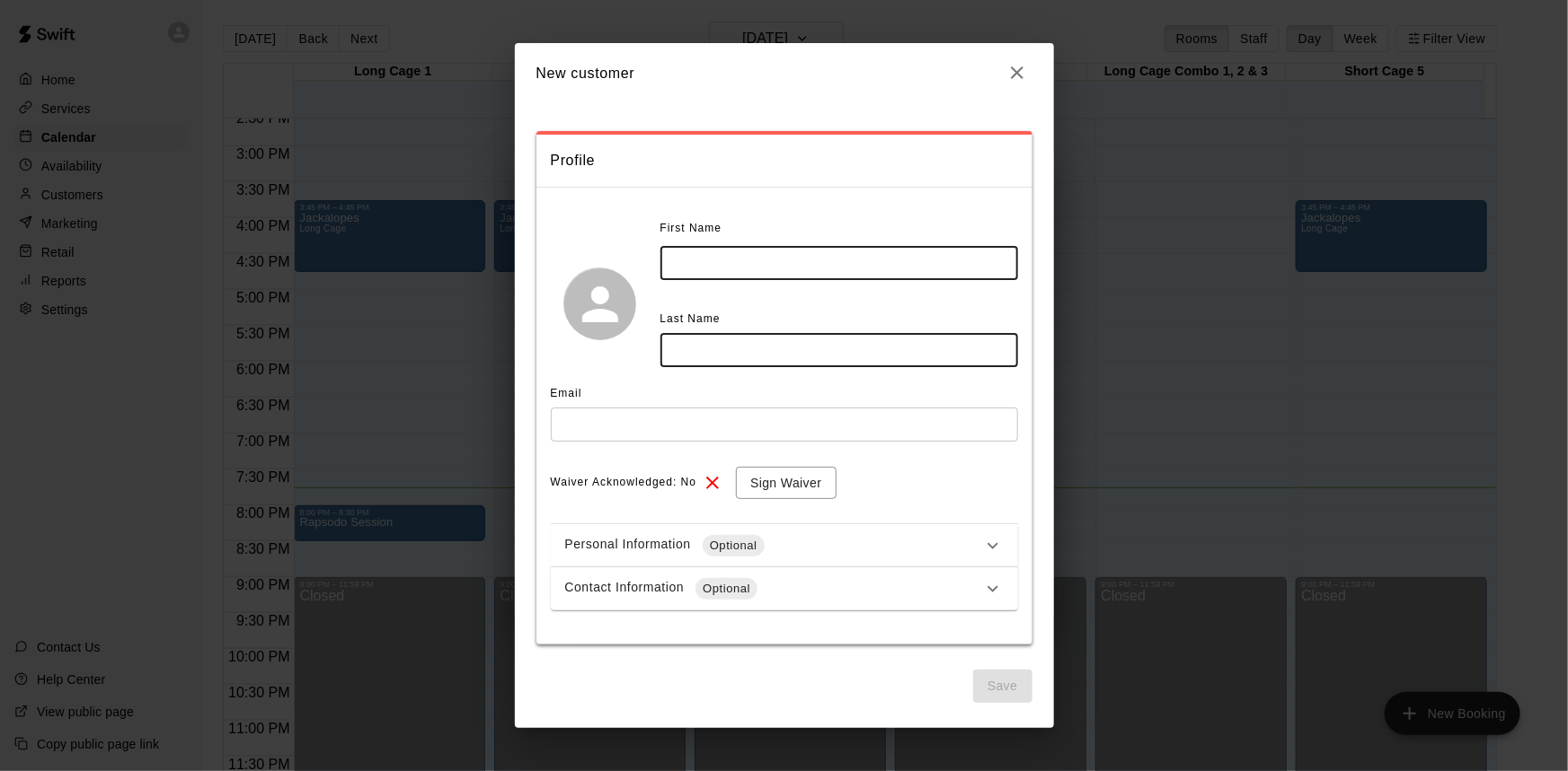
click at [810, 258] on input "text" at bounding box center [839, 262] width 357 height 33
type input "*****"
type input "*******"
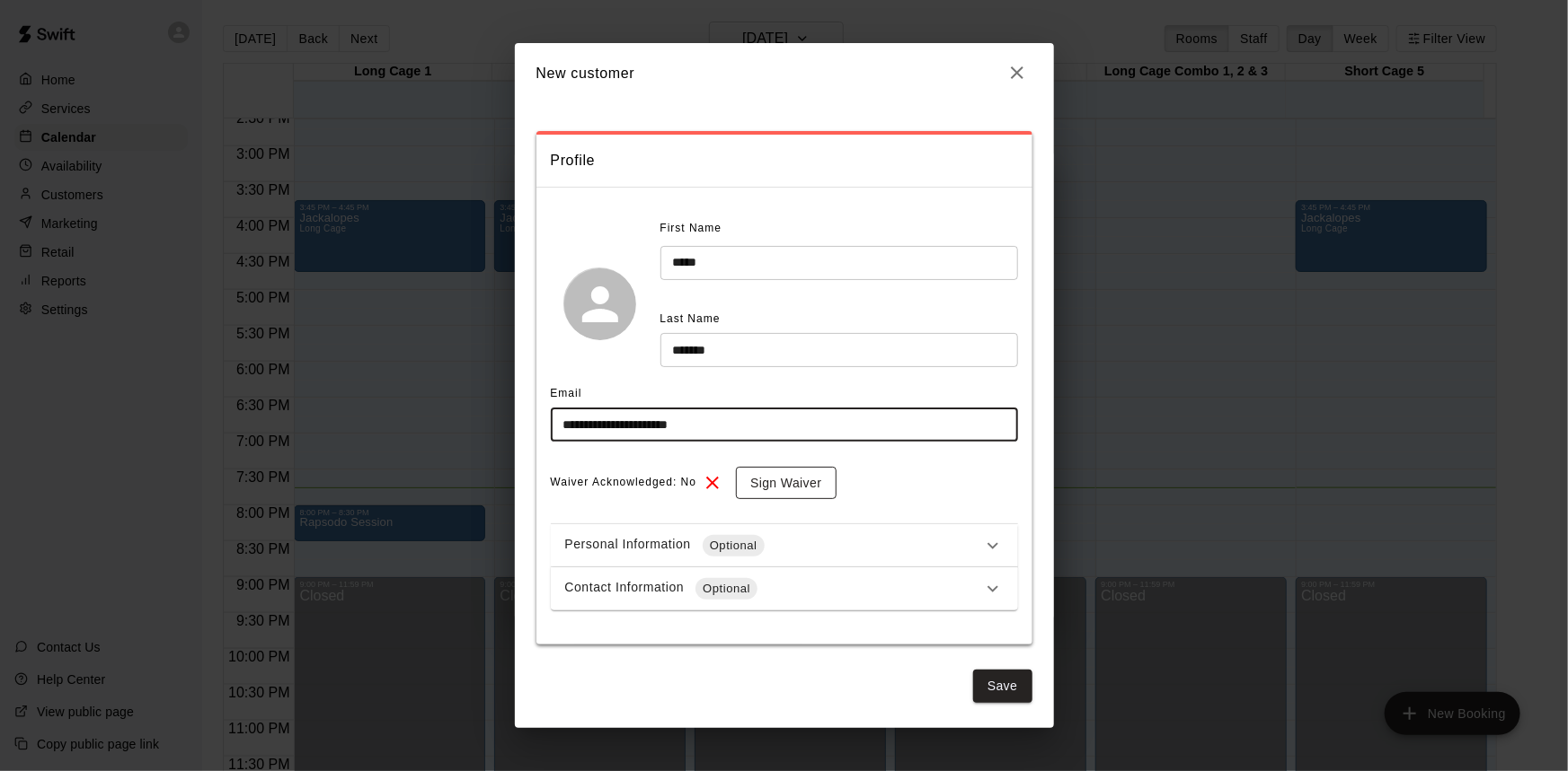
type input "**********"
click at [823, 485] on button "Sign Waiver" at bounding box center [785, 483] width 100 height 33
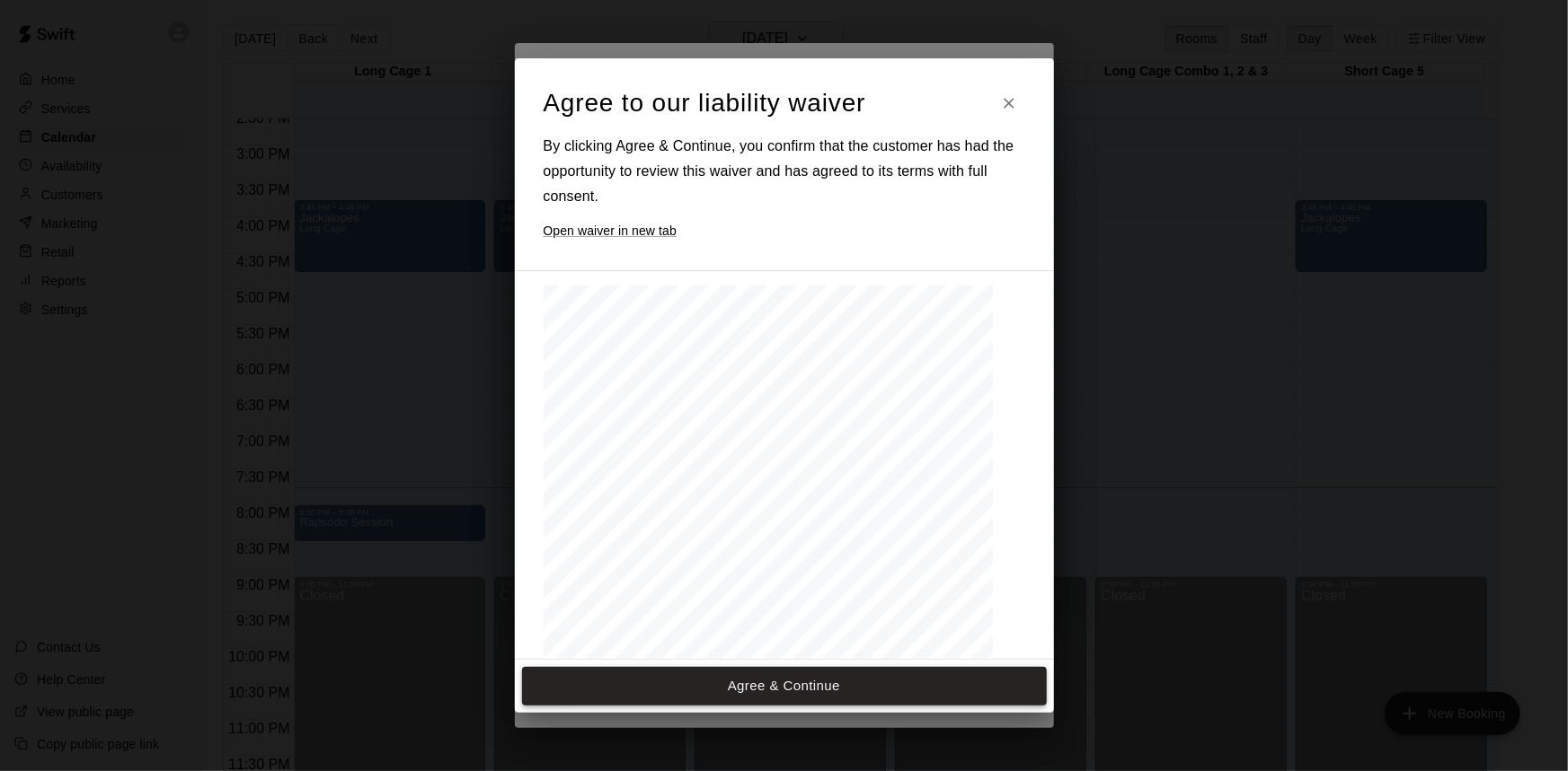
click at [911, 685] on button "Agree & Continue" at bounding box center [784, 686] width 524 height 38
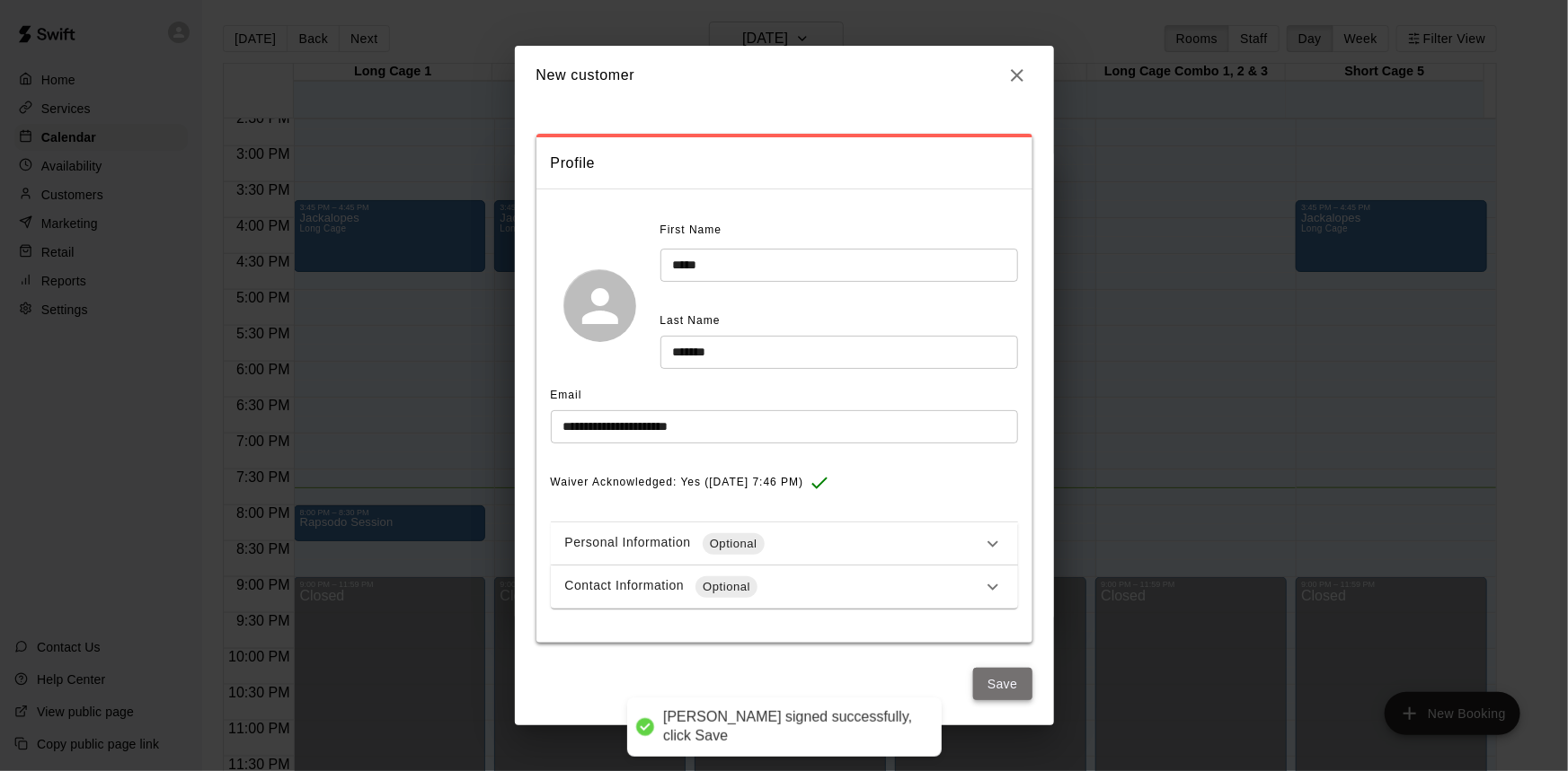
click at [988, 686] on button "Save" at bounding box center [1002, 685] width 59 height 33
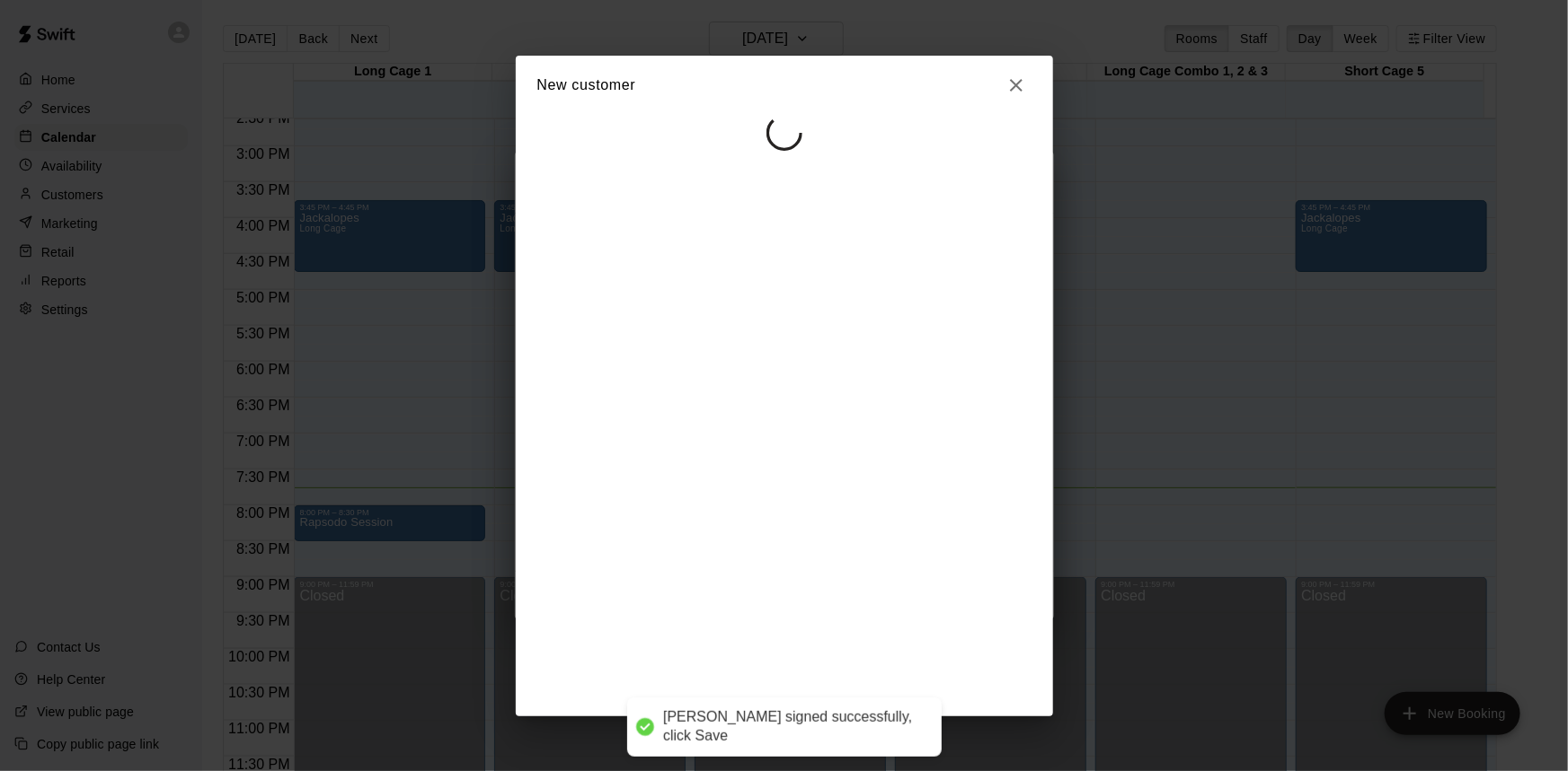
select select "**"
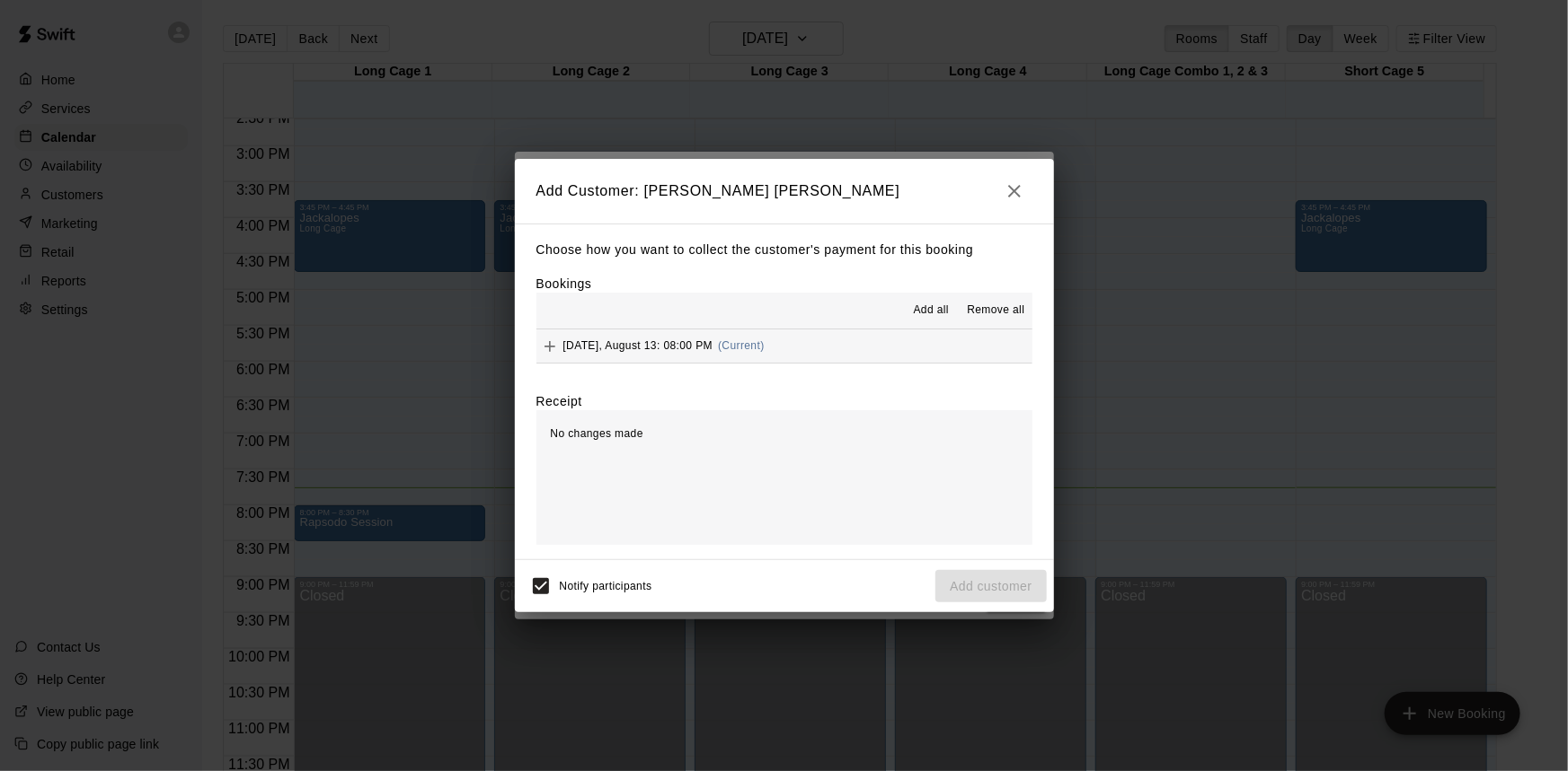
click at [739, 336] on div "[DATE], August 13: 08:00 PM (Current)" at bounding box center [651, 347] width 228 height 27
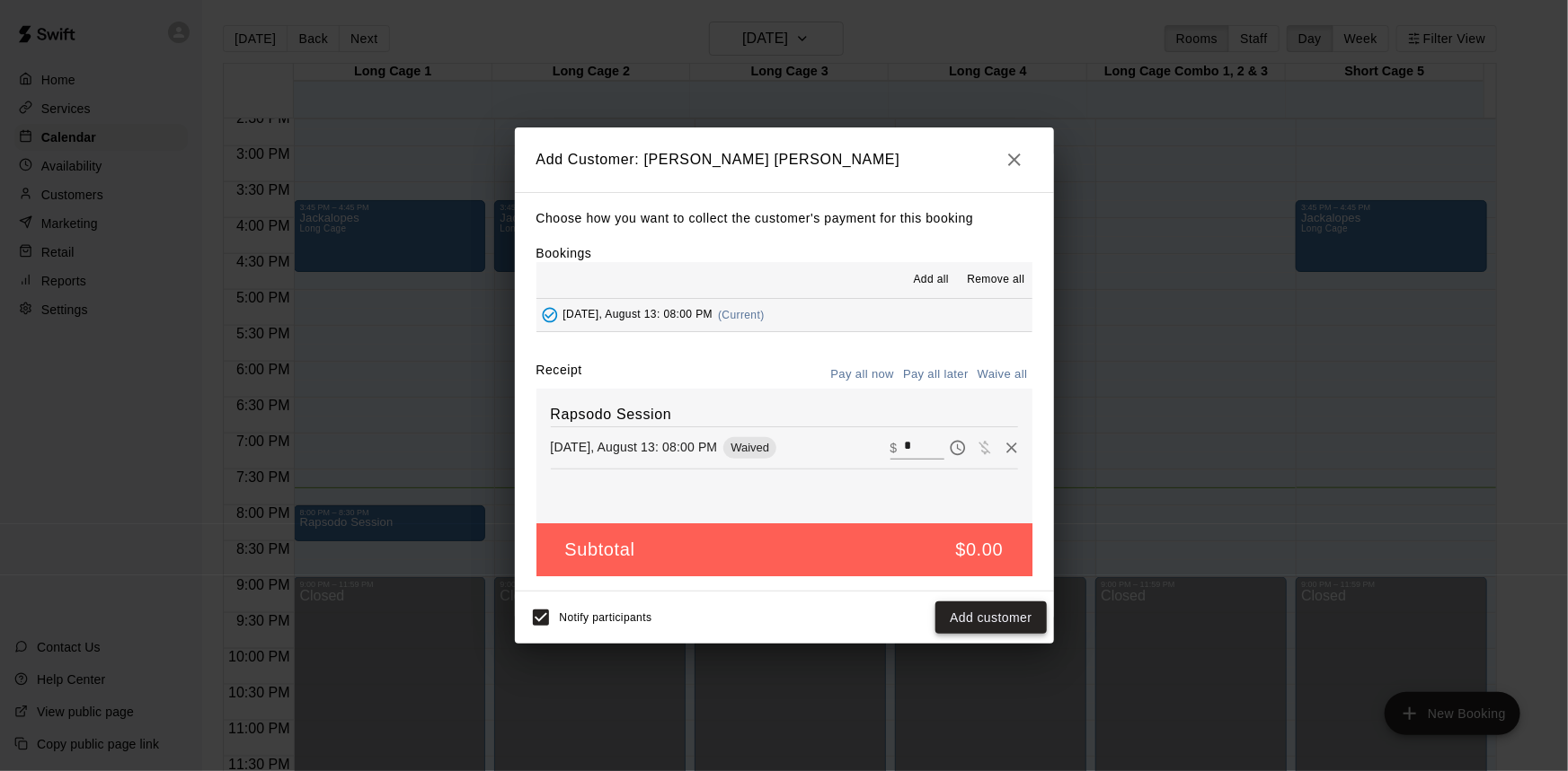
click at [980, 628] on button "Add customer" at bounding box center [991, 618] width 110 height 33
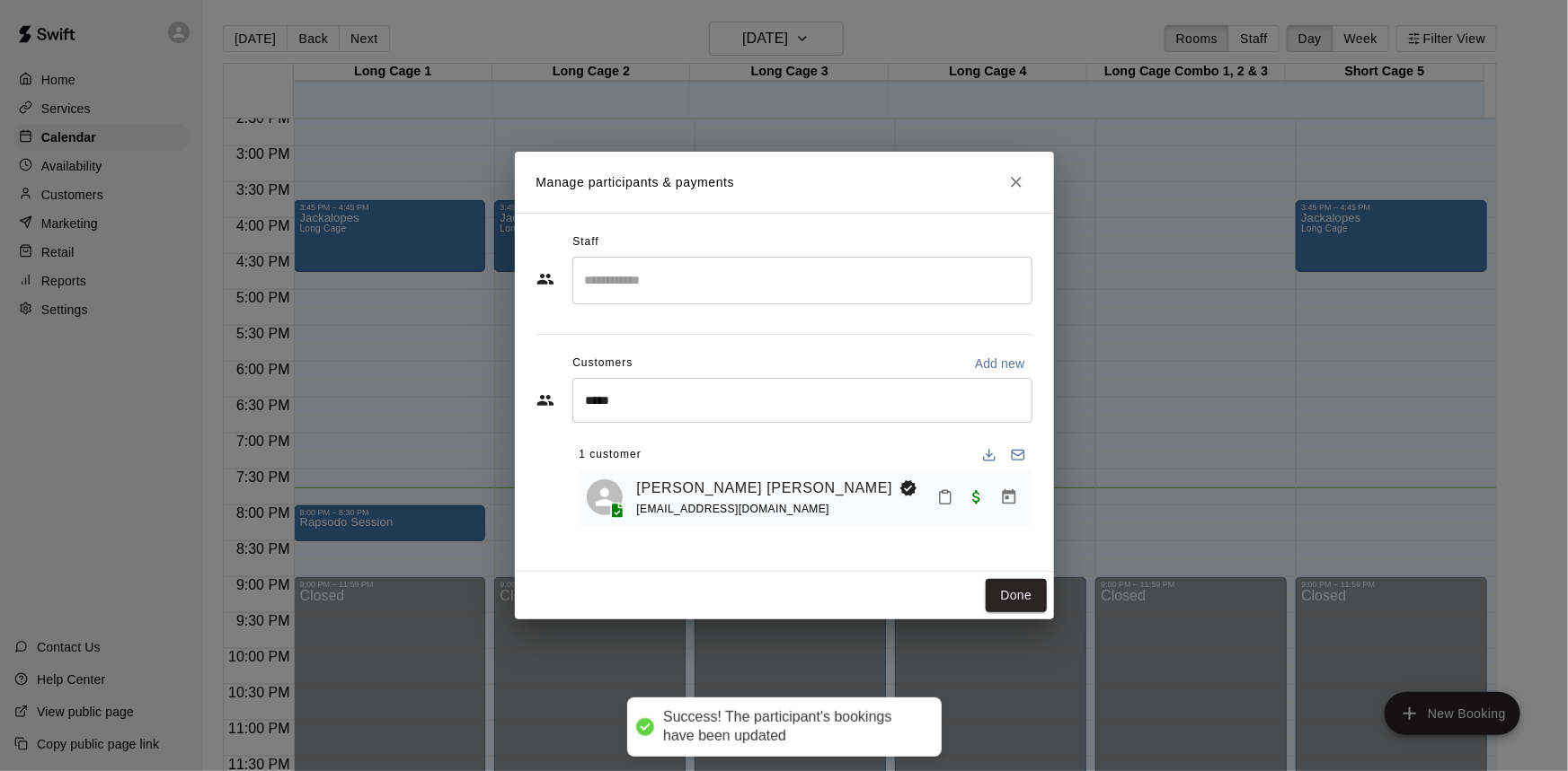
drag, startPoint x: 1006, startPoint y: 585, endPoint x: 976, endPoint y: 583, distance: 30.1
click at [1006, 585] on button "Done" at bounding box center [1015, 595] width 60 height 33
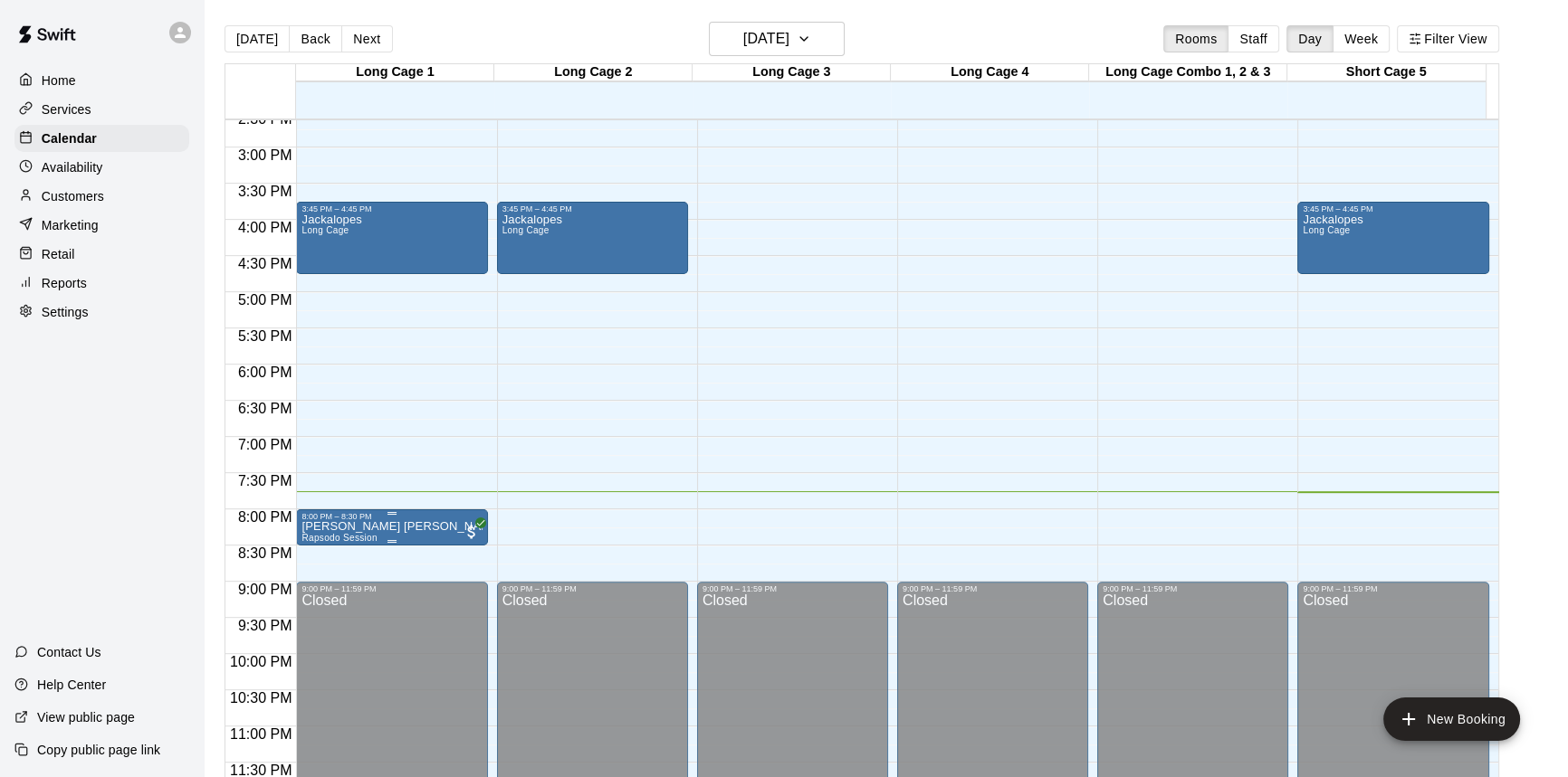
drag, startPoint x: 397, startPoint y: 528, endPoint x: 381, endPoint y: 526, distance: 16.1
click at [381, 526] on p "[PERSON_NAME] [PERSON_NAME]" at bounding box center [392, 526] width 180 height 0
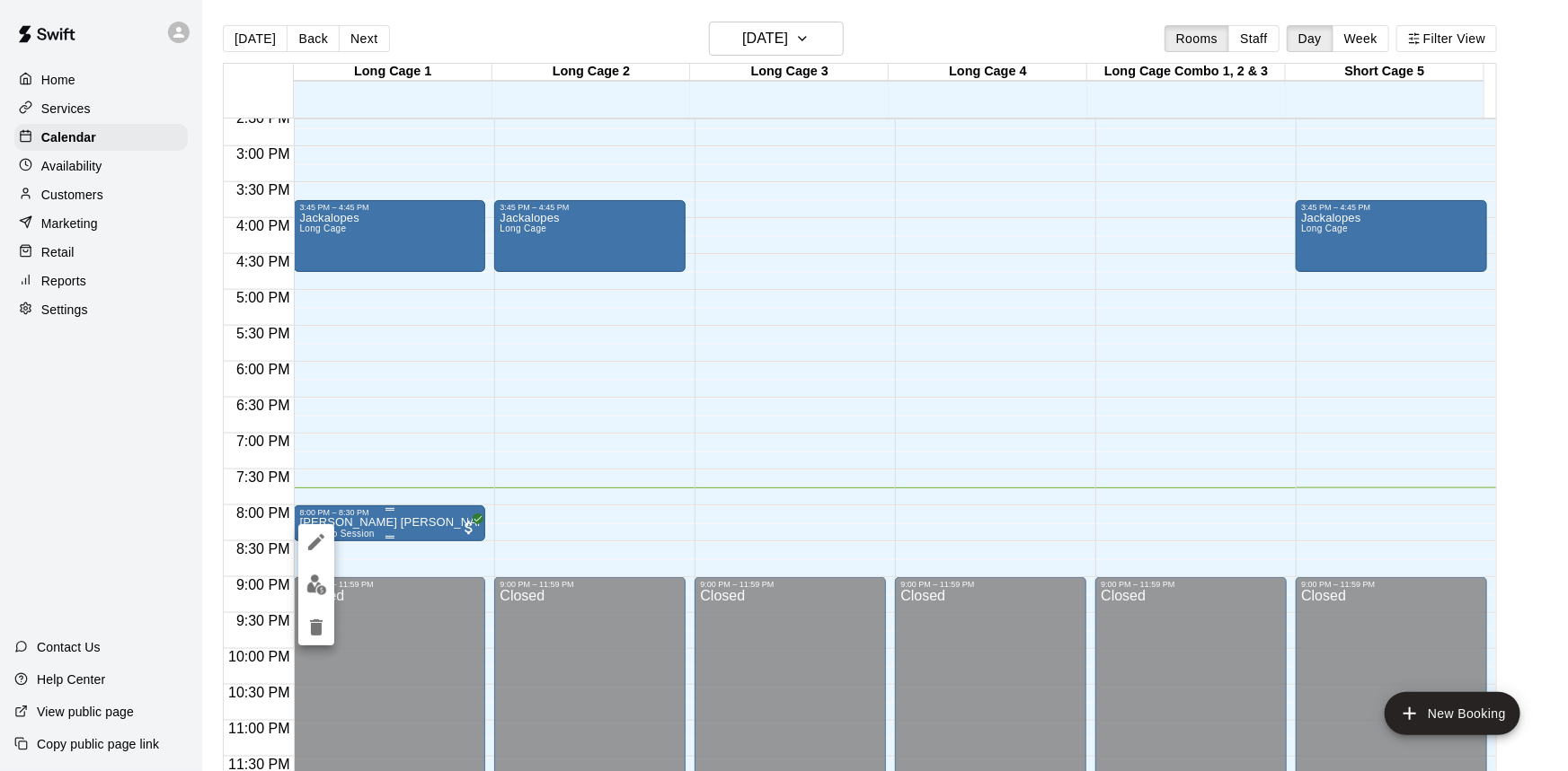
click at [378, 522] on div at bounding box center [784, 386] width 1568 height 771
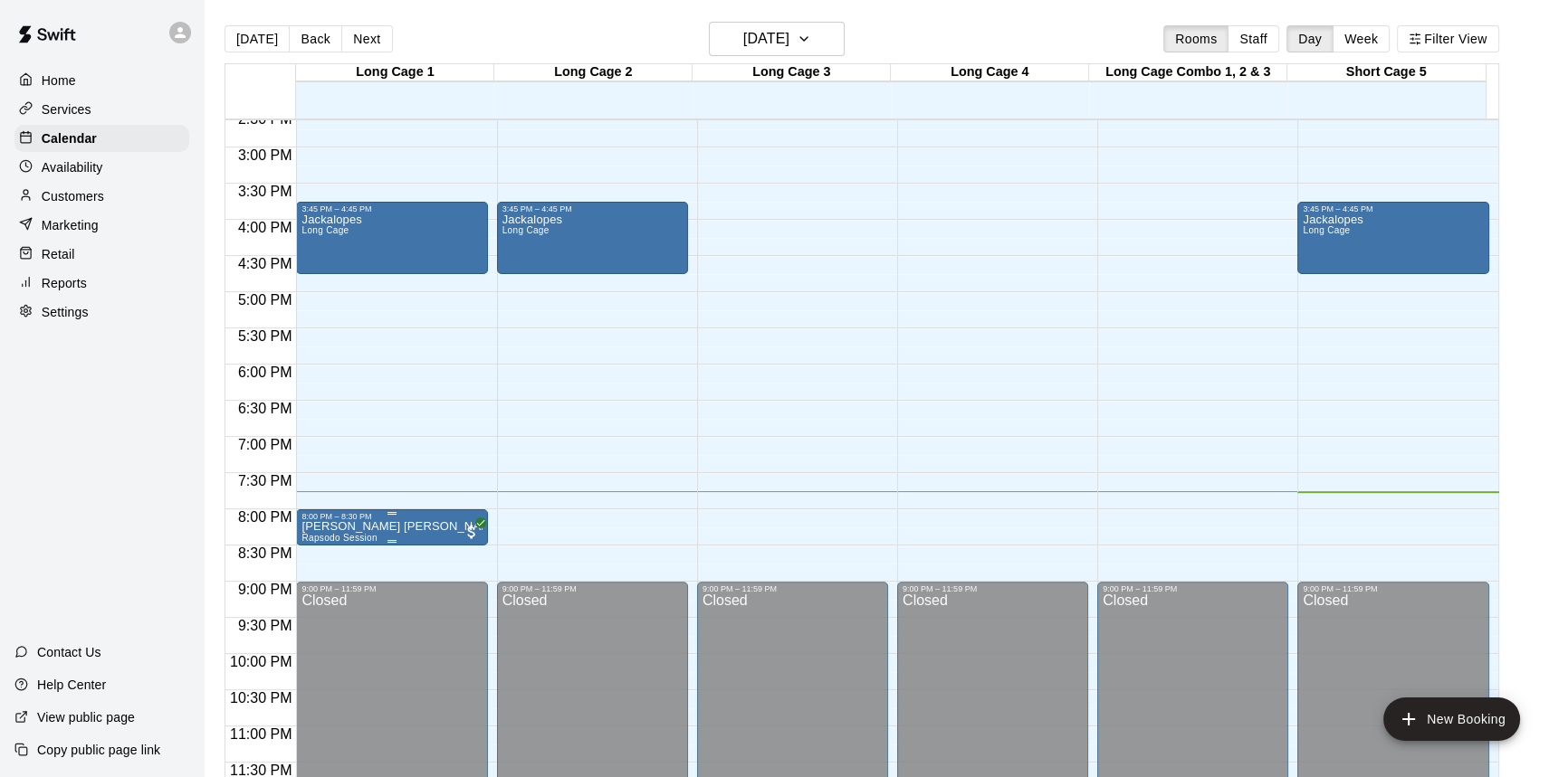
click at [362, 526] on p "[PERSON_NAME] [PERSON_NAME]" at bounding box center [392, 526] width 180 height 0
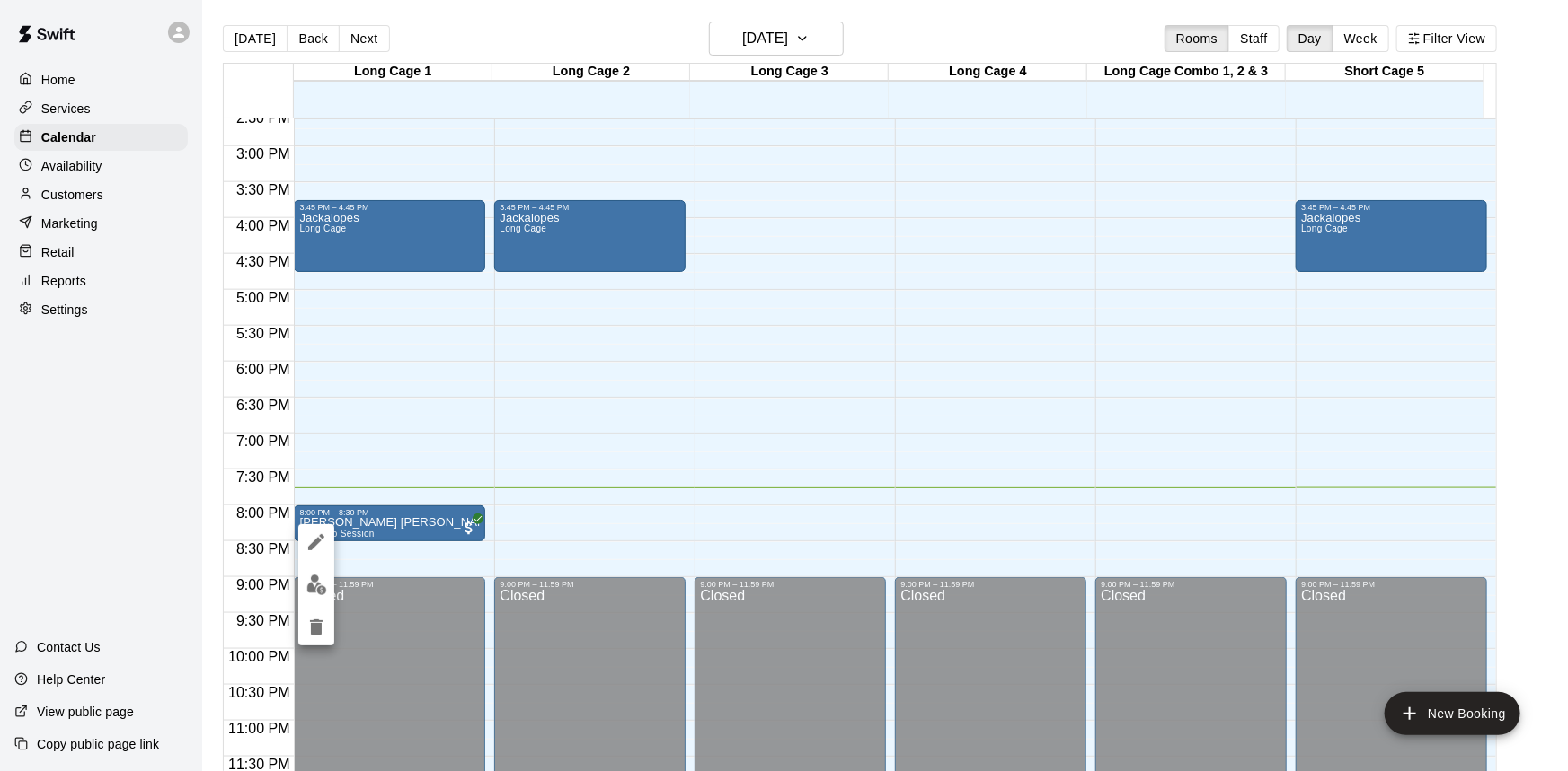
click at [324, 621] on icon "delete" at bounding box center [316, 628] width 22 height 22
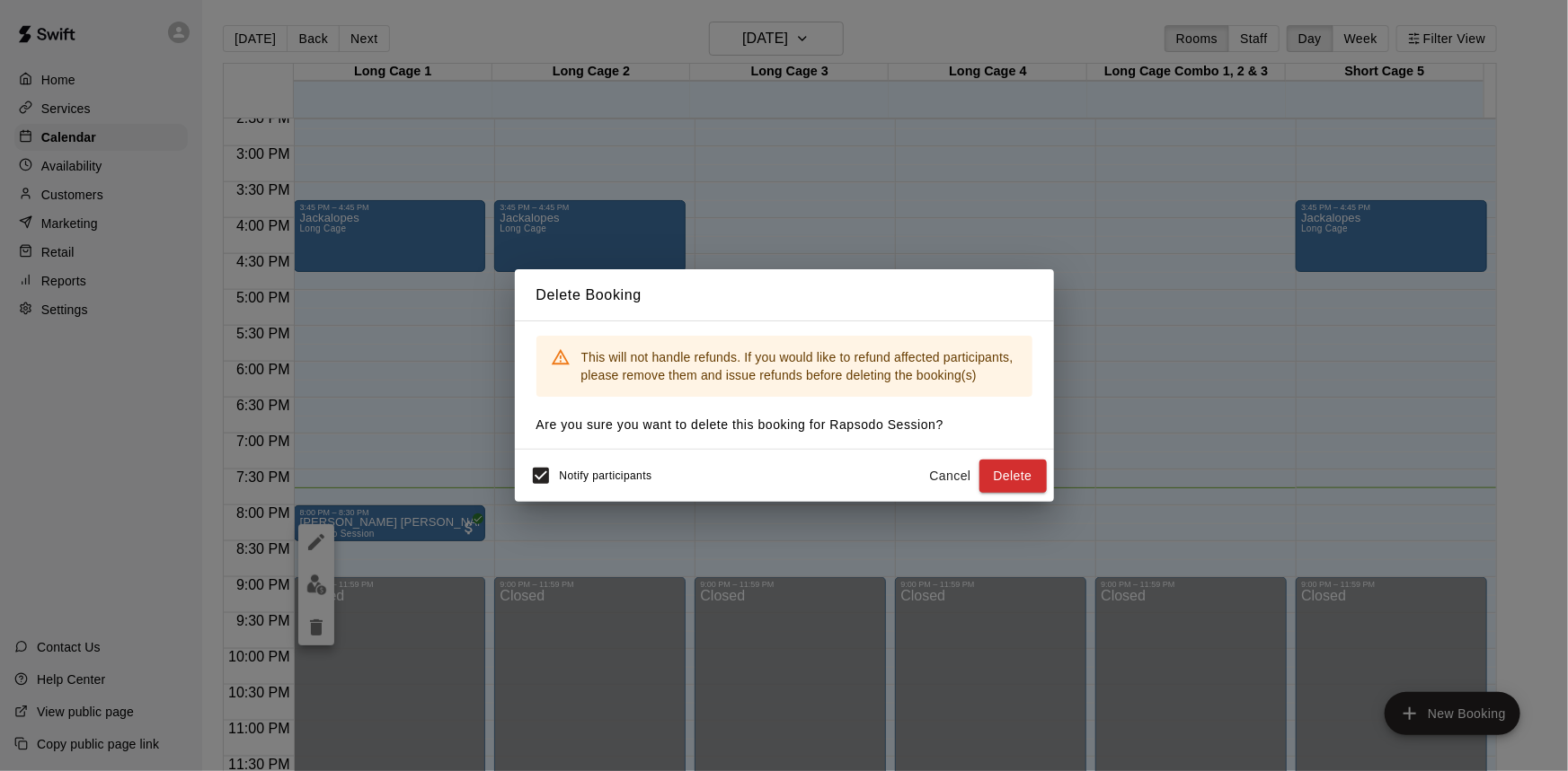
click at [1036, 497] on div "Notify participants Cancel Delete" at bounding box center [784, 476] width 539 height 52
click at [1019, 478] on button "Delete" at bounding box center [1012, 476] width 67 height 33
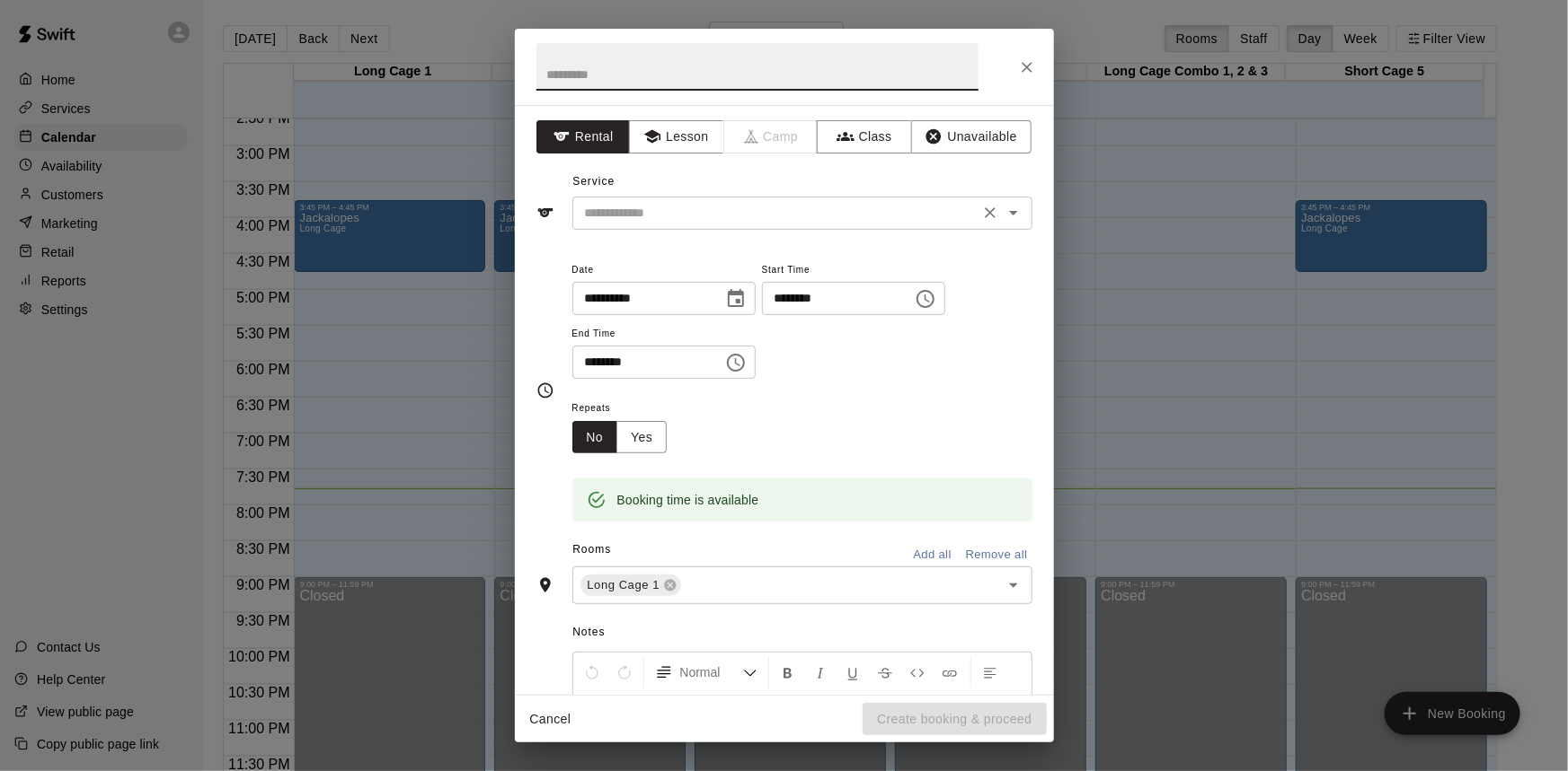
click at [792, 212] on input "text" at bounding box center [775, 214] width 396 height 23
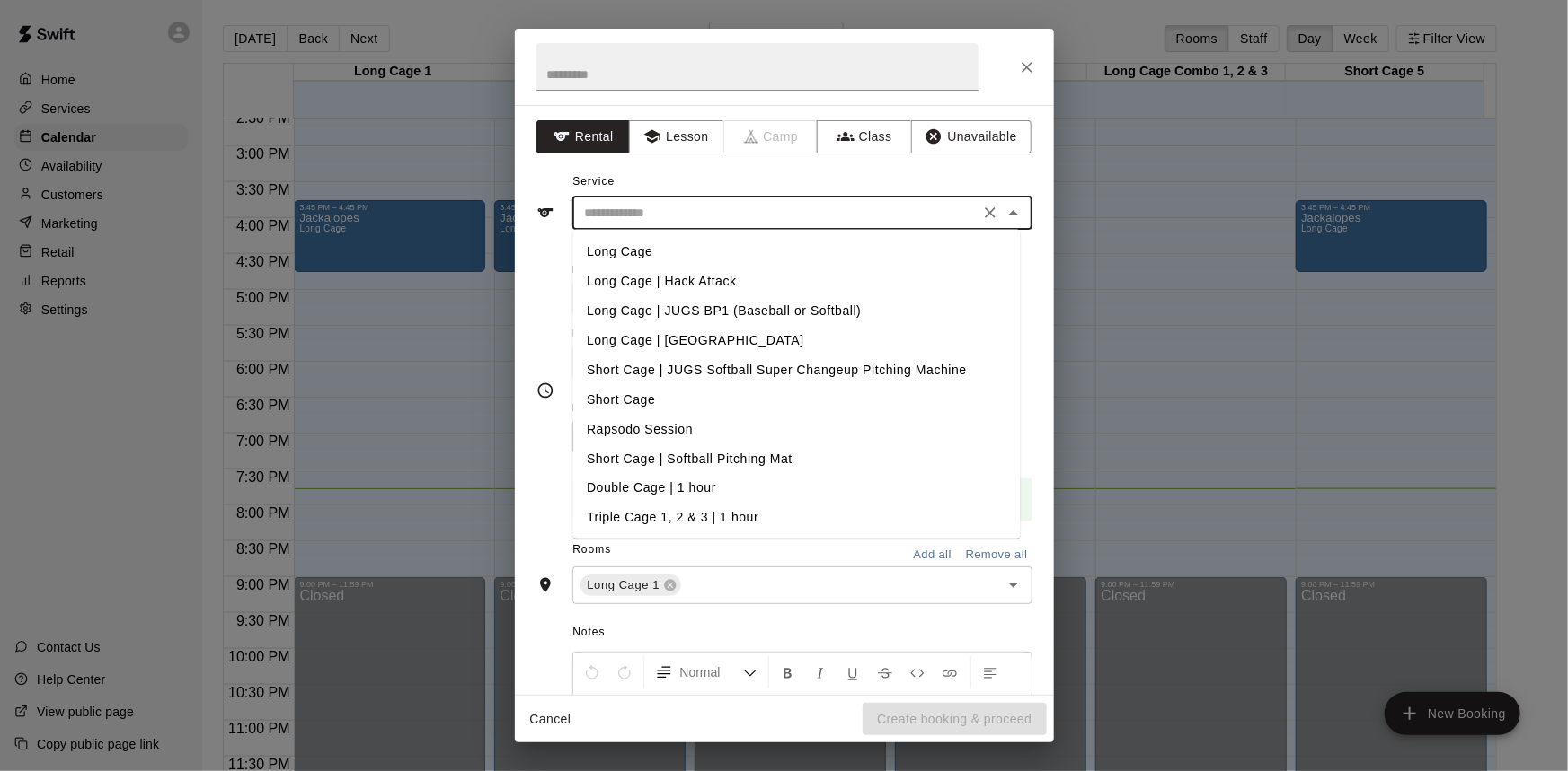
click at [600, 251] on li "Long Cage" at bounding box center [796, 252] width 447 height 29
type input "*********"
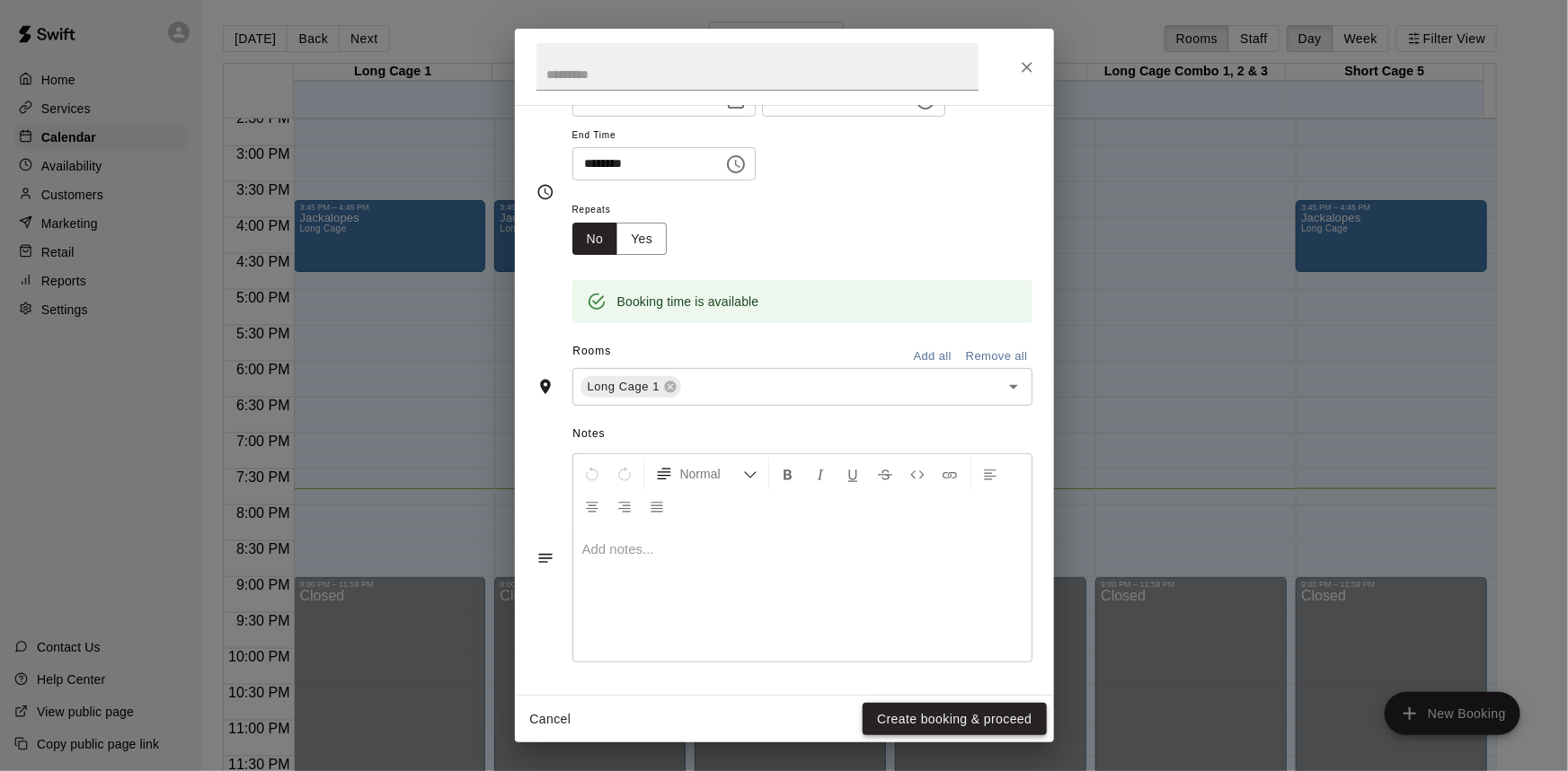
click at [904, 713] on button "Create booking & proceed" at bounding box center [954, 720] width 183 height 33
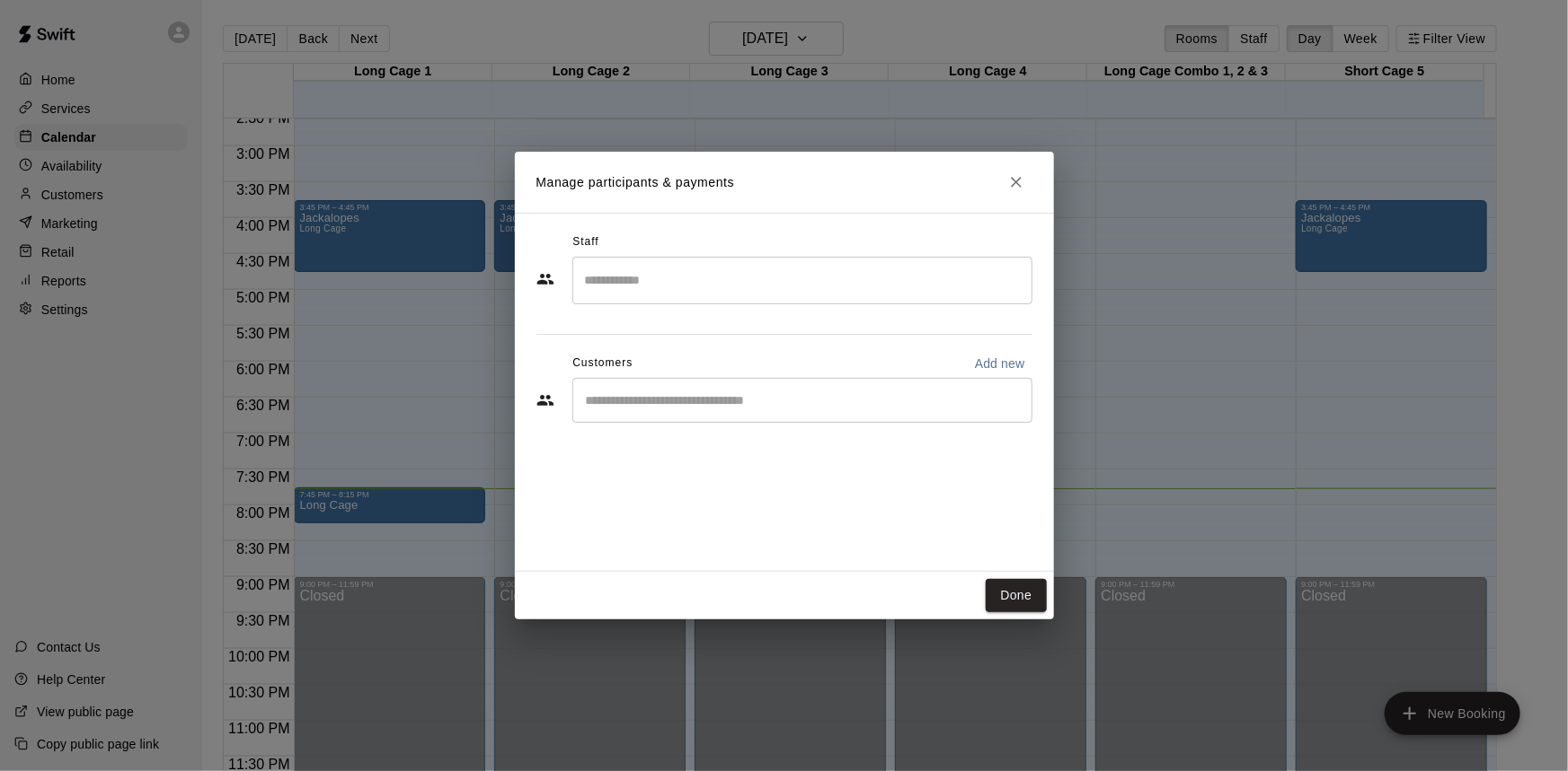
click at [695, 410] on div "​" at bounding box center [803, 400] width 460 height 45
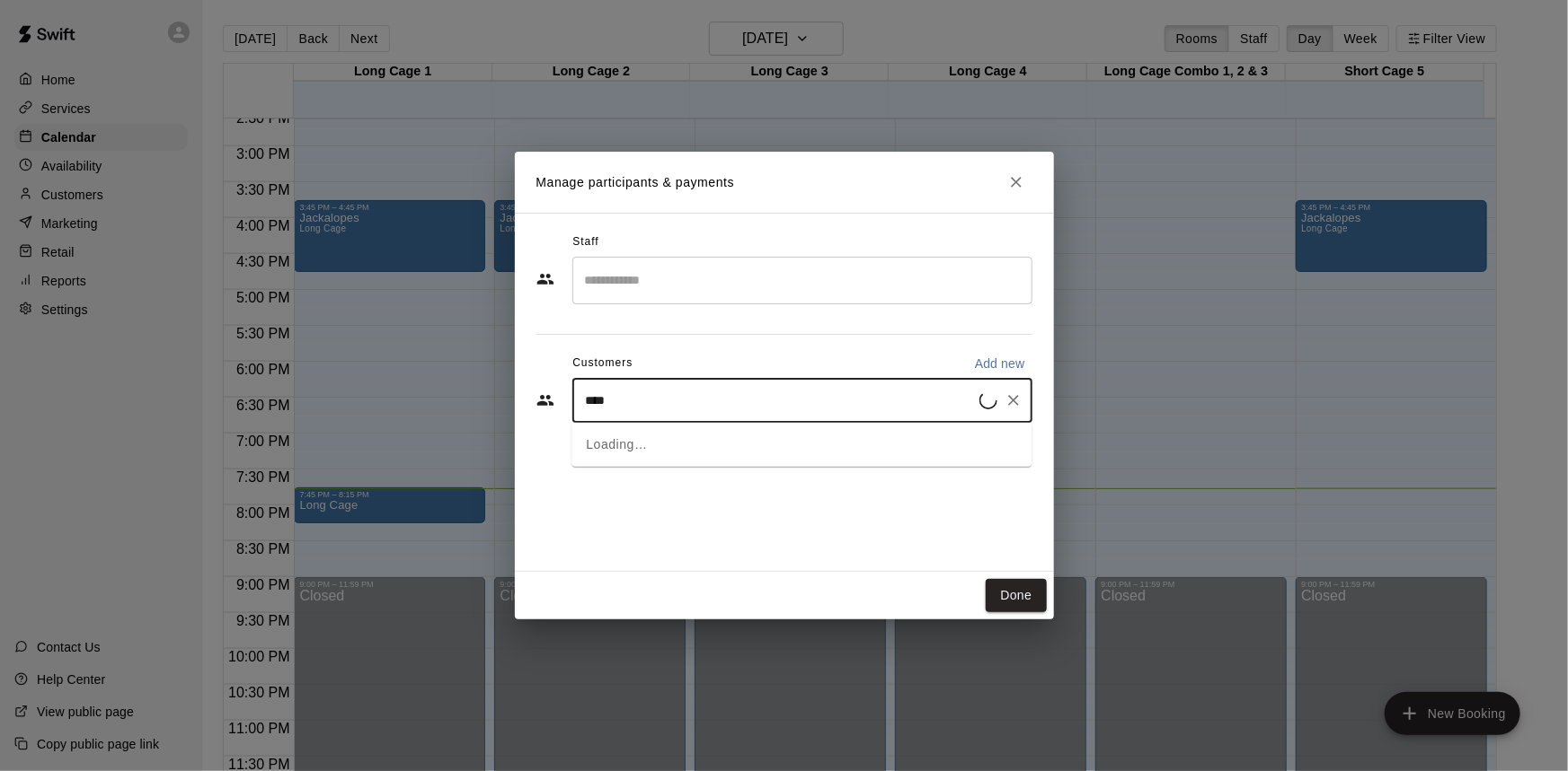
type input "*****"
click at [675, 437] on p "[PERSON_NAME] [PERSON_NAME]" at bounding box center [734, 442] width 224 height 19
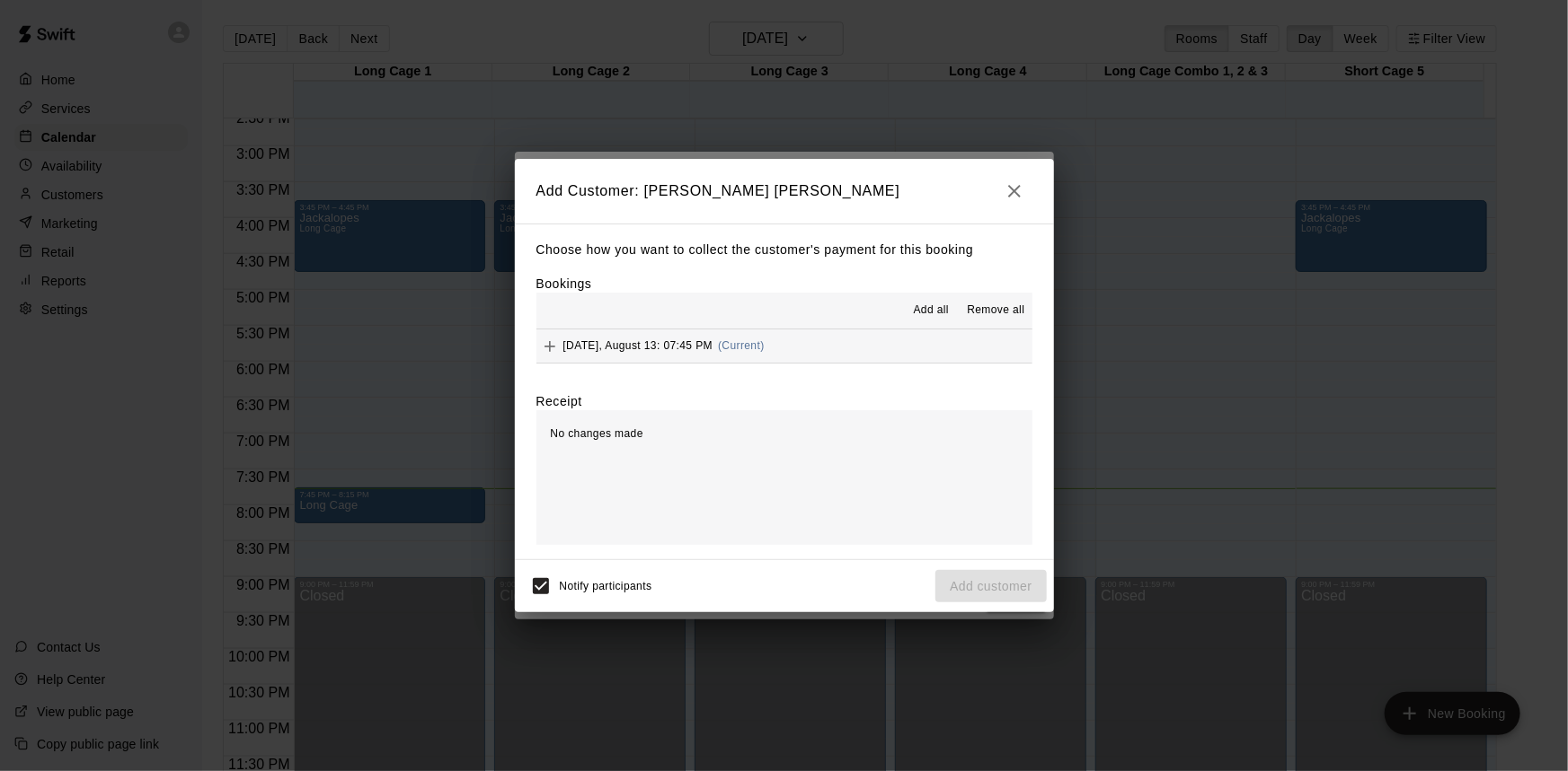
click at [812, 340] on button "[DATE], August 13: 07:45 PM (Current)" at bounding box center [784, 346] width 496 height 33
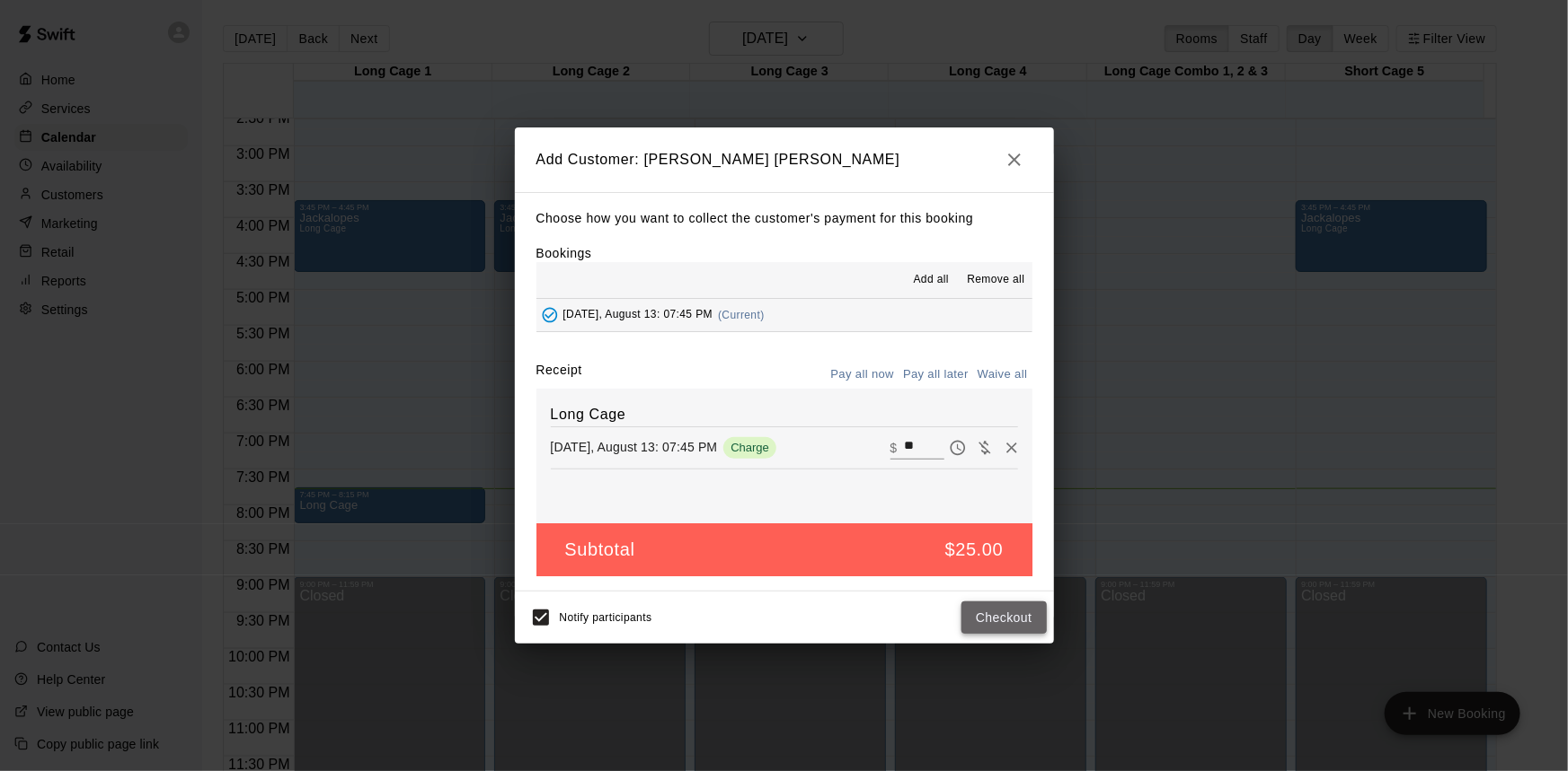
click at [987, 628] on button "Checkout" at bounding box center [1003, 618] width 85 height 33
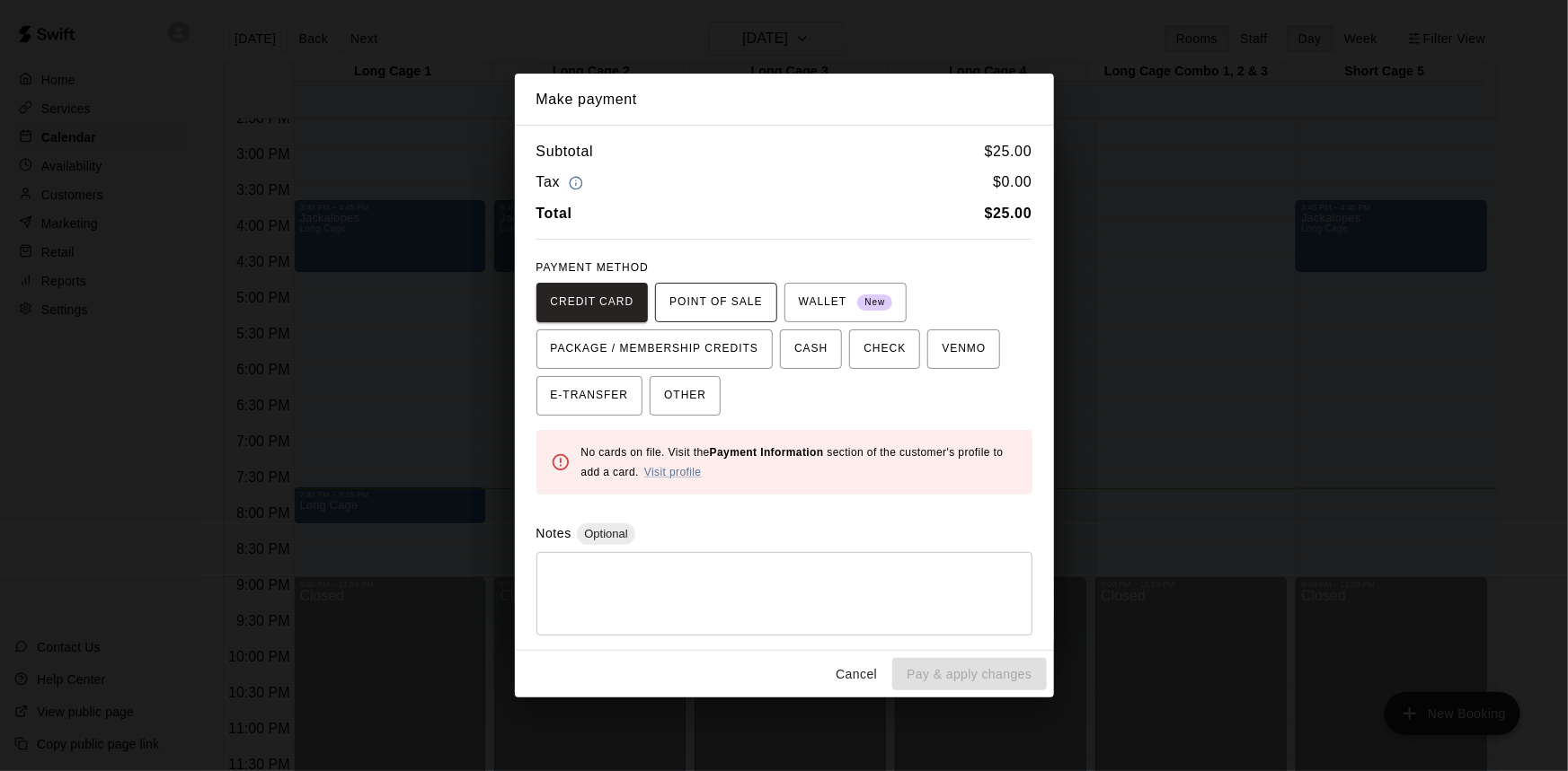
click at [728, 307] on span "POINT OF SALE" at bounding box center [715, 303] width 92 height 28
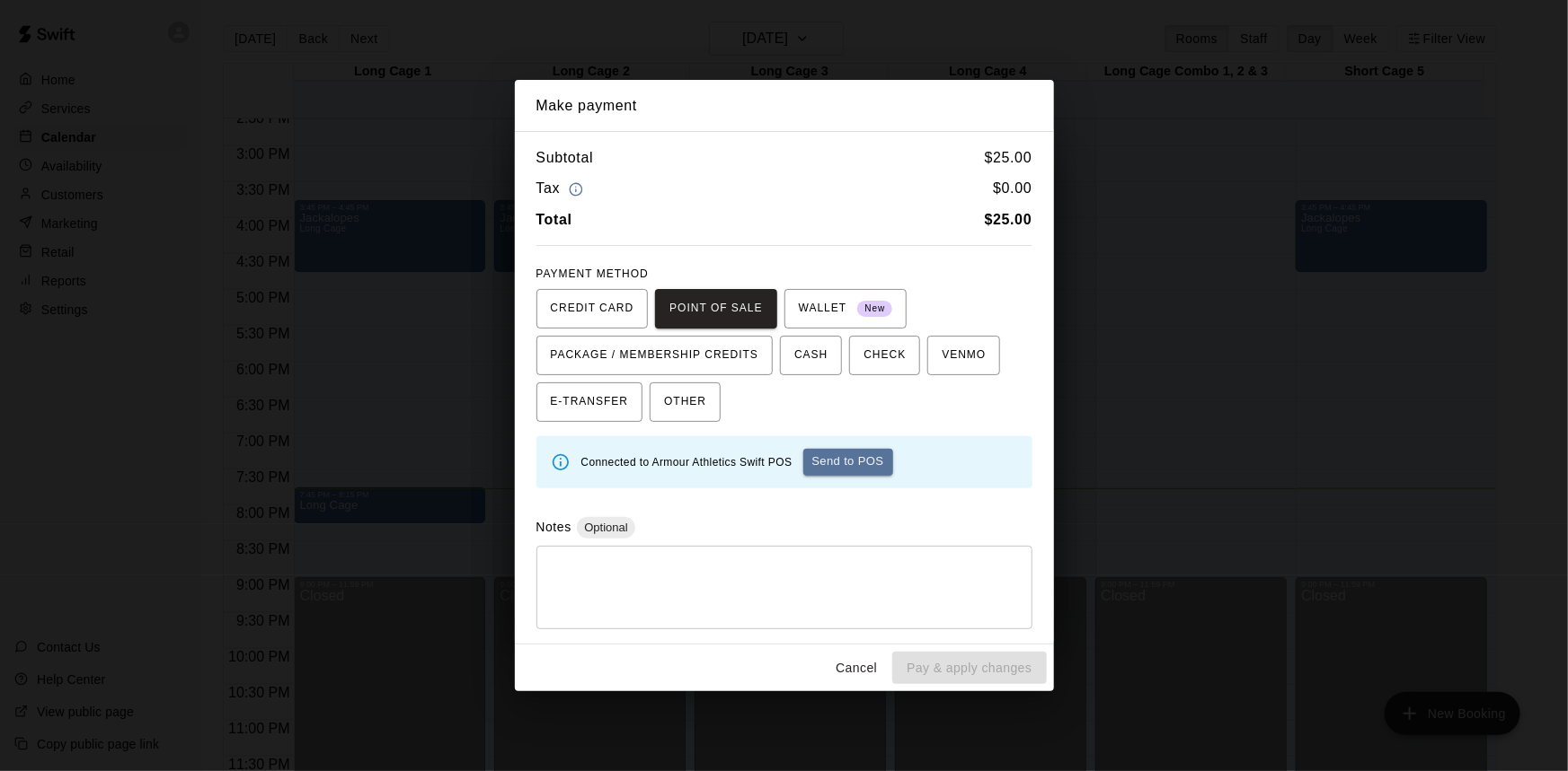
click at [852, 463] on button "Send to POS" at bounding box center [848, 462] width 90 height 27
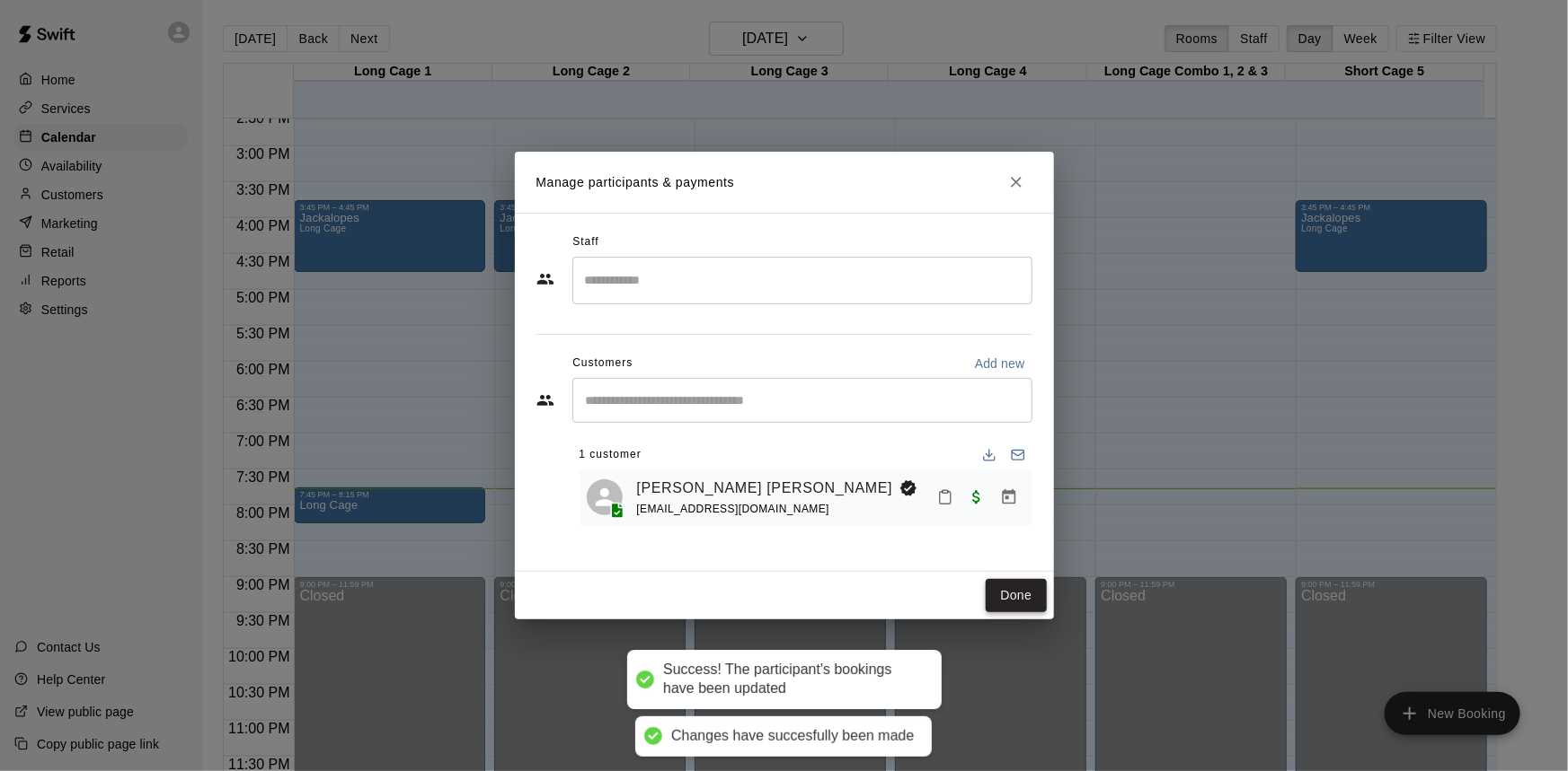
click at [1010, 588] on button "Done" at bounding box center [1015, 595] width 60 height 33
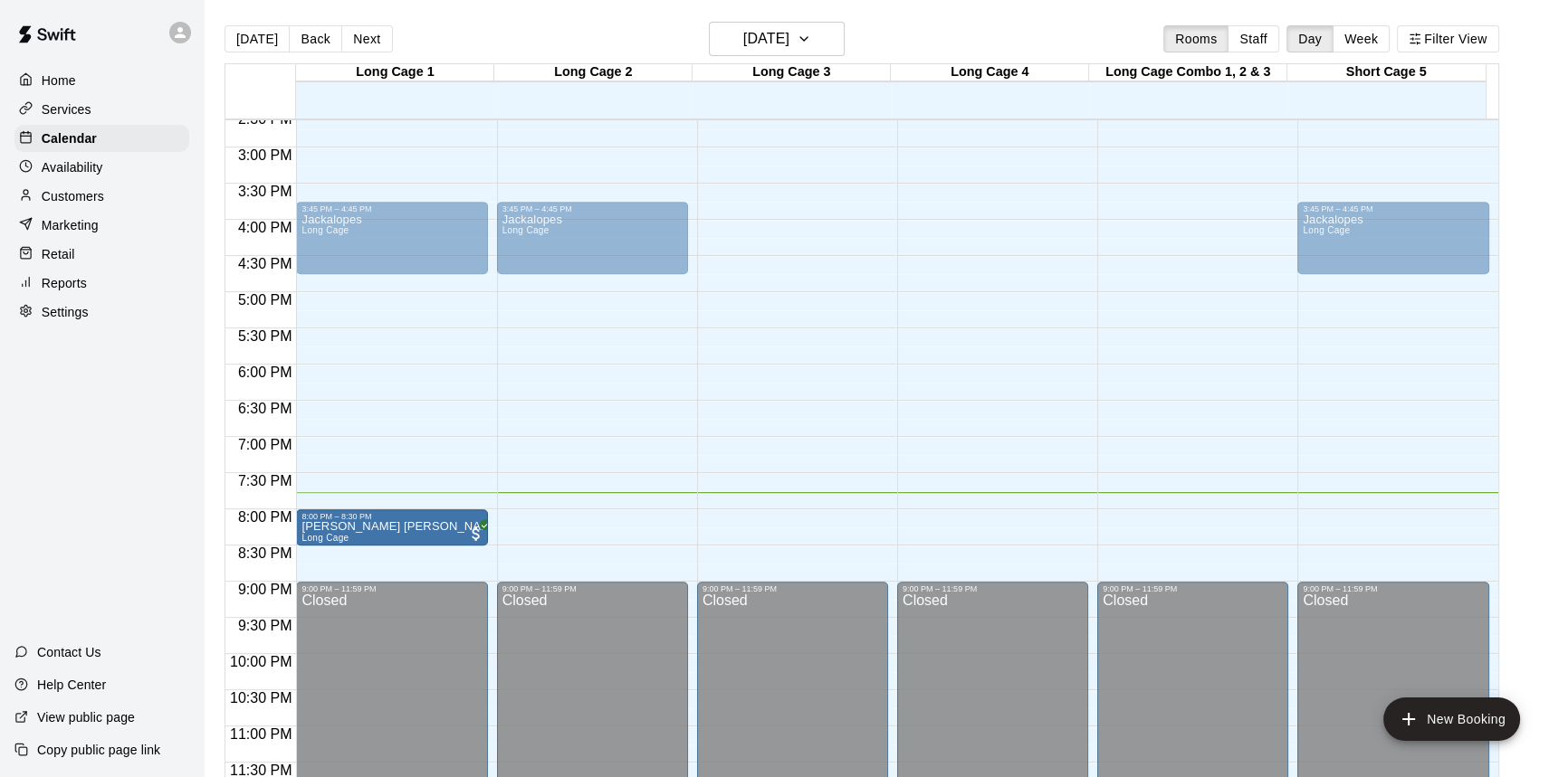
drag, startPoint x: 424, startPoint y: 511, endPoint x: 419, endPoint y: 531, distance: 20.6
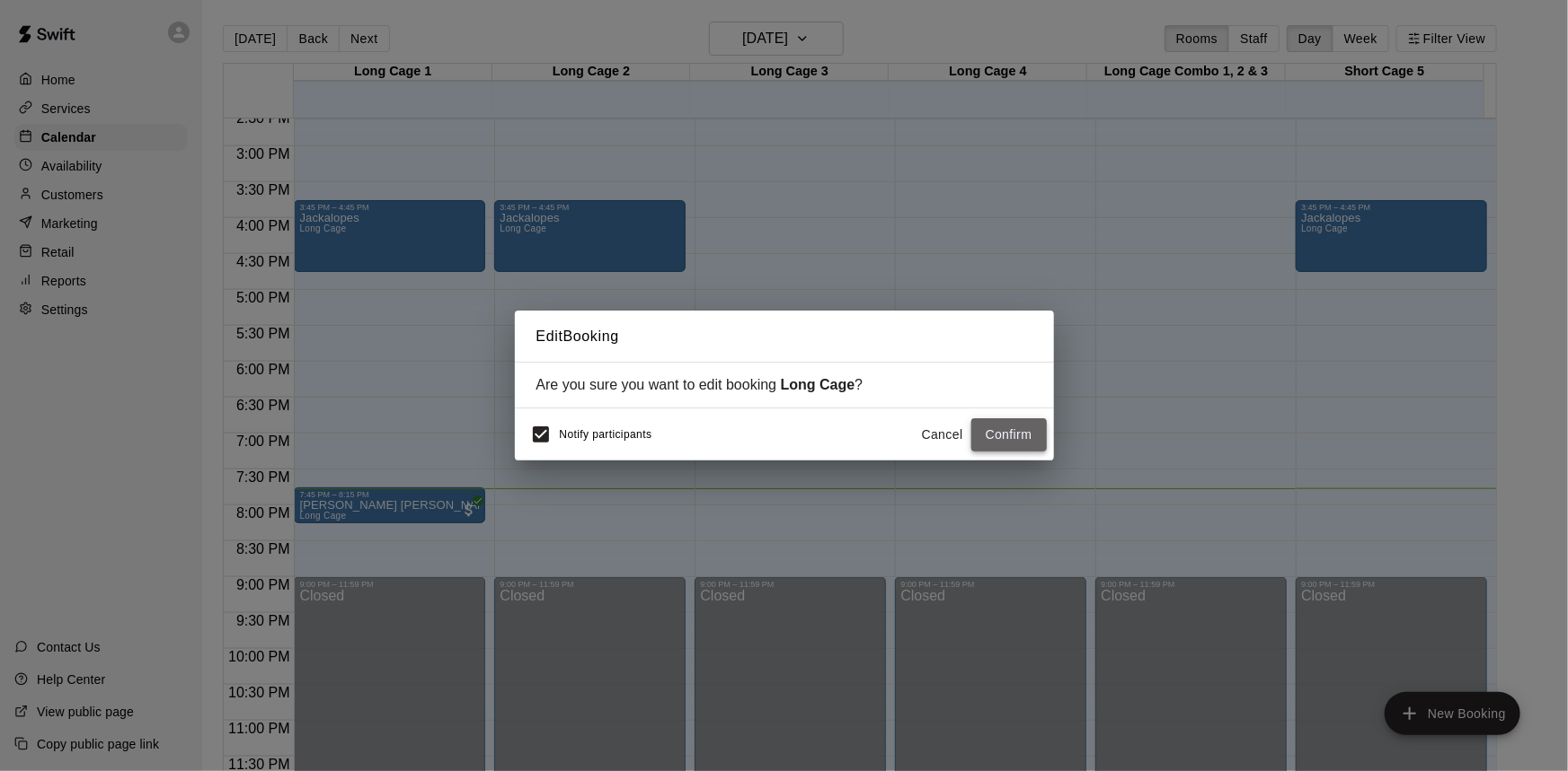
click at [1035, 440] on button "Confirm" at bounding box center [1008, 435] width 75 height 33
